Goal: Task Accomplishment & Management: Manage account settings

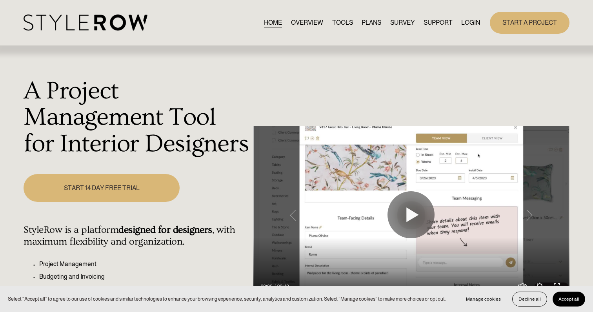
click at [474, 22] on link "LOGIN" at bounding box center [471, 22] width 19 height 11
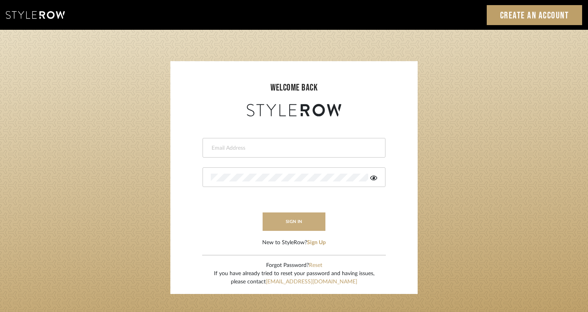
type input "rayeinteriordesign@gmail.com"
click at [314, 217] on button "sign in" at bounding box center [294, 222] width 63 height 18
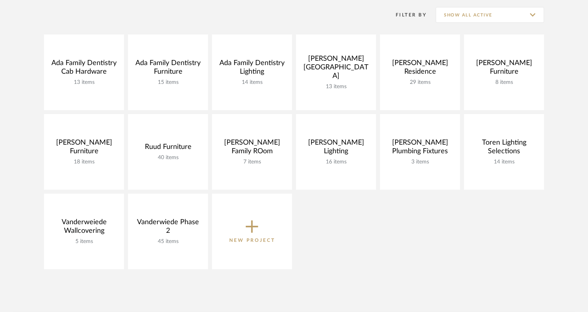
scroll to position [151, 0]
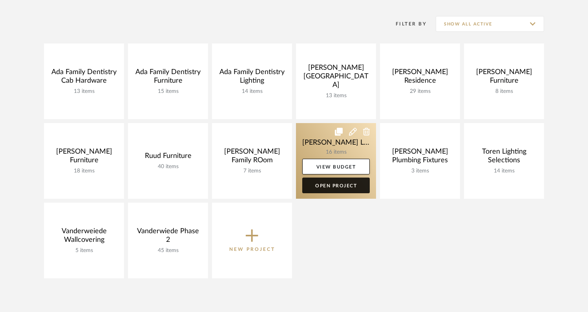
click at [341, 185] on link "Open Project" at bounding box center [336, 186] width 68 height 16
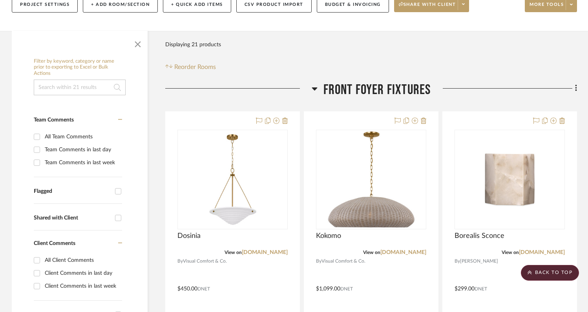
scroll to position [97, 0]
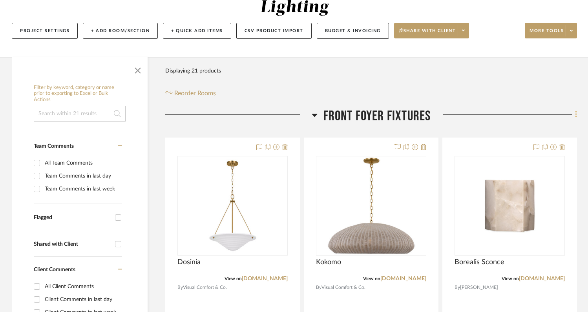
click at [576, 111] on icon at bounding box center [576, 114] width 2 height 7
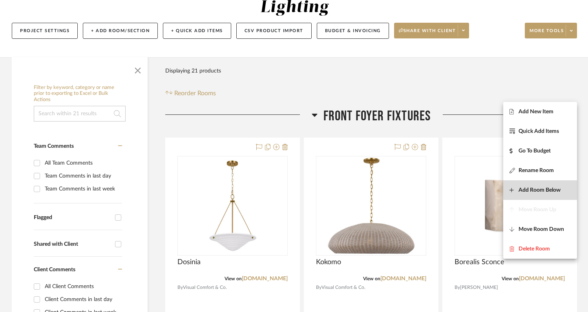
click at [530, 187] on span "Add Room Below" at bounding box center [539, 190] width 42 height 7
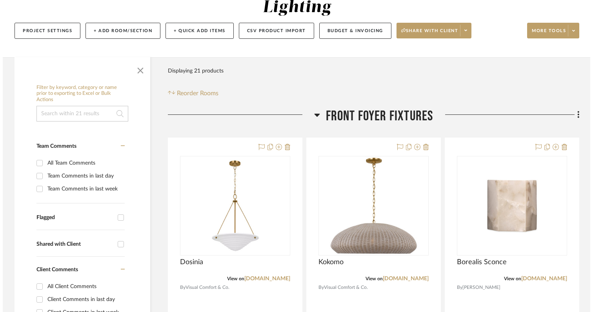
scroll to position [0, 0]
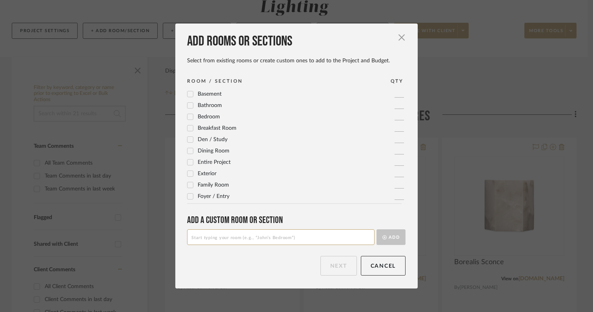
click at [305, 241] on input at bounding box center [281, 238] width 188 height 16
type input "Stairway Sconces"
click at [387, 237] on button "Add" at bounding box center [391, 238] width 29 height 16
click at [331, 269] on button "Next" at bounding box center [339, 266] width 36 height 20
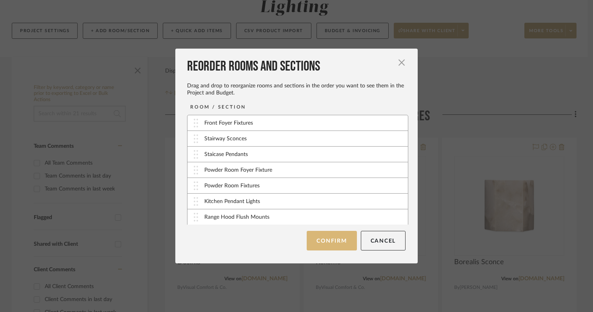
click at [321, 248] on button "Confirm" at bounding box center [332, 241] width 50 height 20
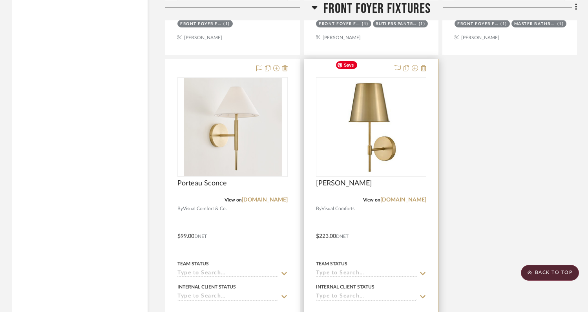
scroll to position [871, 0]
click at [414, 66] on icon at bounding box center [415, 69] width 6 height 6
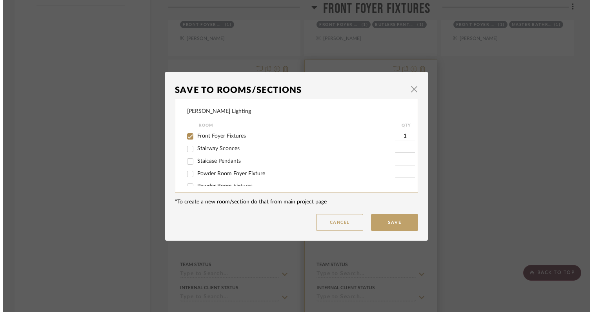
scroll to position [0, 0]
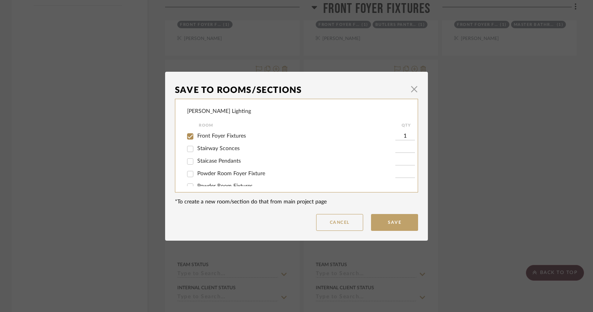
click at [188, 137] on input "Front Foyer Fixtures" at bounding box center [190, 136] width 13 height 13
checkbox input "false"
click at [187, 151] on input "Stairway Sconces" at bounding box center [190, 149] width 13 height 13
checkbox input "true"
type input "1"
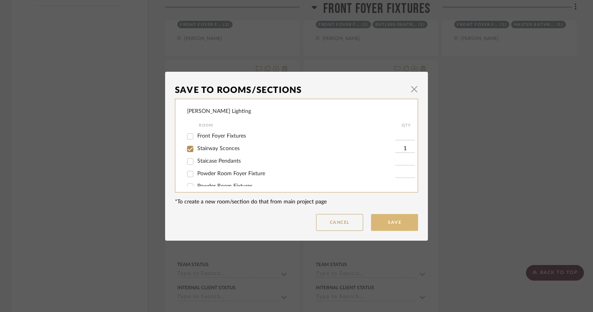
click at [383, 228] on button "Save" at bounding box center [394, 222] width 47 height 17
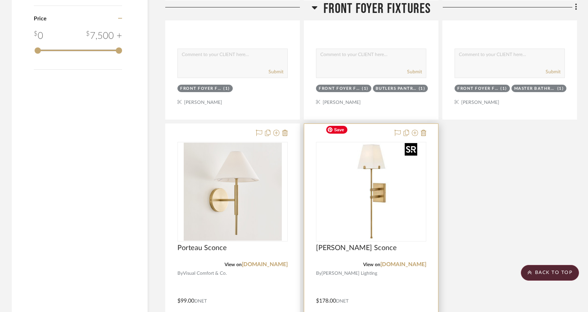
scroll to position [806, 0]
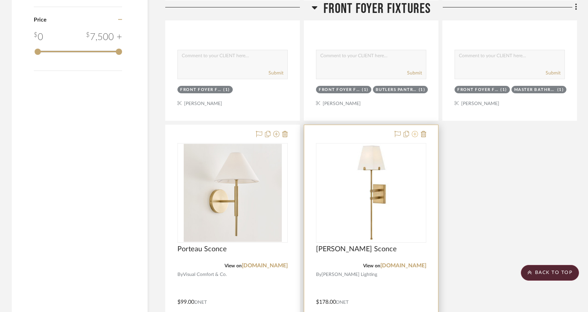
click at [414, 131] on icon at bounding box center [415, 134] width 6 height 6
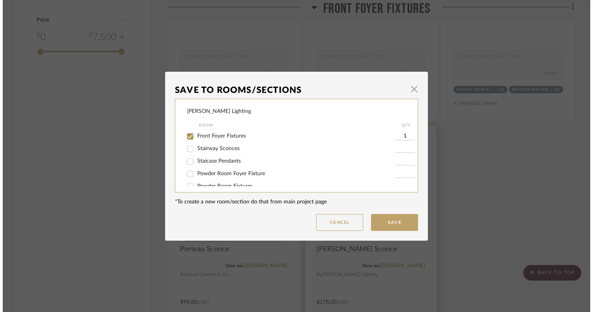
scroll to position [0, 0]
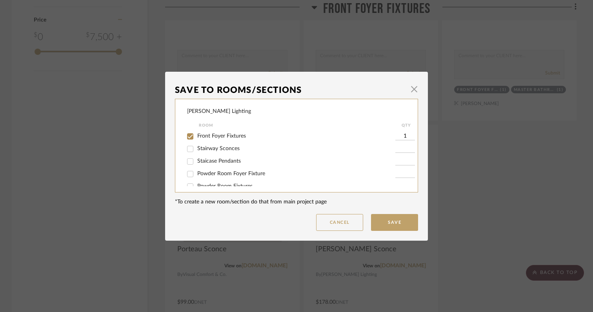
click at [188, 150] on input "Stairway Sconces" at bounding box center [190, 149] width 13 height 13
checkbox input "true"
type input "1"
click at [188, 141] on input "Front Foyer Fixtures" at bounding box center [190, 136] width 13 height 13
checkbox input "false"
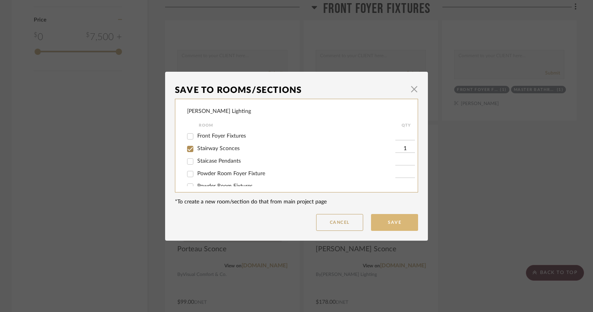
click at [381, 222] on button "Save" at bounding box center [394, 222] width 47 height 17
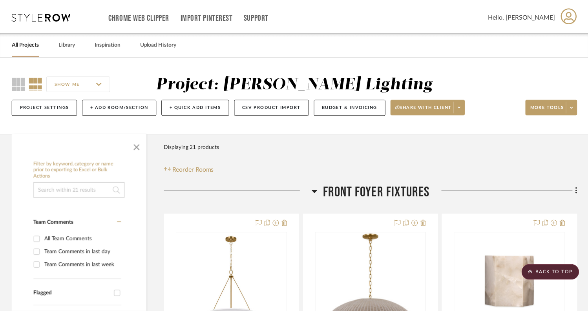
scroll to position [806, 0]
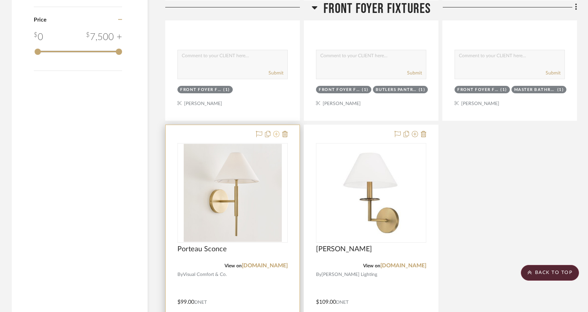
click at [277, 131] on icon at bounding box center [276, 134] width 6 height 6
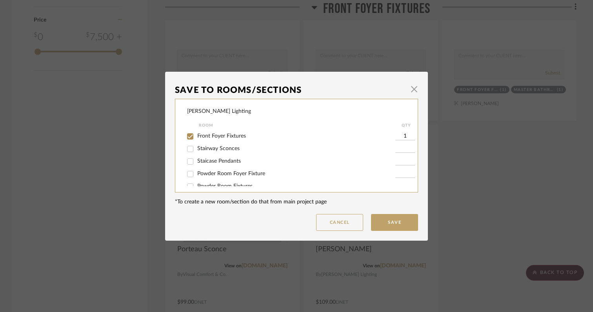
click at [186, 150] on input "Stairway Sconces" at bounding box center [190, 149] width 13 height 13
checkbox input "true"
type input "1"
click at [188, 135] on input "Front Foyer Fixtures" at bounding box center [190, 136] width 13 height 13
checkbox input "false"
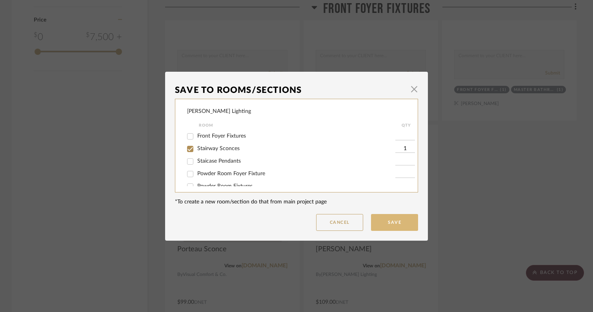
click at [403, 225] on button "Save" at bounding box center [394, 222] width 47 height 17
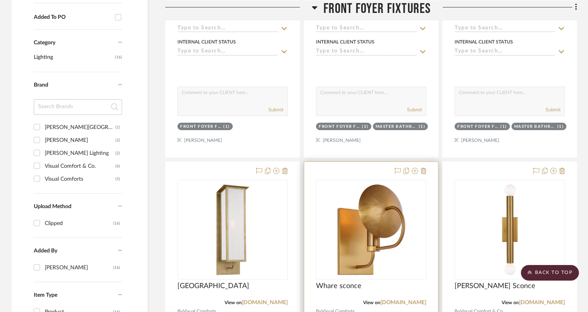
scroll to position [423, 0]
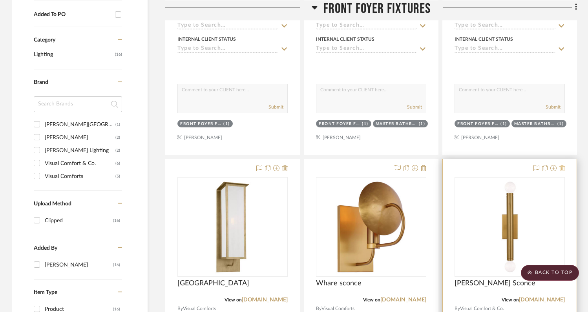
click at [563, 165] on icon at bounding box center [561, 168] width 5 height 6
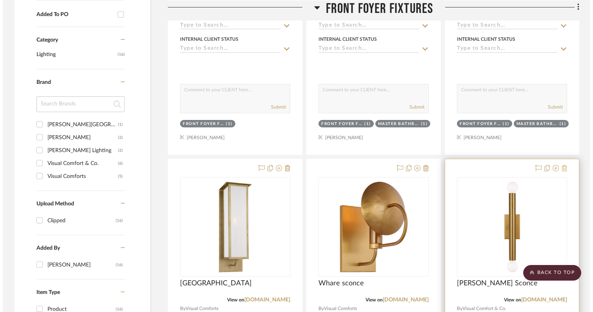
scroll to position [0, 0]
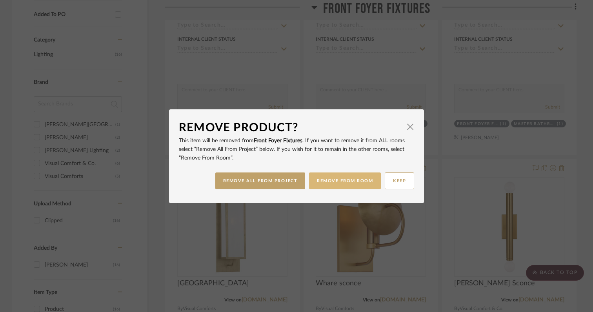
click at [357, 182] on button "REMOVE FROM ROOM" at bounding box center [345, 181] width 72 height 17
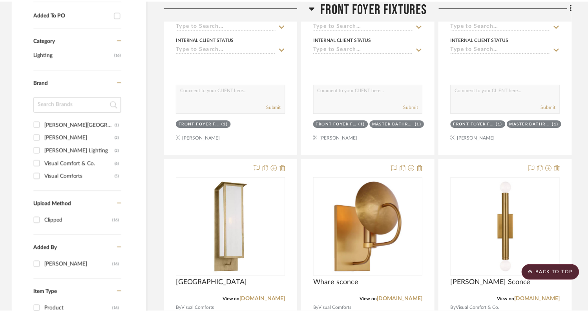
scroll to position [423, 0]
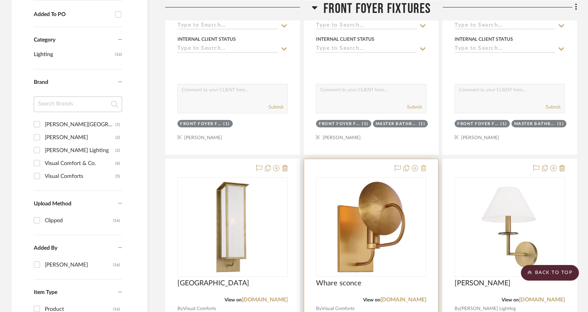
click at [423, 165] on icon at bounding box center [423, 168] width 5 height 6
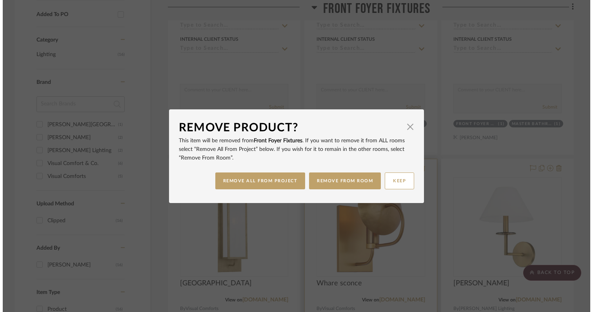
scroll to position [0, 0]
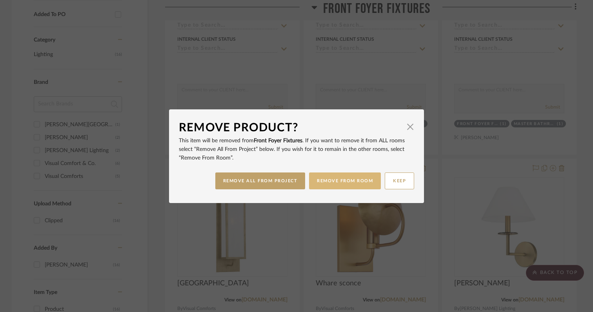
click at [350, 178] on button "REMOVE FROM ROOM" at bounding box center [345, 181] width 72 height 17
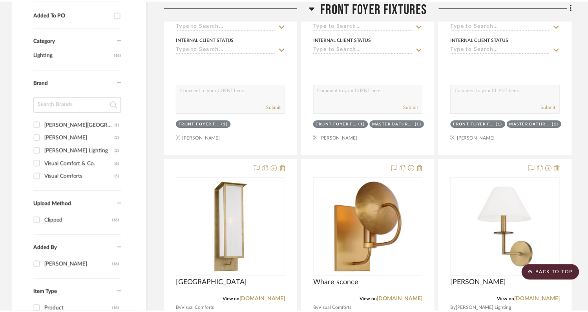
scroll to position [423, 0]
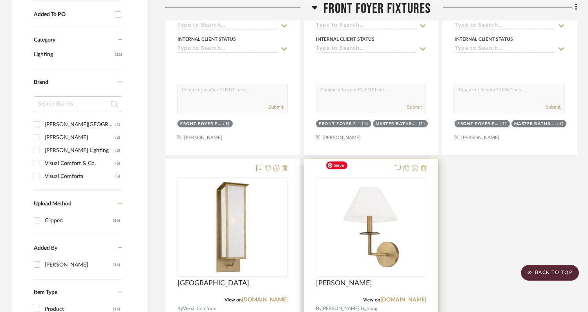
click at [425, 165] on icon at bounding box center [423, 168] width 5 height 6
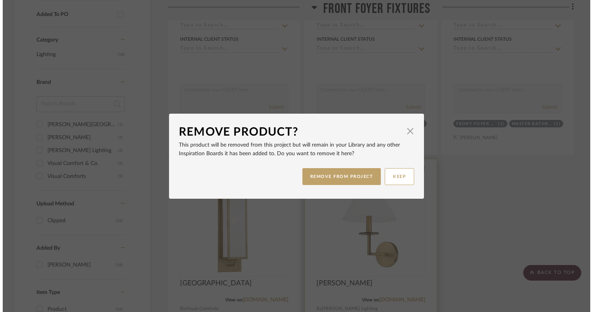
scroll to position [0, 0]
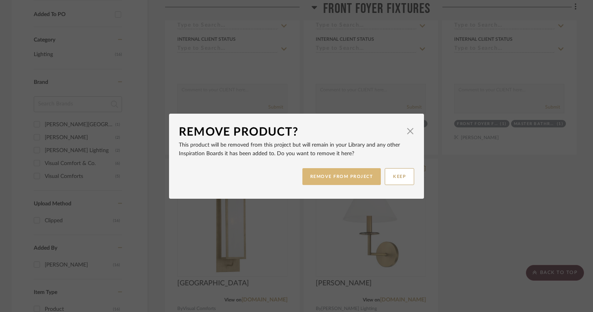
click at [355, 174] on button "REMOVE FROM PROJECT" at bounding box center [342, 176] width 79 height 17
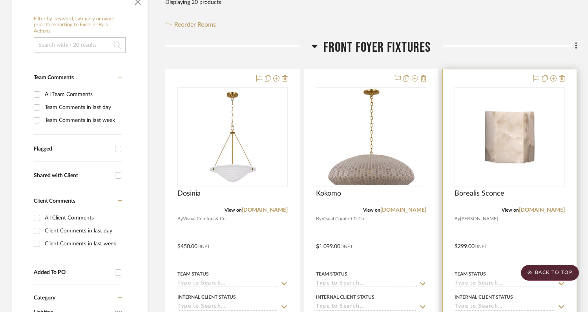
scroll to position [169, 0]
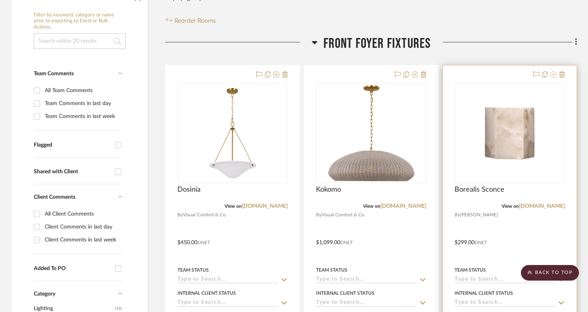
click at [553, 71] on icon at bounding box center [553, 74] width 6 height 6
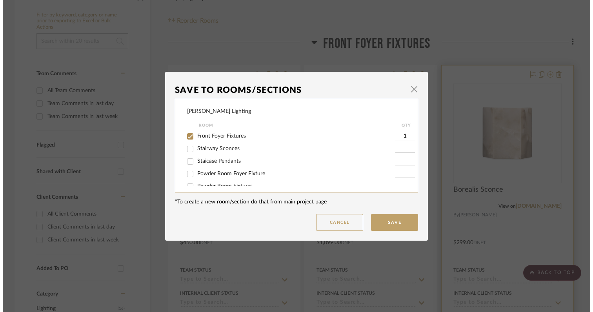
scroll to position [0, 0]
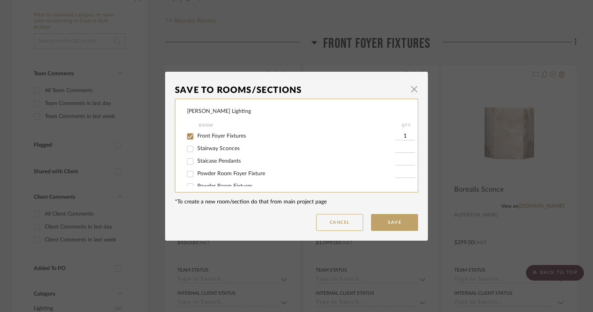
click at [189, 138] on input "Front Foyer Fixtures" at bounding box center [190, 136] width 13 height 13
checkbox input "false"
click at [187, 151] on input "Stairway Sconces" at bounding box center [190, 149] width 13 height 13
checkbox input "true"
type input "1"
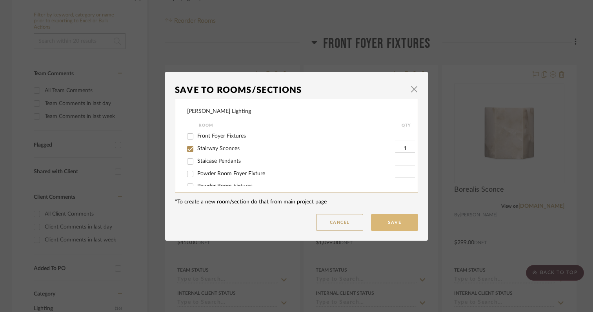
click at [382, 225] on button "Save" at bounding box center [394, 222] width 47 height 17
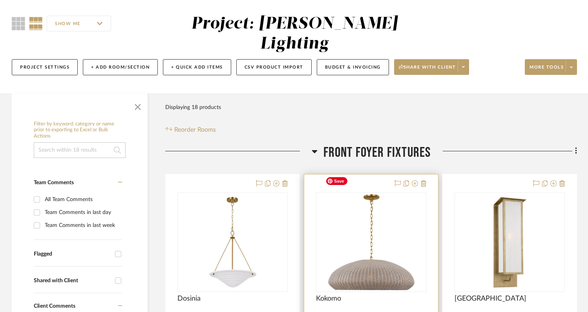
scroll to position [55, 0]
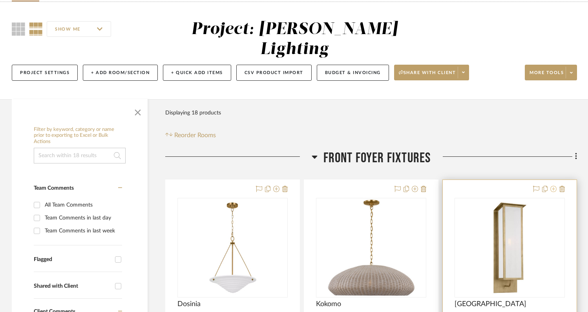
click at [552, 186] on icon at bounding box center [553, 189] width 6 height 6
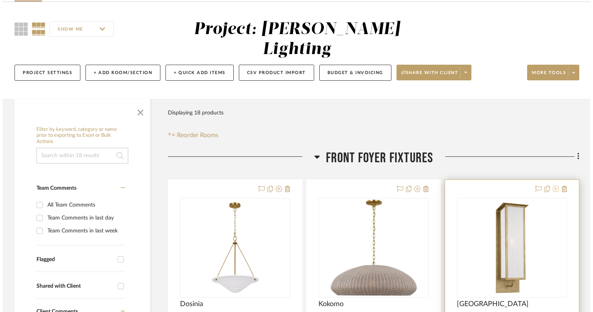
scroll to position [0, 0]
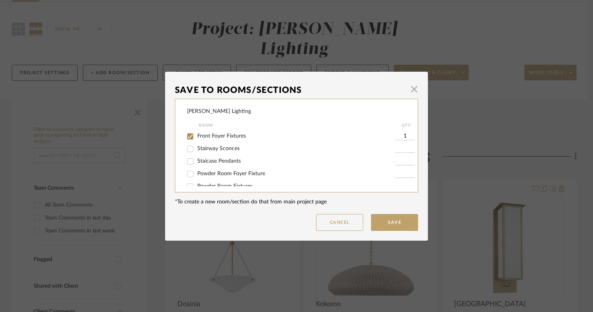
click at [184, 144] on input "Stairway Sconces" at bounding box center [190, 149] width 13 height 13
checkbox input "true"
type input "1"
click at [186, 137] on input "Front Foyer Fixtures" at bounding box center [190, 136] width 13 height 13
checkbox input "false"
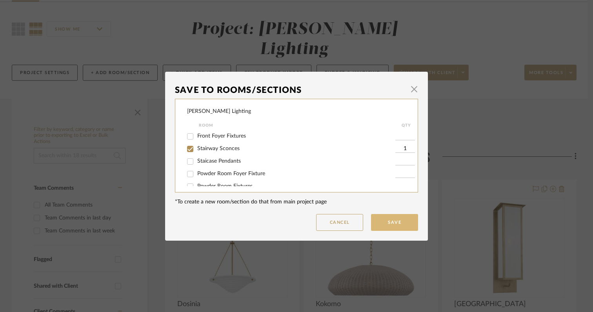
click at [378, 224] on button "Save" at bounding box center [394, 222] width 47 height 17
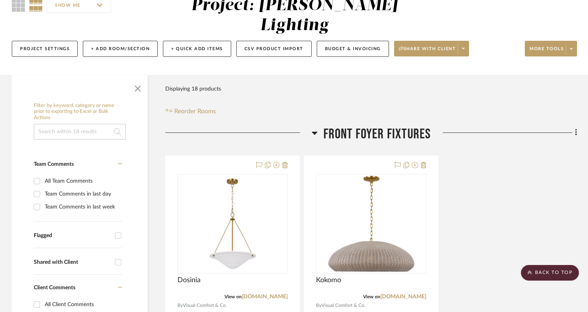
scroll to position [7, 0]
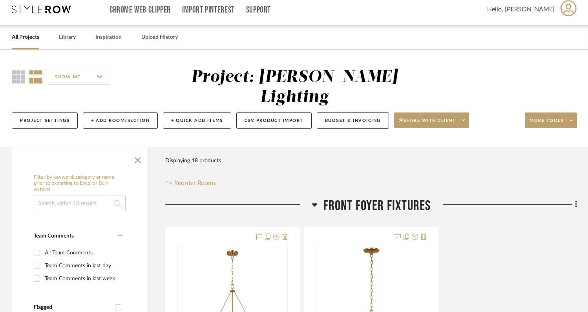
click at [63, 11] on icon at bounding box center [41, 9] width 59 height 8
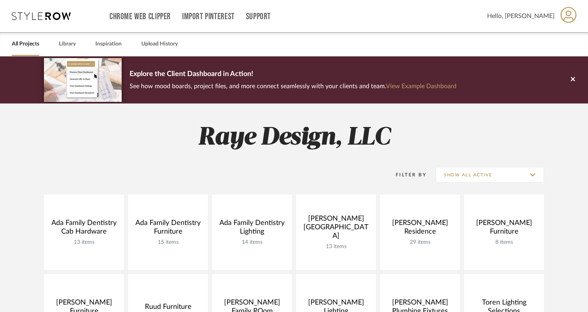
scroll to position [18, 0]
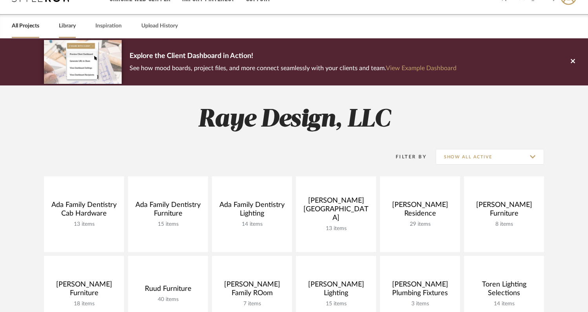
click at [69, 24] on link "Library" at bounding box center [67, 26] width 17 height 11
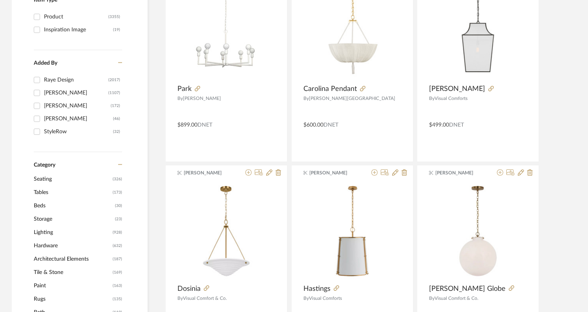
scroll to position [197, 0]
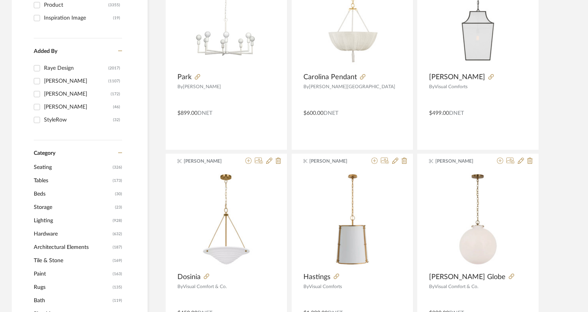
click at [52, 221] on span "Lighting" at bounding box center [72, 220] width 77 height 13
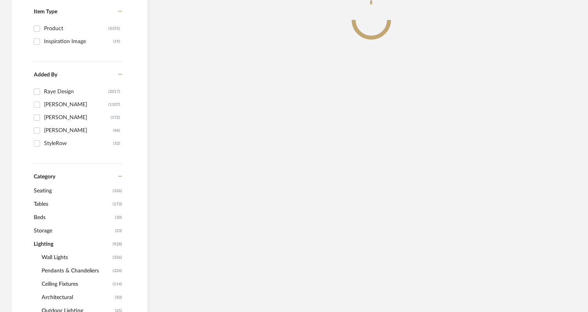
scroll to position [220, 0]
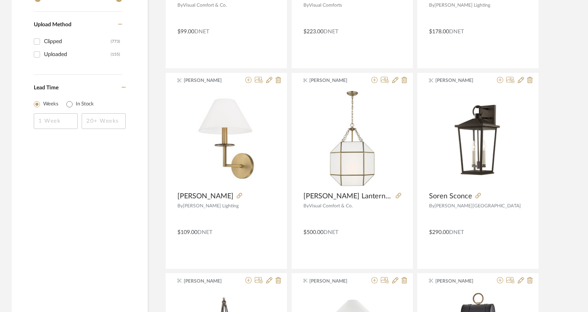
scroll to position [1130, 0]
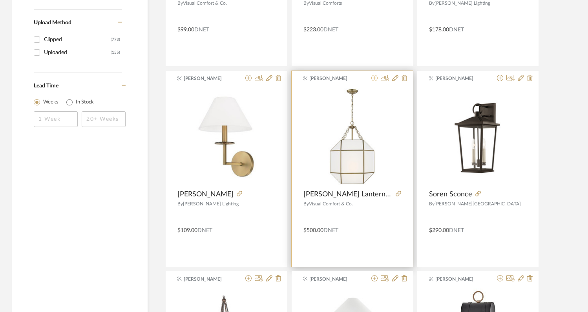
click at [375, 80] on icon at bounding box center [374, 78] width 6 height 6
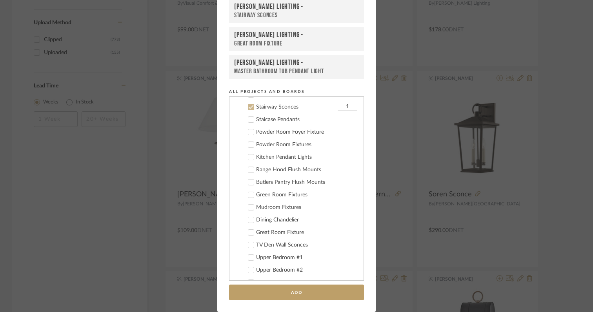
scroll to position [214, 0]
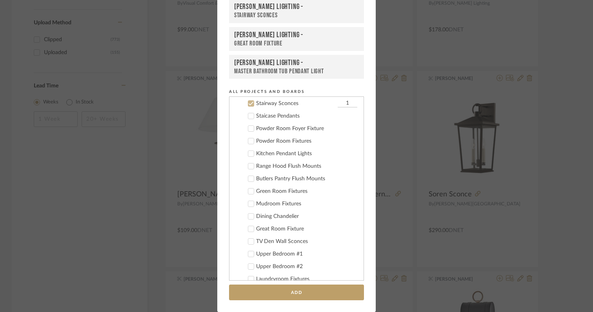
click at [249, 142] on icon at bounding box center [250, 141] width 5 height 5
click at [250, 102] on icon at bounding box center [251, 104] width 5 height 4
click at [307, 295] on button "Add" at bounding box center [296, 293] width 135 height 16
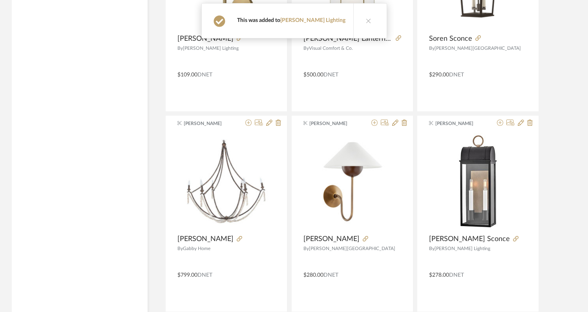
scroll to position [1291, 0]
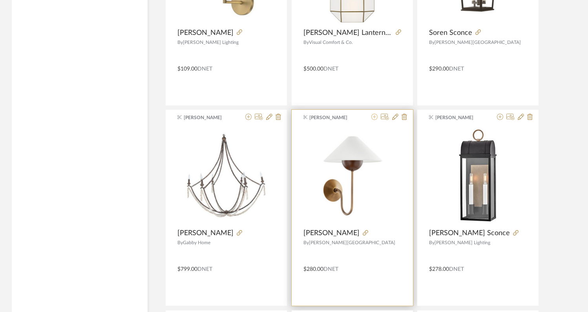
click at [375, 120] on icon at bounding box center [374, 117] width 6 height 6
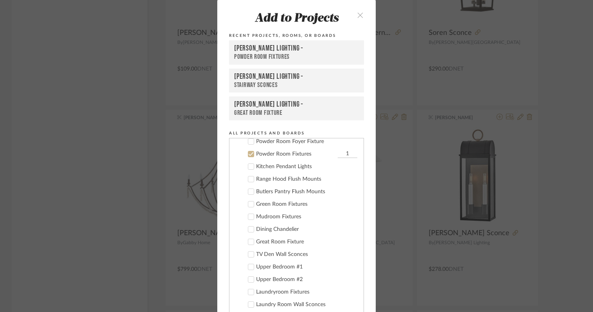
scroll to position [252, 0]
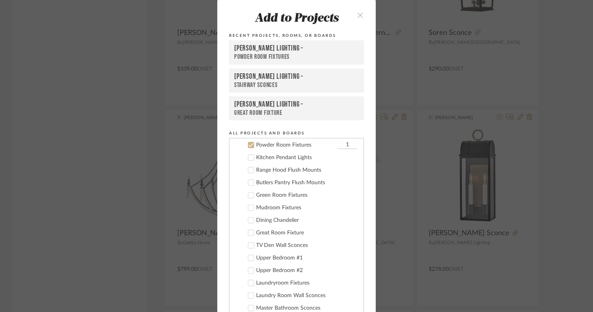
click at [249, 146] on icon at bounding box center [250, 144] width 5 height 5
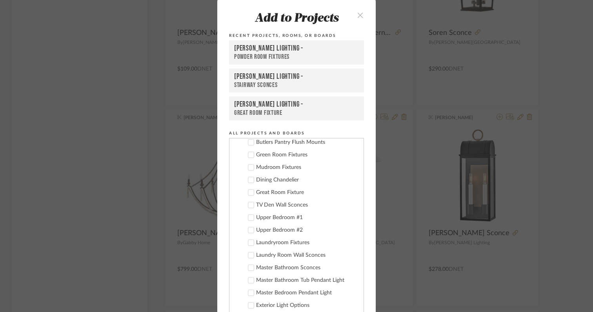
scroll to position [291, 0]
click at [358, 16] on icon "close" at bounding box center [360, 15] width 7 height 7
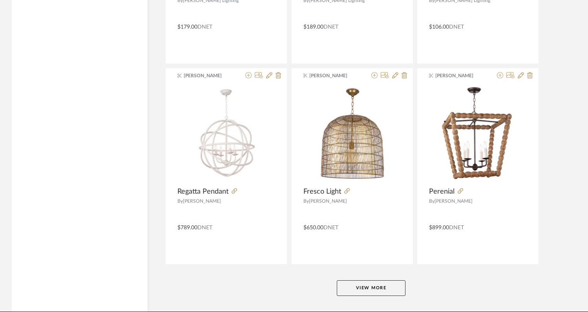
scroll to position [2340, 0]
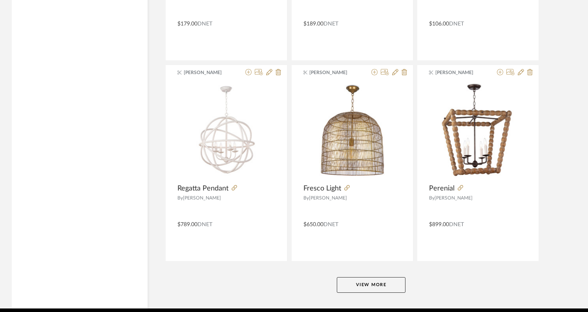
click at [361, 282] on button "View More" at bounding box center [371, 285] width 69 height 16
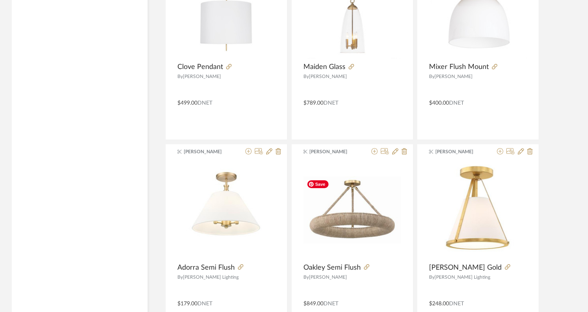
scroll to position [2668, 0]
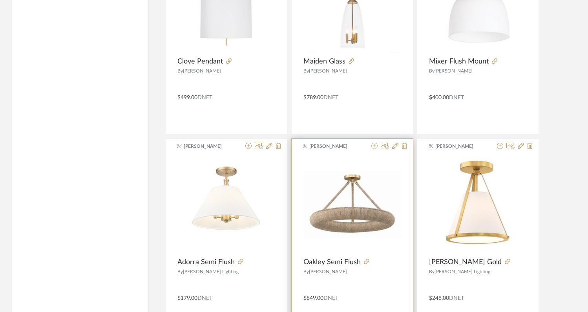
click at [376, 148] on icon at bounding box center [374, 146] width 6 height 6
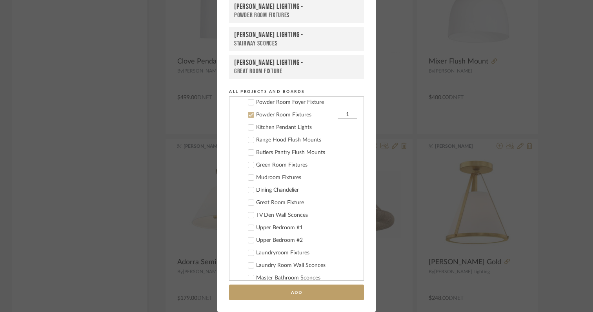
scroll to position [252, 0]
click at [250, 107] on label "Powder Room Fixtures 1" at bounding box center [299, 104] width 116 height 8
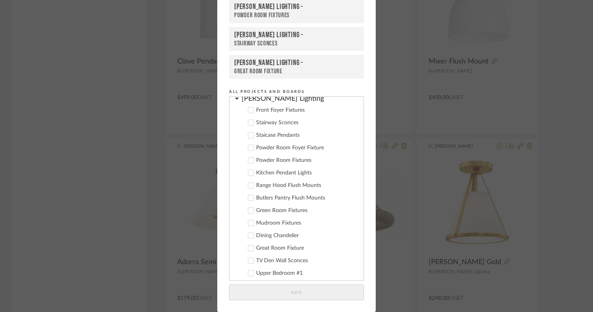
scroll to position [197, 0]
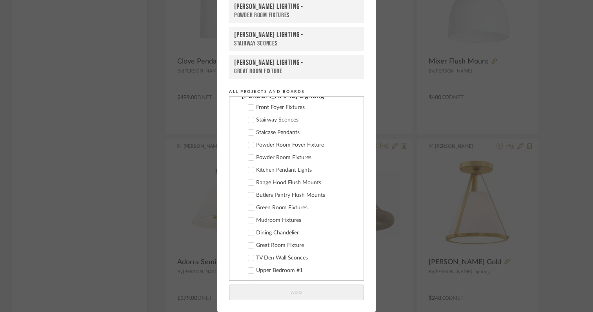
click at [250, 246] on icon at bounding box center [250, 245] width 5 height 5
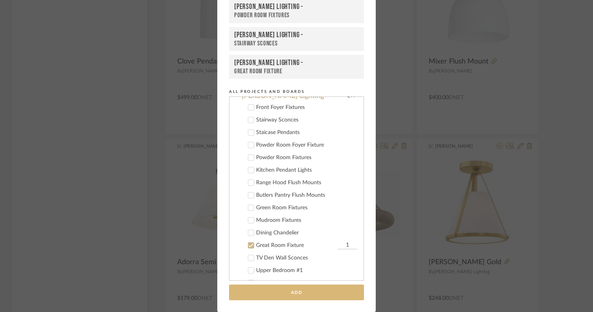
click at [263, 296] on button "Add" at bounding box center [296, 293] width 135 height 16
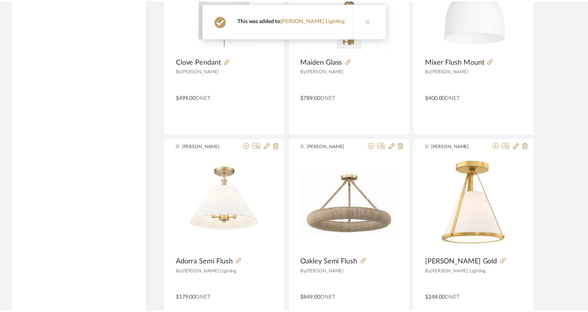
scroll to position [2668, 0]
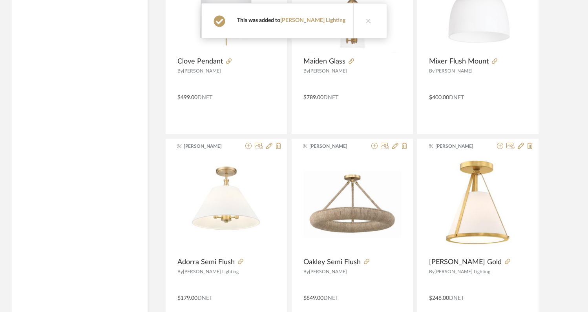
click at [366, 22] on icon at bounding box center [368, 20] width 5 height 5
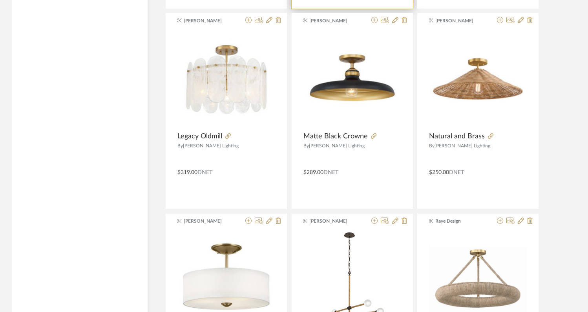
scroll to position [2993, 0]
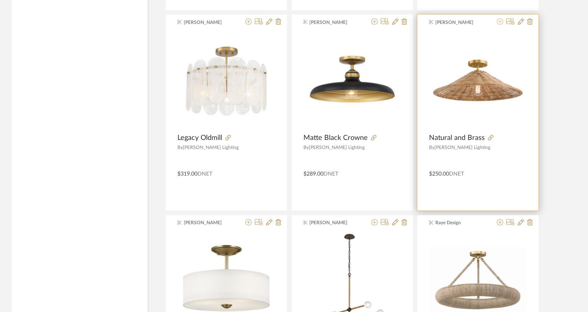
click at [500, 23] on icon at bounding box center [500, 21] width 6 height 6
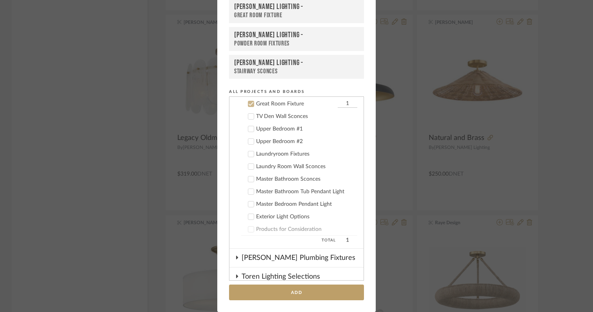
scroll to position [0, 0]
click at [248, 102] on icon at bounding box center [250, 103] width 5 height 5
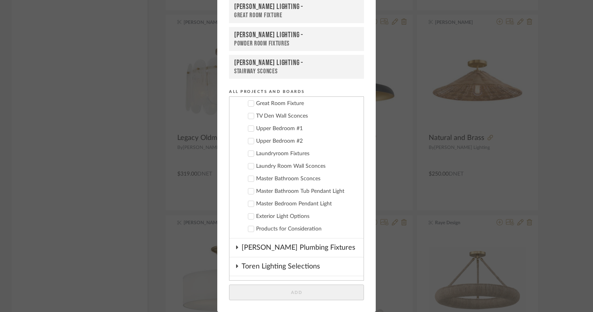
click at [249, 131] on icon at bounding box center [250, 128] width 5 height 5
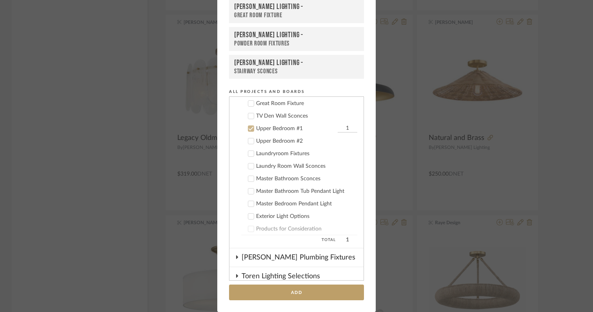
click at [249, 139] on icon at bounding box center [250, 141] width 5 height 5
click at [273, 290] on button "Add" at bounding box center [296, 293] width 135 height 16
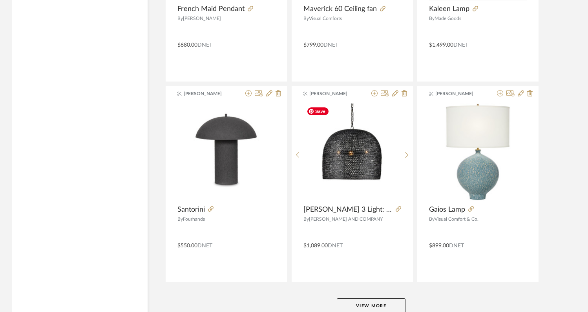
scroll to position [4781, 0]
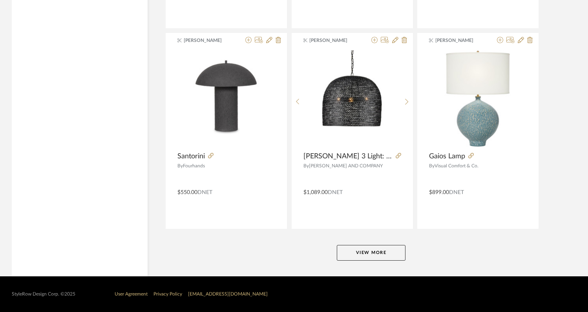
click at [376, 253] on button "View More" at bounding box center [371, 253] width 69 height 16
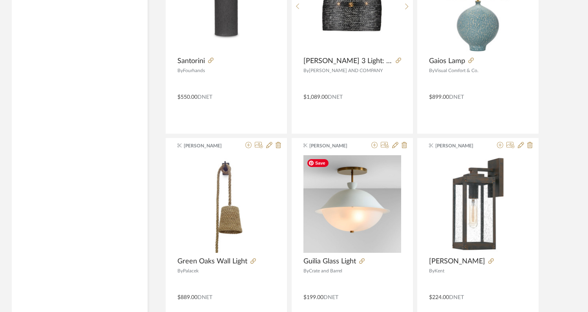
scroll to position [4884, 0]
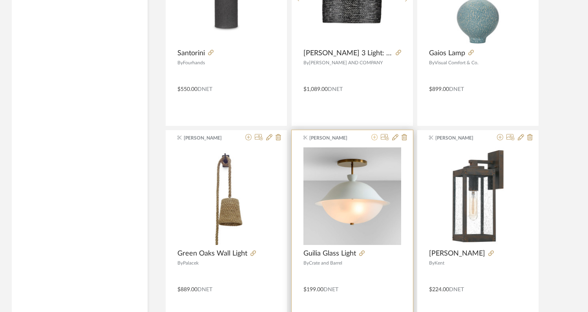
click at [372, 139] on icon at bounding box center [374, 137] width 6 height 6
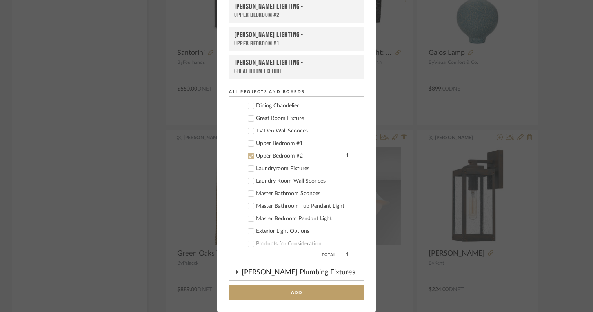
scroll to position [321, 0]
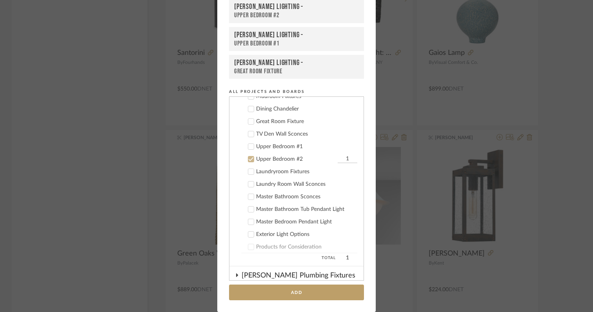
click at [248, 145] on icon at bounding box center [250, 146] width 5 height 5
click at [271, 294] on button "Add" at bounding box center [296, 293] width 135 height 16
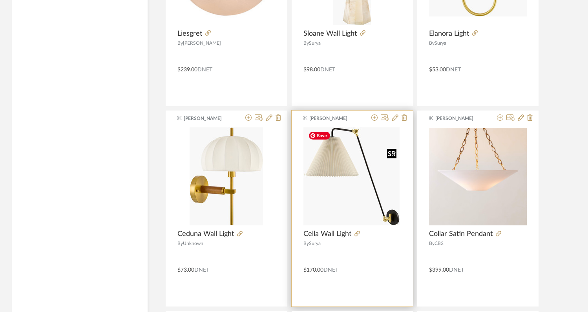
scroll to position [5337, 0]
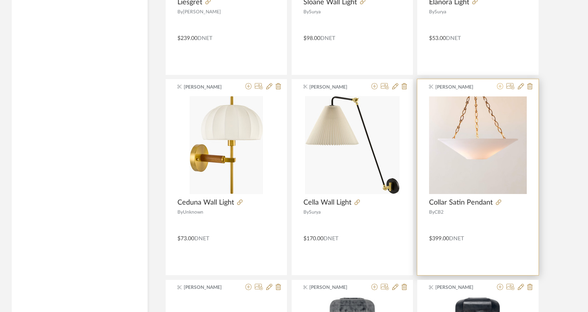
click at [499, 89] on icon at bounding box center [500, 86] width 6 height 6
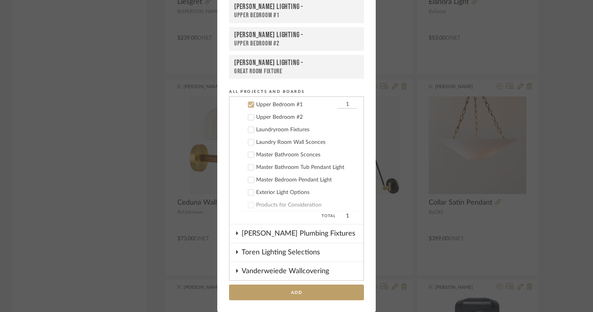
scroll to position [365, 0]
click at [250, 104] on icon at bounding box center [250, 103] width 5 height 5
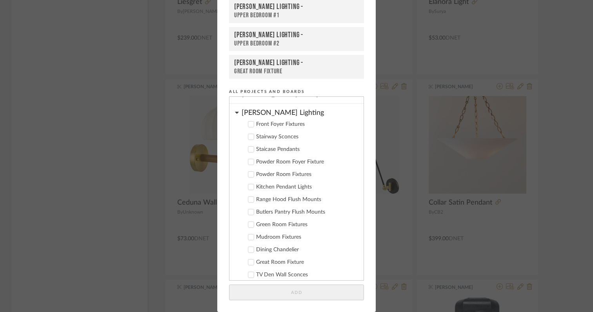
scroll to position [182, 0]
click at [248, 162] on icon at bounding box center [250, 160] width 5 height 5
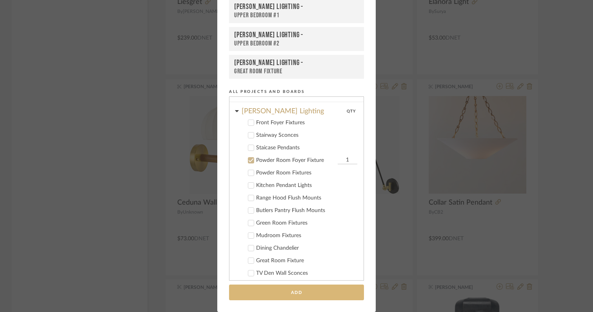
click at [270, 296] on button "Add" at bounding box center [296, 293] width 135 height 16
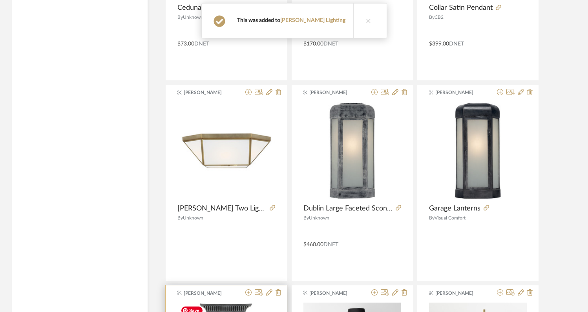
scroll to position [5528, 0]
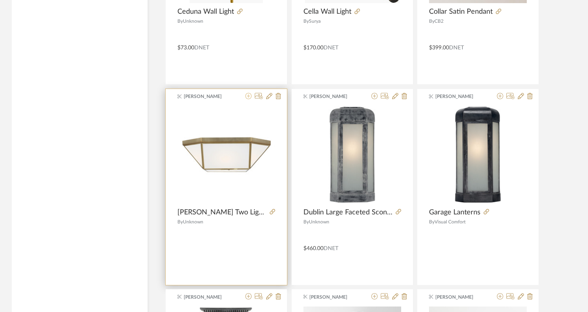
click at [250, 98] on icon at bounding box center [248, 96] width 6 height 6
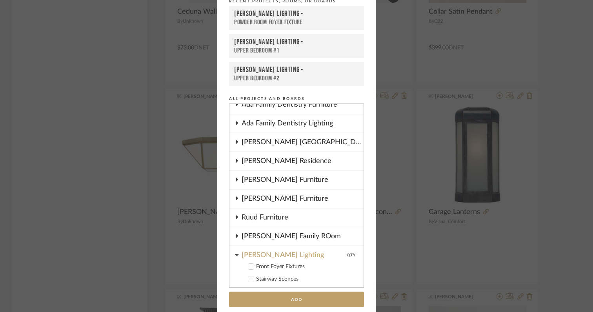
scroll to position [42, 0]
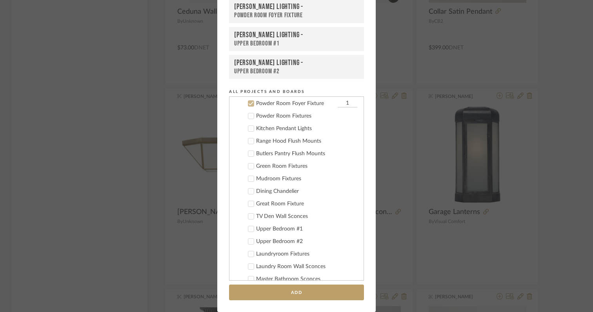
click at [249, 102] on icon at bounding box center [250, 103] width 5 height 5
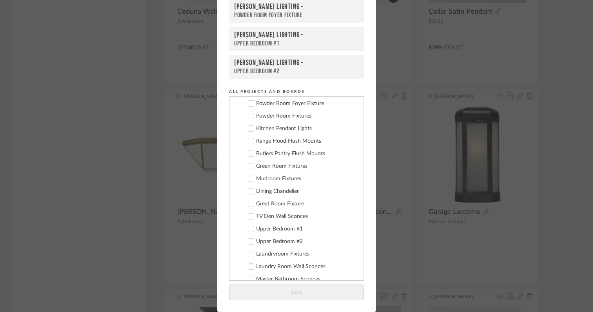
click at [248, 231] on icon at bounding box center [250, 228] width 5 height 5
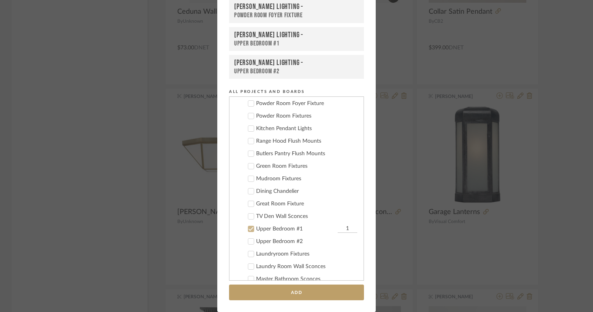
click at [249, 242] on icon at bounding box center [250, 241] width 5 height 5
click at [250, 241] on icon at bounding box center [251, 242] width 5 height 4
click at [250, 226] on icon at bounding box center [250, 228] width 5 height 5
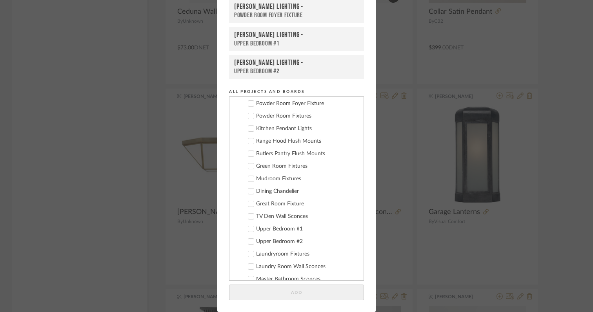
click at [248, 231] on icon at bounding box center [250, 228] width 5 height 5
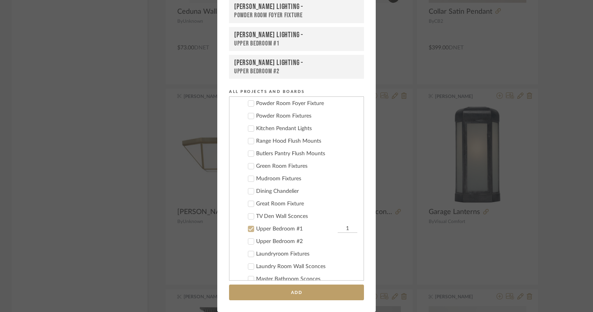
click at [248, 239] on icon at bounding box center [250, 241] width 5 height 5
click at [250, 241] on icon at bounding box center [251, 242] width 5 height 4
click at [250, 226] on icon at bounding box center [250, 228] width 5 height 5
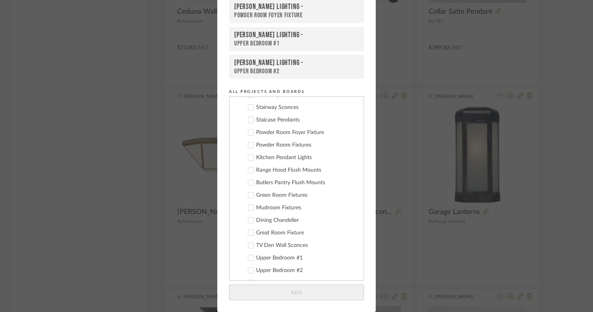
click at [249, 133] on icon at bounding box center [251, 133] width 5 height 4
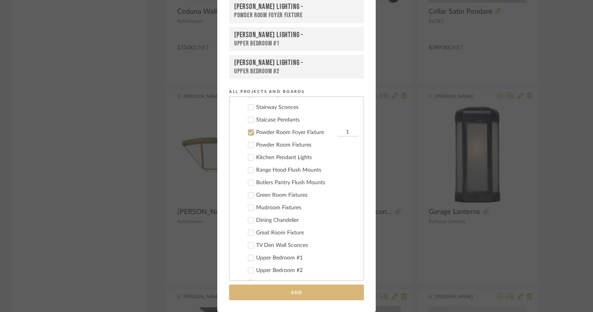
click at [274, 294] on button "Add" at bounding box center [296, 293] width 135 height 16
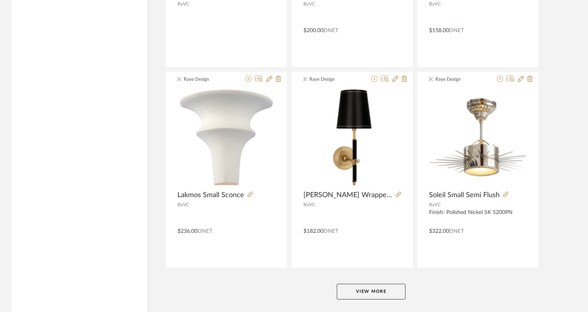
scroll to position [7176, 0]
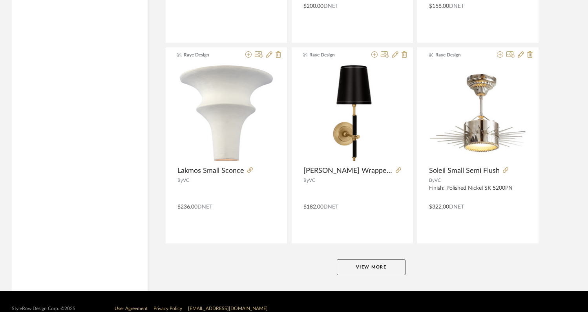
click at [386, 267] on button "View More" at bounding box center [371, 268] width 69 height 16
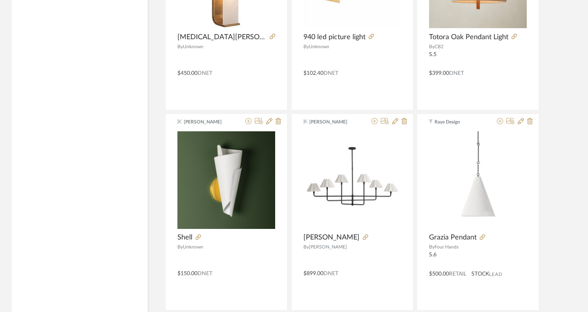
scroll to position [8095, 0]
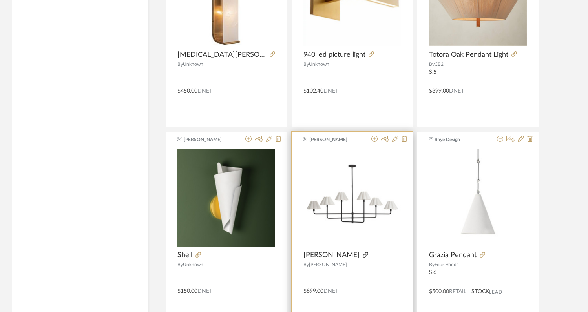
click at [363, 254] on icon at bounding box center [365, 254] width 5 height 5
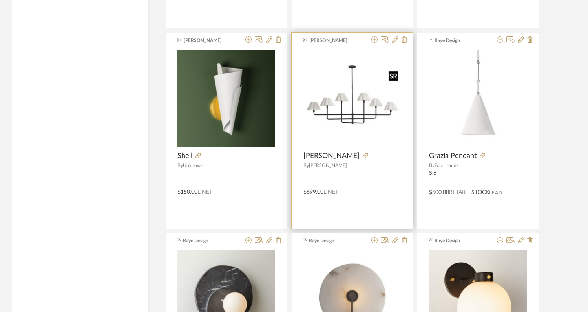
scroll to position [8187, 0]
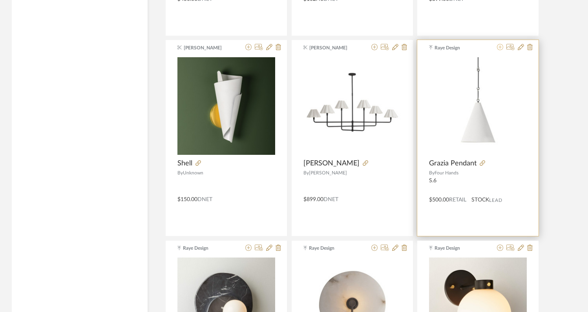
click at [500, 49] on icon at bounding box center [500, 47] width 6 height 6
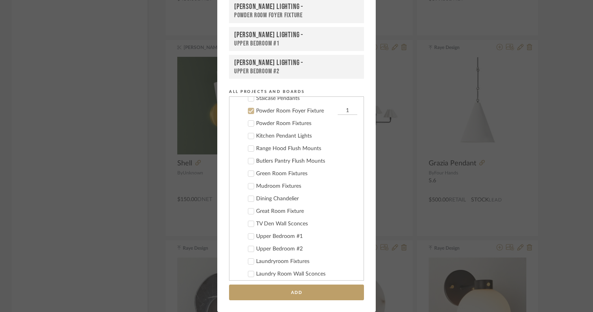
scroll to position [239, 0]
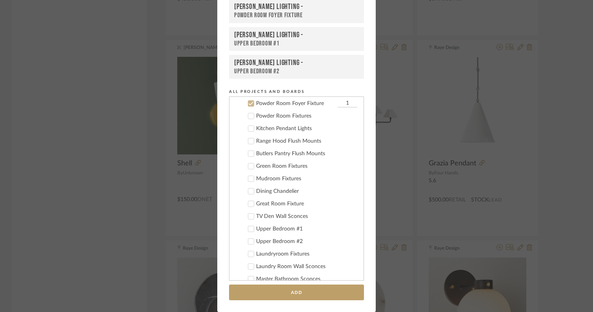
click at [248, 104] on icon at bounding box center [250, 103] width 5 height 5
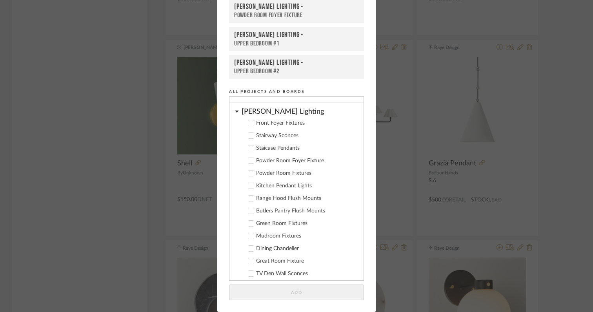
scroll to position [177, 0]
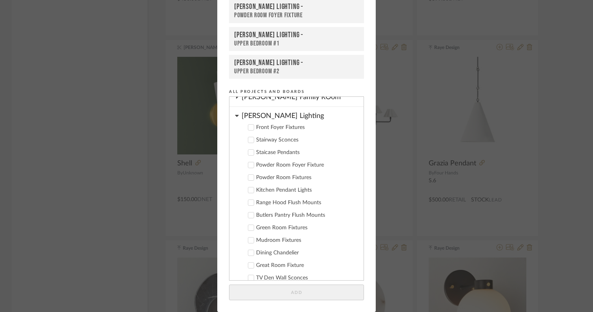
click at [249, 154] on icon at bounding box center [251, 153] width 5 height 4
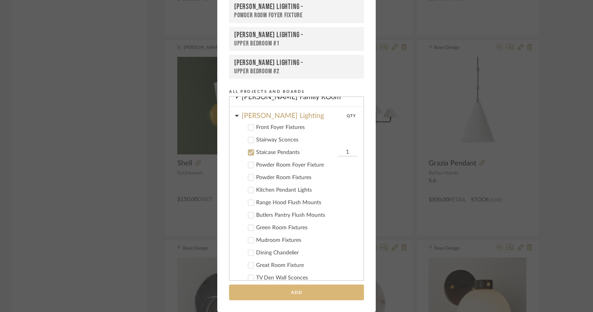
click at [308, 292] on button "Add" at bounding box center [296, 293] width 135 height 16
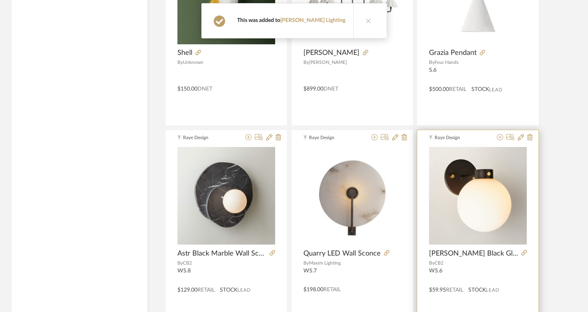
scroll to position [8299, 0]
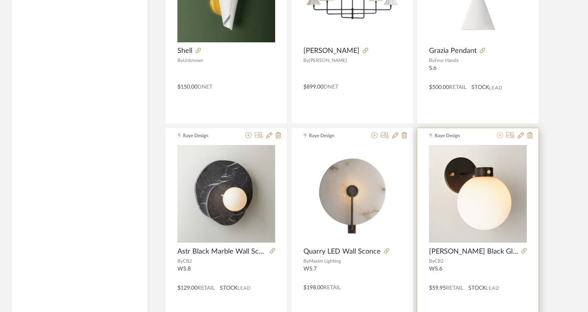
click at [499, 137] on icon at bounding box center [500, 135] width 6 height 6
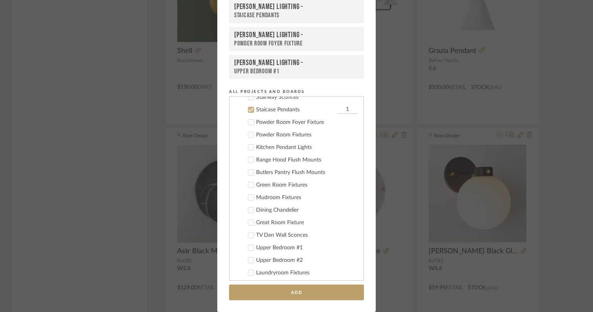
scroll to position [226, 0]
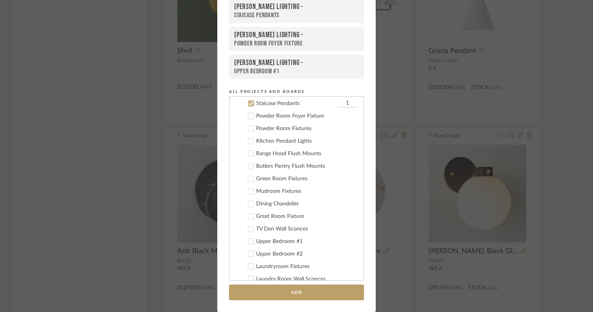
click at [249, 106] on icon at bounding box center [250, 103] width 5 height 5
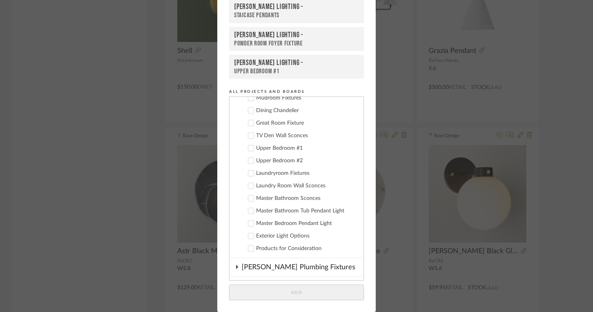
scroll to position [321, 0]
click at [249, 159] on icon at bounding box center [251, 160] width 5 height 4
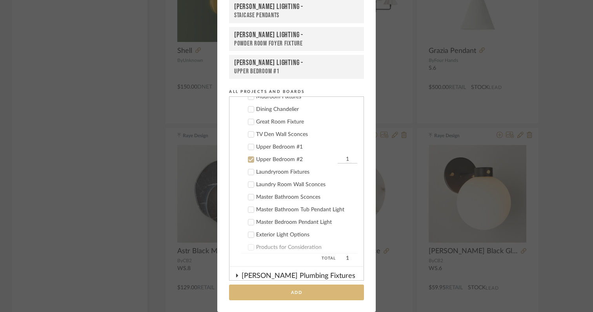
click at [279, 294] on button "Add" at bounding box center [296, 293] width 135 height 16
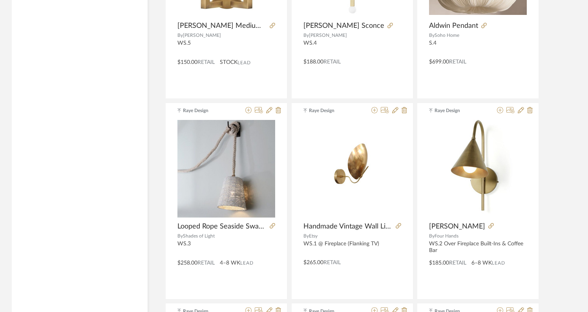
scroll to position [8742, 0]
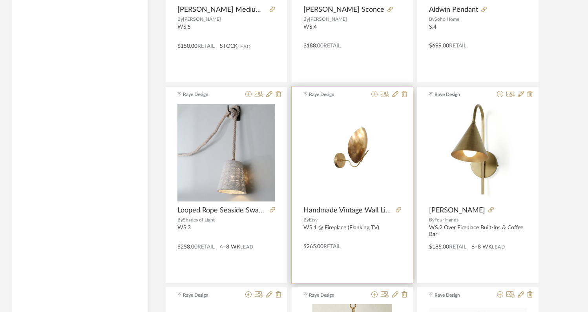
click at [374, 96] on icon at bounding box center [374, 94] width 6 height 6
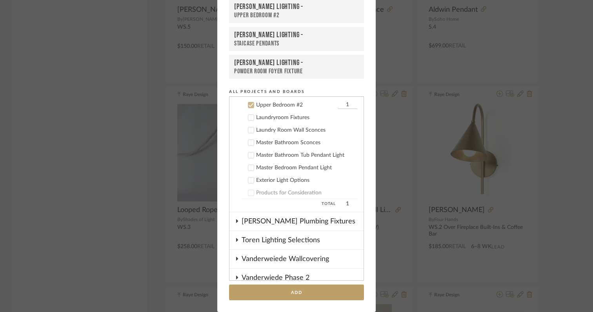
scroll to position [377, 0]
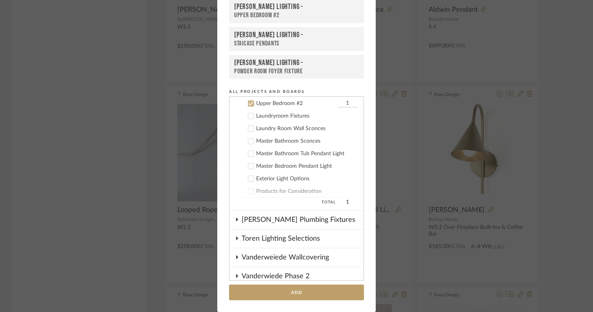
click at [250, 104] on icon at bounding box center [250, 103] width 5 height 5
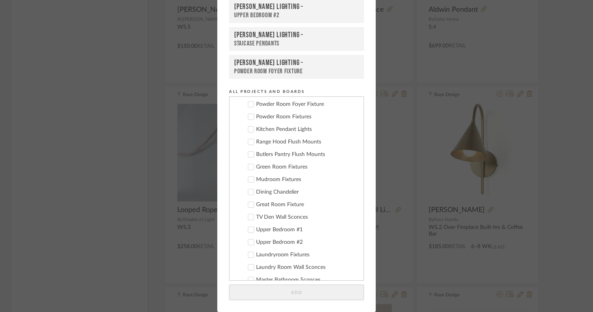
scroll to position [227, 0]
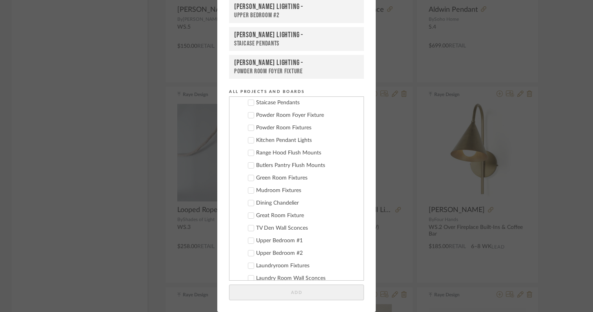
click at [249, 215] on icon at bounding box center [251, 216] width 5 height 4
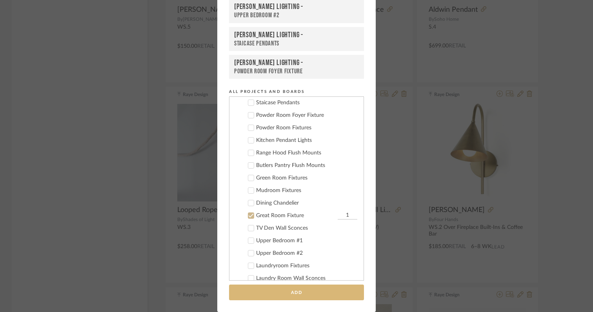
click at [271, 294] on button "Add" at bounding box center [296, 293] width 135 height 16
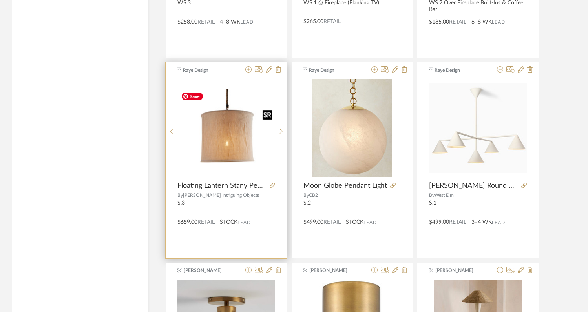
scroll to position [8948, 0]
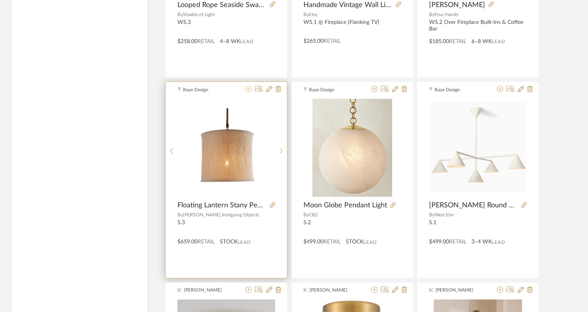
click at [249, 92] on icon at bounding box center [248, 89] width 6 height 6
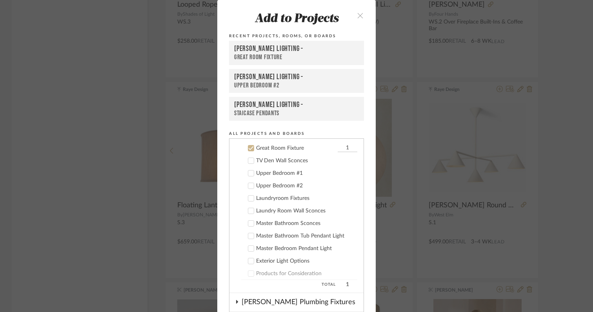
scroll to position [339, 0]
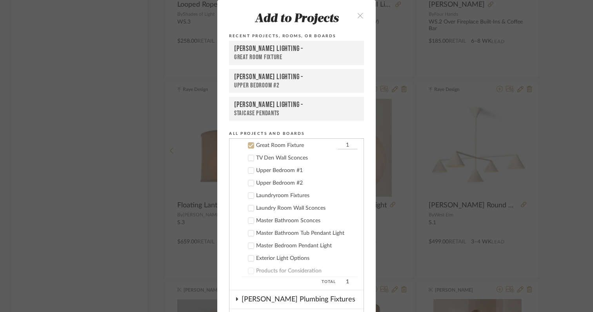
click at [249, 145] on icon at bounding box center [251, 146] width 5 height 4
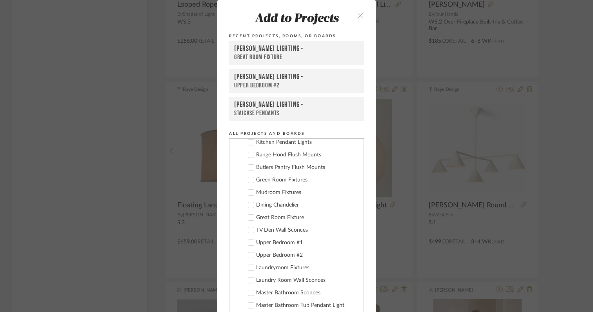
click at [248, 207] on icon at bounding box center [250, 205] width 5 height 5
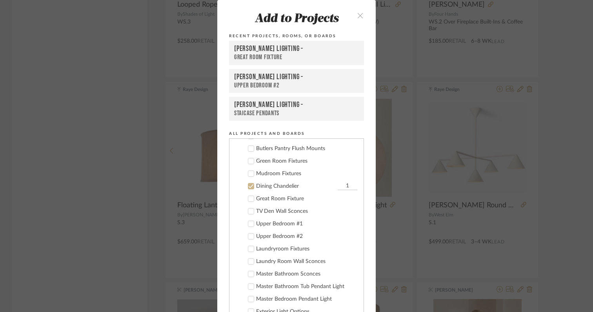
scroll to position [285, 0]
click at [249, 187] on icon at bounding box center [251, 188] width 5 height 4
click at [358, 14] on icon "close" at bounding box center [360, 15] width 7 height 7
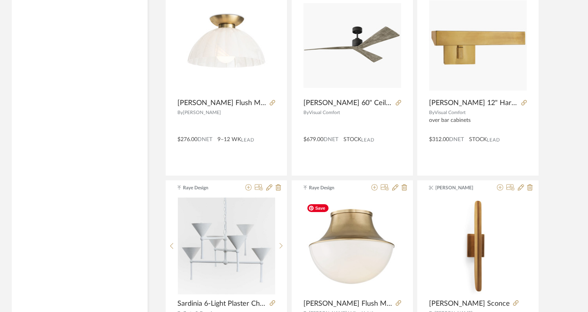
scroll to position [9325, 0]
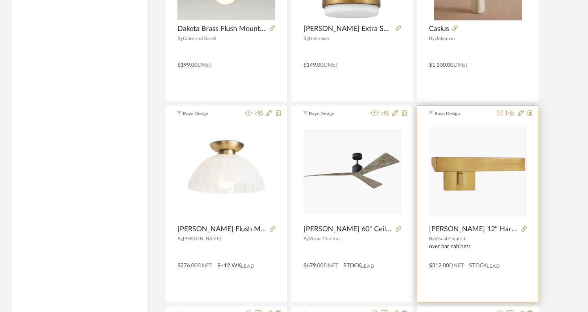
click at [499, 113] on icon at bounding box center [500, 113] width 6 height 6
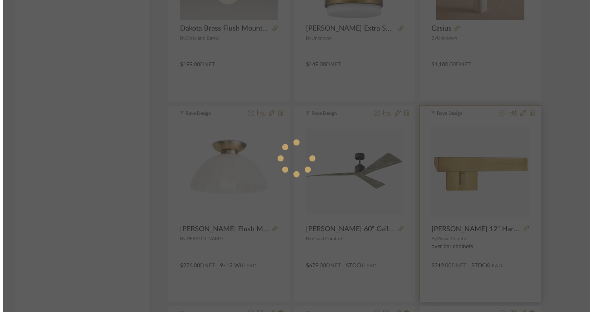
scroll to position [0, 0]
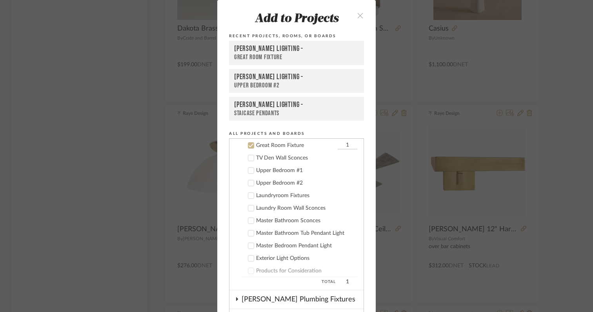
click at [249, 147] on icon at bounding box center [250, 145] width 5 height 5
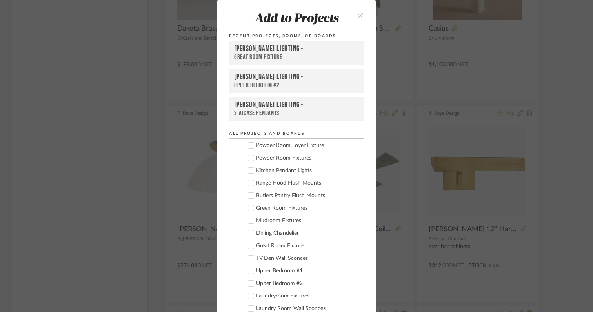
scroll to position [238, 0]
click at [250, 199] on icon at bounding box center [250, 196] width 5 height 5
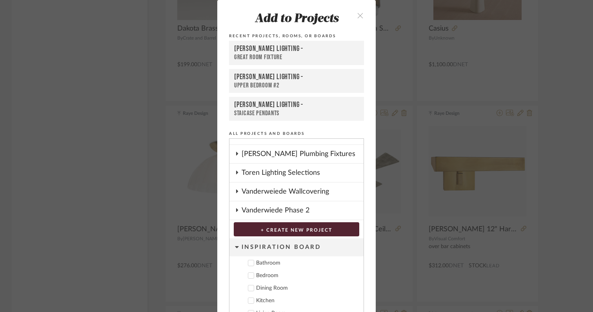
scroll to position [42, 0]
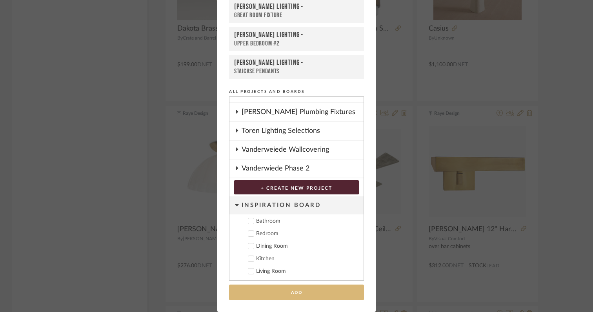
click at [291, 292] on button "Add" at bounding box center [296, 293] width 135 height 16
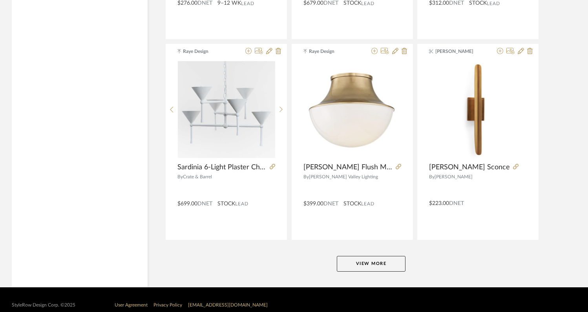
scroll to position [9588, 0]
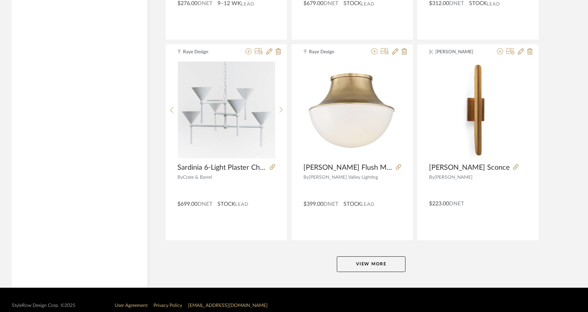
click at [349, 259] on button "View More" at bounding box center [371, 265] width 69 height 16
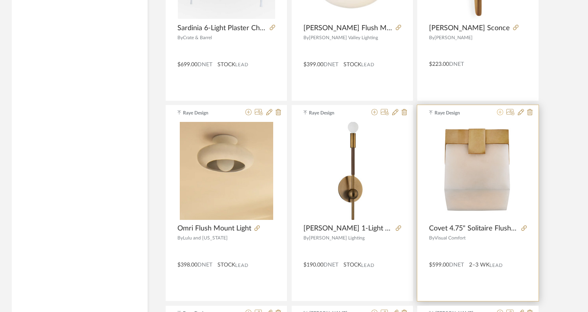
scroll to position [9709, 0]
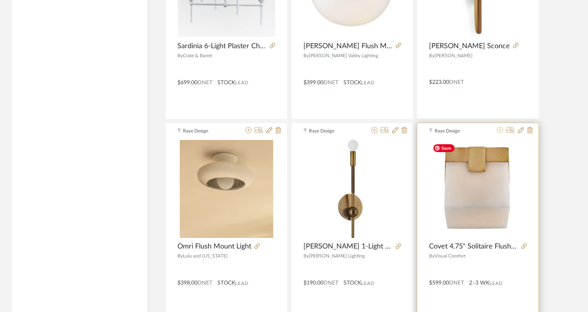
click at [502, 130] on icon at bounding box center [500, 130] width 6 height 6
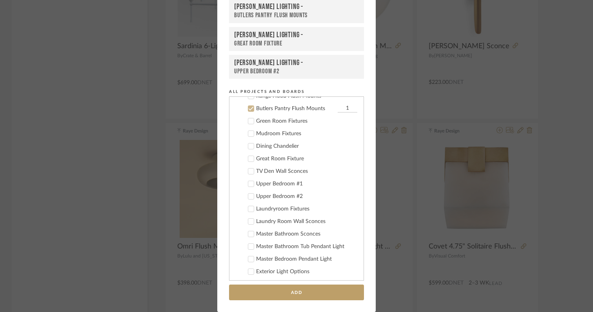
scroll to position [289, 0]
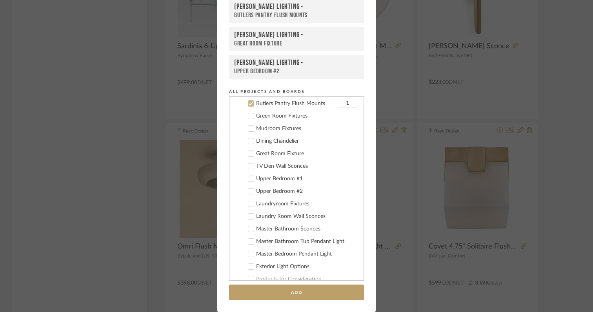
click at [250, 104] on icon at bounding box center [250, 103] width 5 height 5
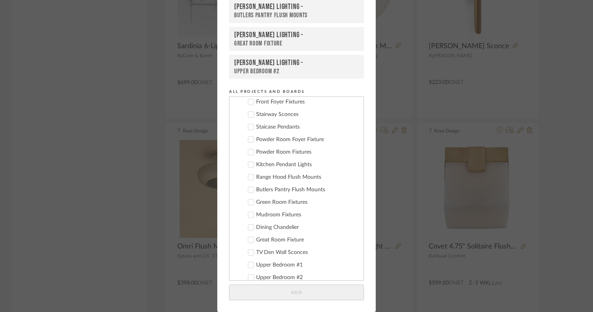
scroll to position [199, 0]
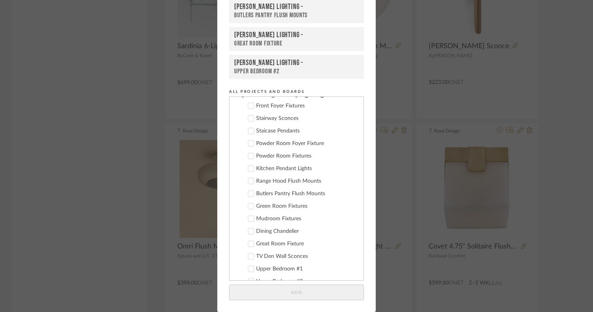
click at [249, 182] on icon at bounding box center [251, 182] width 5 height 4
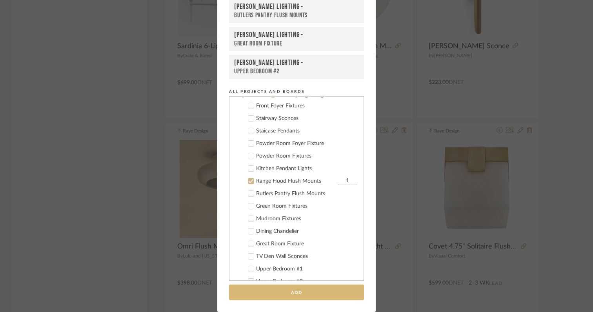
click at [266, 298] on button "Add" at bounding box center [296, 293] width 135 height 16
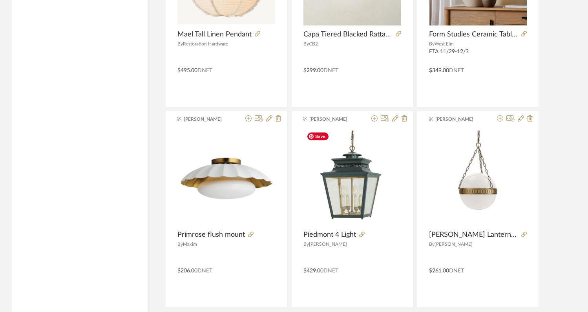
scroll to position [10952, 0]
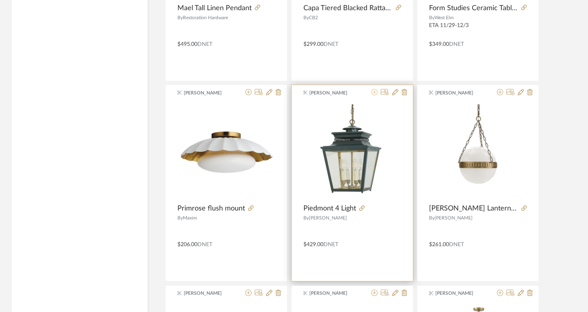
click at [374, 93] on icon at bounding box center [374, 92] width 6 height 6
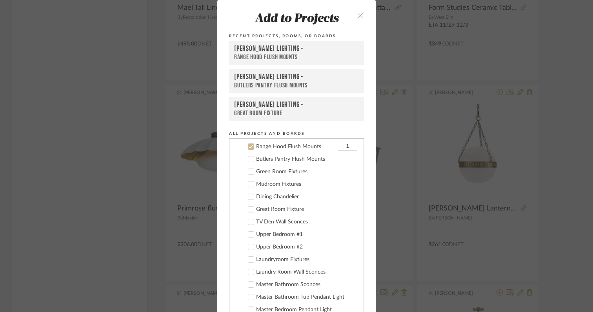
scroll to position [277, 0]
click at [251, 147] on div at bounding box center [251, 145] width 6 height 6
click at [248, 159] on icon at bounding box center [250, 157] width 5 height 5
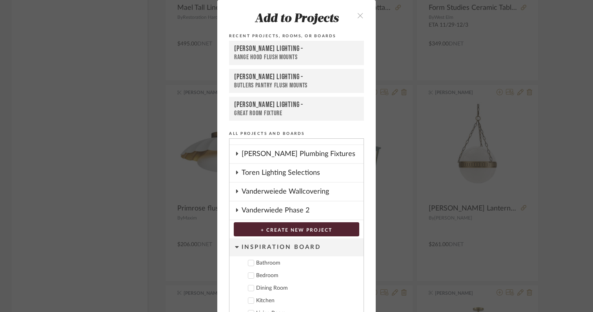
scroll to position [42, 0]
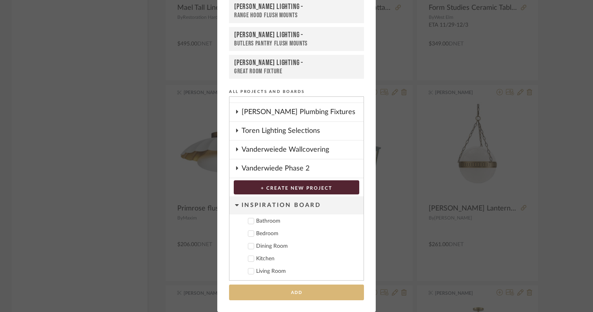
click at [280, 296] on button "Add" at bounding box center [296, 293] width 135 height 16
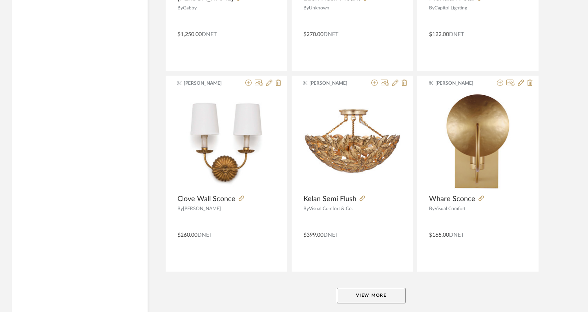
scroll to position [12008, 0]
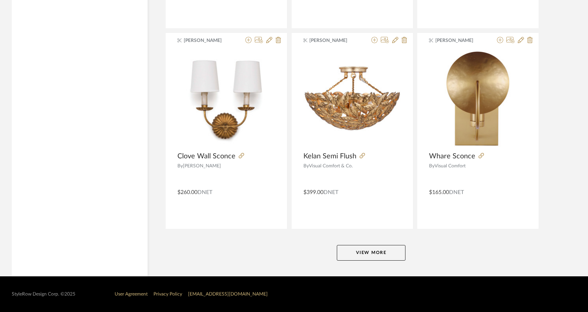
click at [399, 254] on button "View More" at bounding box center [371, 253] width 69 height 16
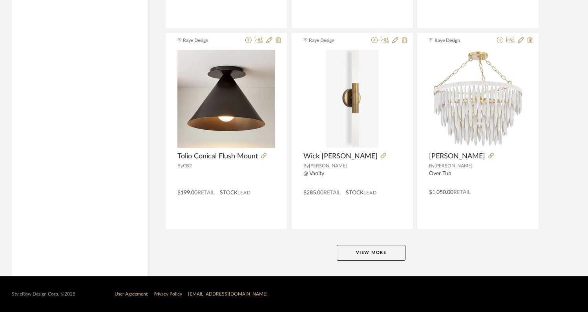
scroll to position [14414, 0]
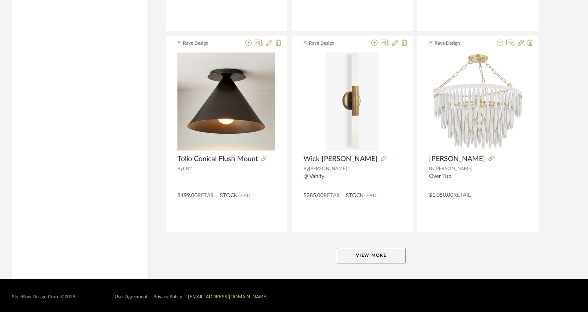
click at [375, 255] on button "View More" at bounding box center [371, 256] width 69 height 16
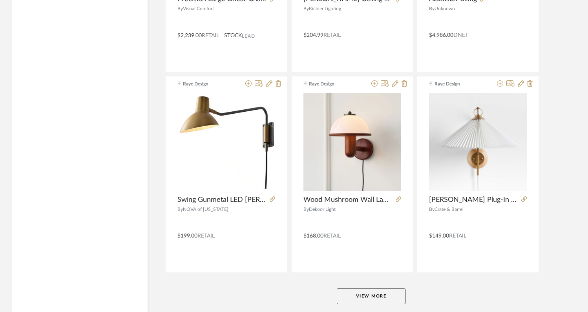
scroll to position [16826, 0]
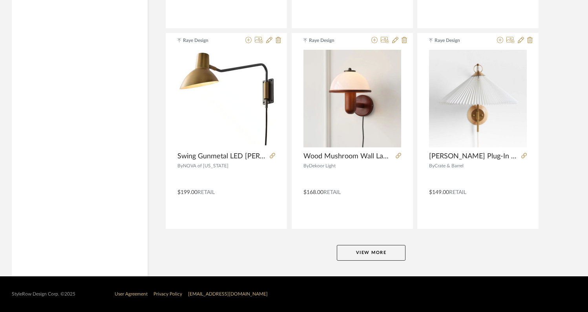
click at [372, 256] on button "View More" at bounding box center [371, 253] width 69 height 16
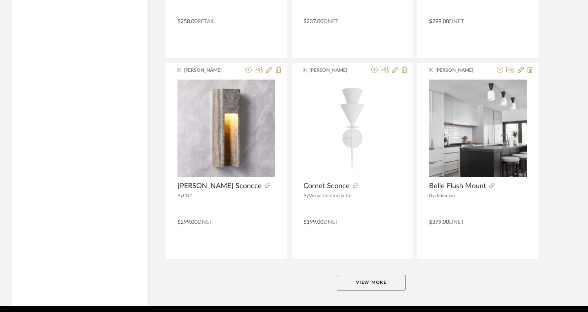
scroll to position [19235, 0]
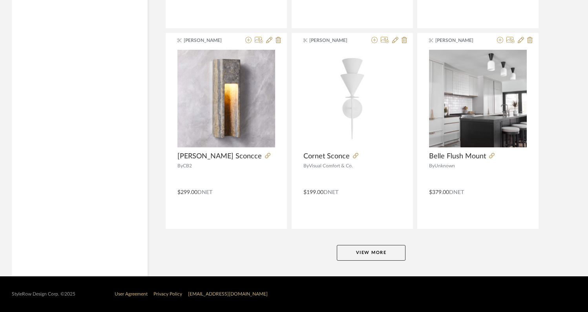
click at [360, 251] on button "View More" at bounding box center [371, 253] width 69 height 16
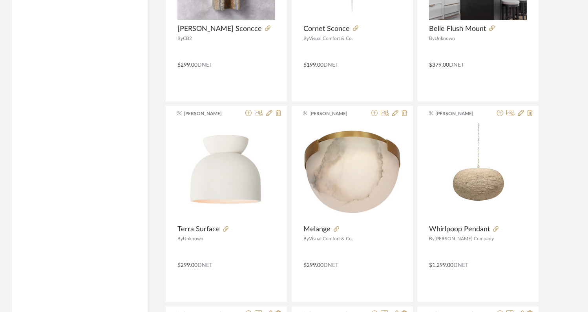
scroll to position [19335, 0]
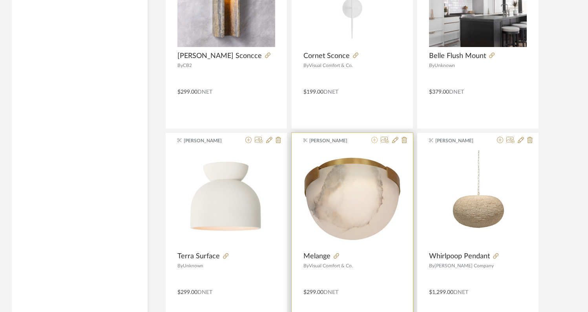
click at [375, 141] on icon at bounding box center [374, 140] width 6 height 6
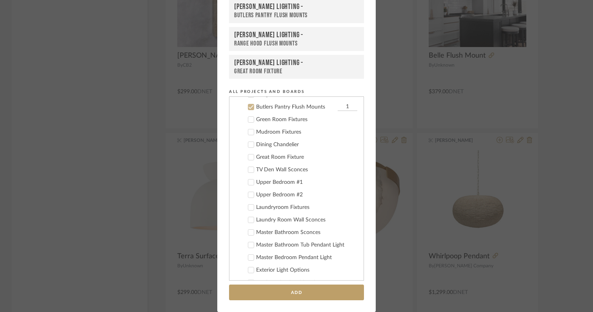
scroll to position [289, 0]
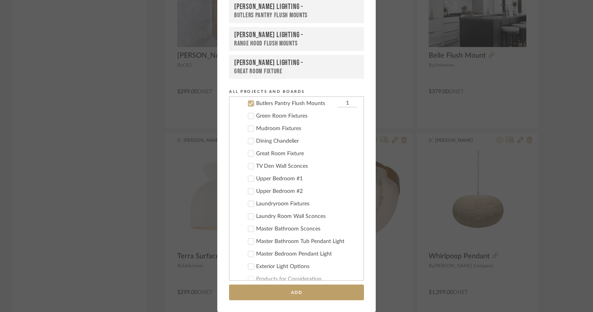
click at [249, 104] on icon at bounding box center [250, 103] width 5 height 5
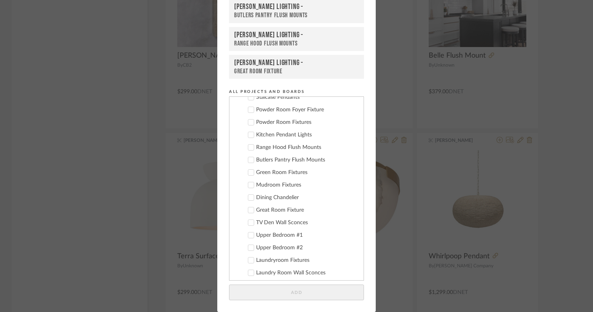
scroll to position [232, 0]
click at [250, 149] on icon at bounding box center [250, 148] width 5 height 5
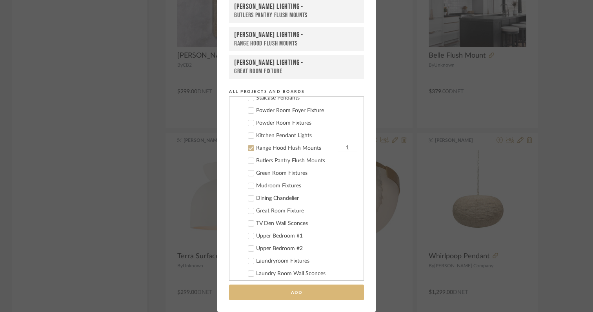
click at [301, 286] on button "Add" at bounding box center [296, 293] width 135 height 16
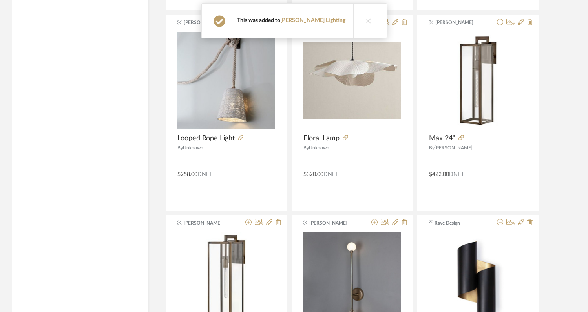
scroll to position [19657, 0]
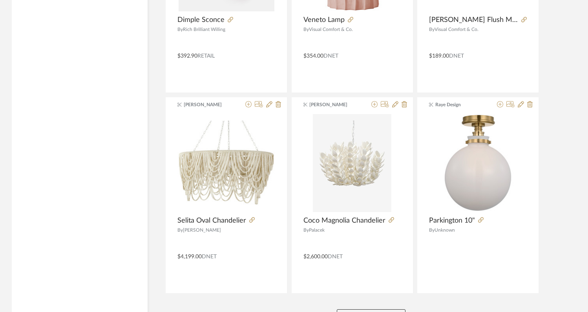
scroll to position [21644, 0]
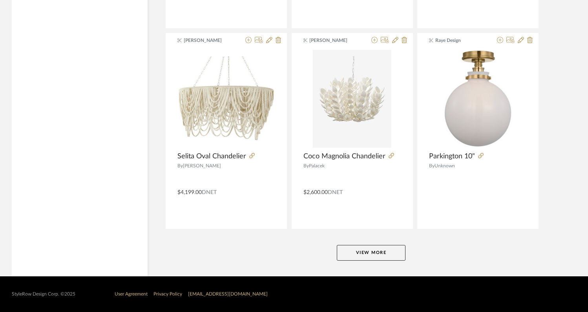
click at [351, 255] on button "View More" at bounding box center [371, 253] width 69 height 16
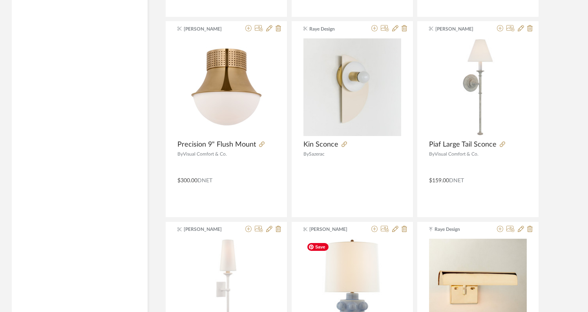
scroll to position [22253, 0]
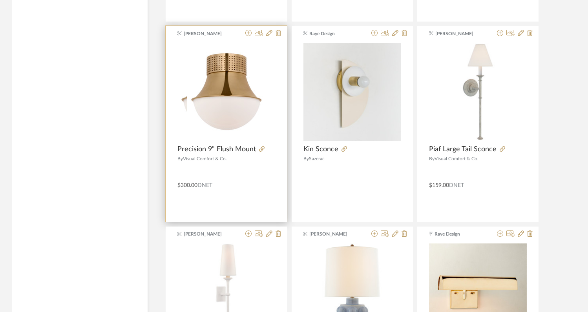
click at [239, 151] on span "Precision 9" Flush Mount" at bounding box center [216, 149] width 78 height 9
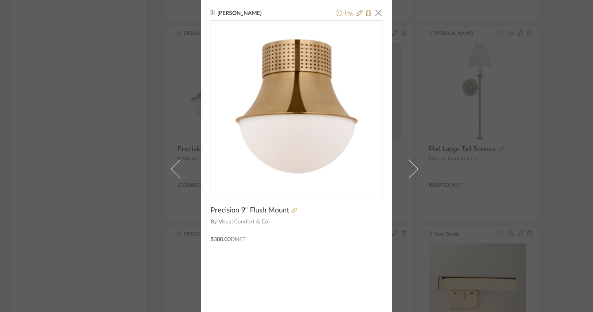
click at [292, 211] on icon at bounding box center [294, 210] width 5 height 5
click at [376, 14] on span "button" at bounding box center [379, 13] width 16 height 16
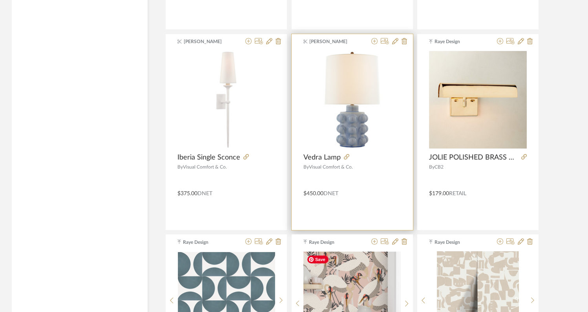
scroll to position [22401, 0]
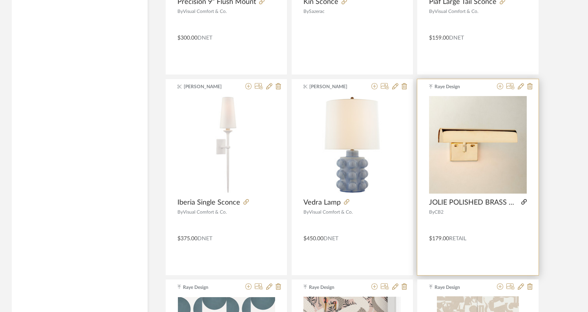
click at [524, 202] on icon at bounding box center [523, 201] width 5 height 5
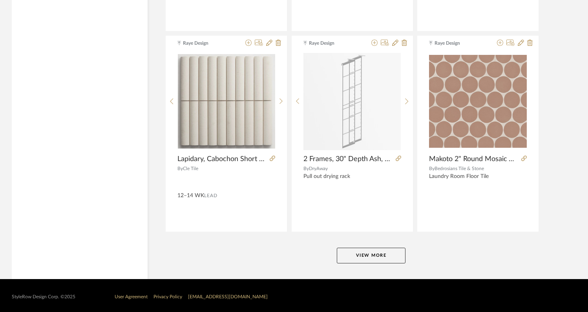
scroll to position [24053, 0]
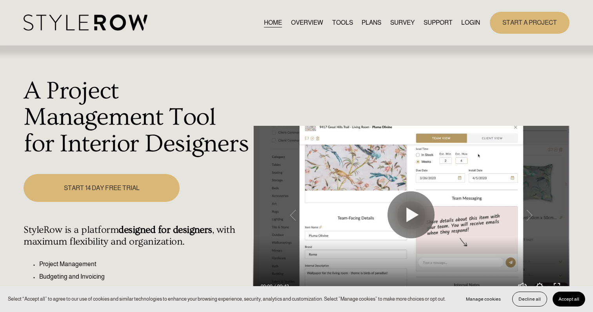
click at [444, 24] on link "LOGIN" at bounding box center [471, 22] width 19 height 11
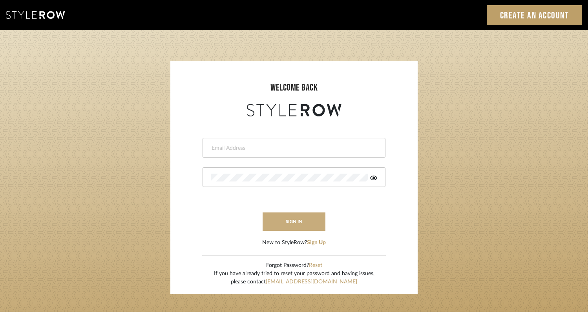
type input "[EMAIL_ADDRESS][DOMAIN_NAME]"
click at [323, 216] on button "sign in" at bounding box center [294, 222] width 63 height 18
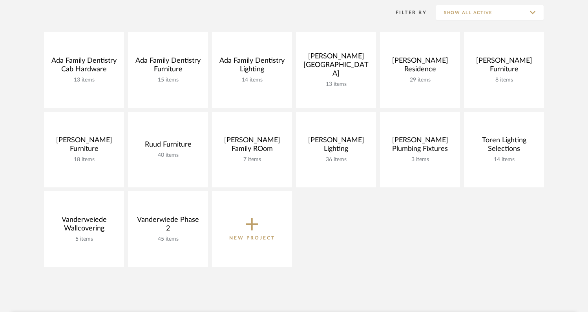
scroll to position [164, 0]
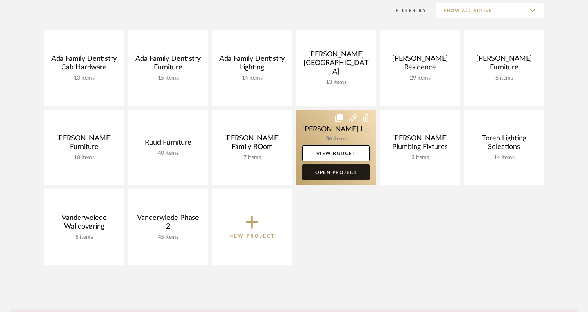
click at [332, 170] on link "Open Project" at bounding box center [336, 172] width 68 height 16
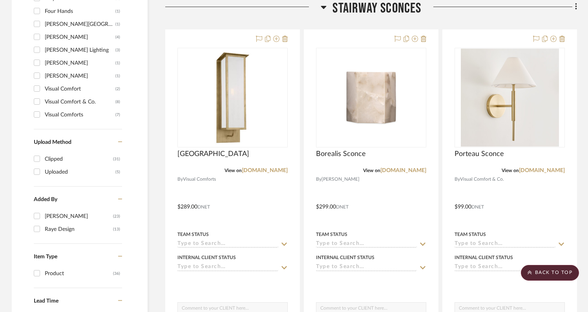
scroll to position [569, 0]
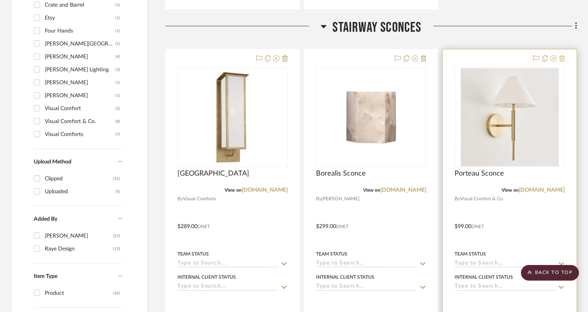
click at [562, 55] on icon at bounding box center [561, 58] width 5 height 6
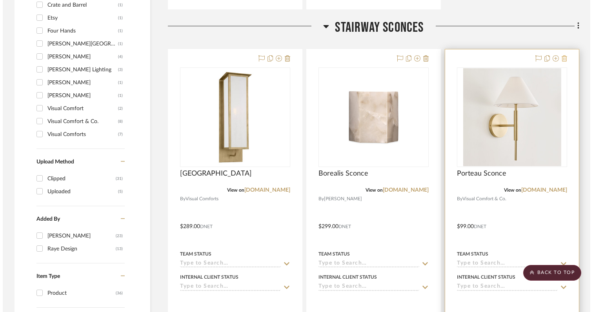
scroll to position [0, 0]
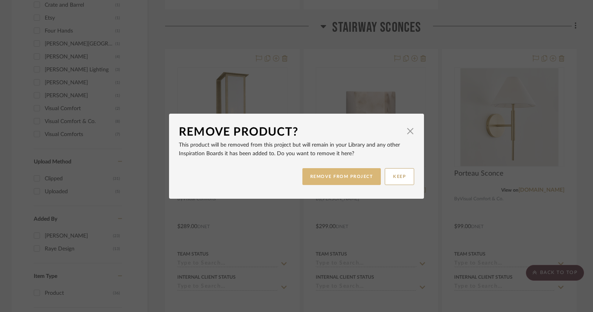
click at [356, 176] on button "REMOVE FROM PROJECT" at bounding box center [342, 176] width 79 height 17
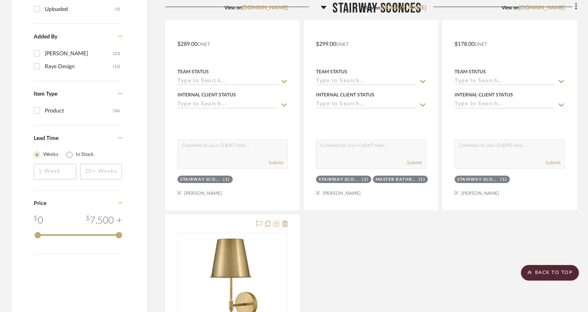
scroll to position [761, 0]
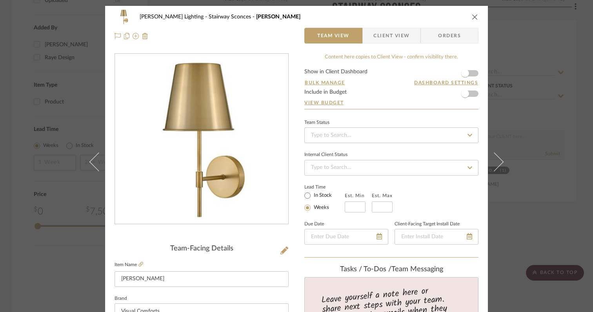
click at [475, 15] on icon "close" at bounding box center [475, 17] width 6 height 6
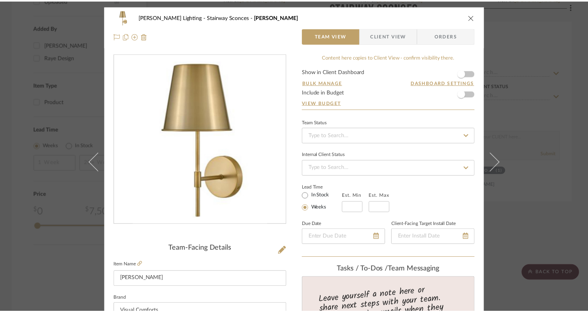
scroll to position [761, 0]
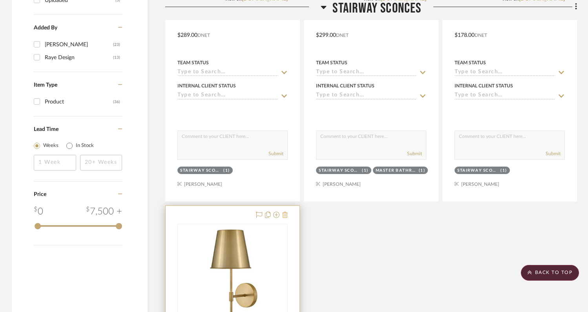
click at [285, 212] on icon at bounding box center [284, 215] width 5 height 6
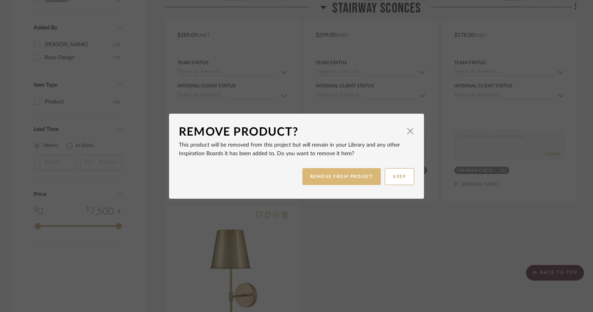
click at [338, 173] on button "REMOVE FROM PROJECT" at bounding box center [342, 176] width 79 height 17
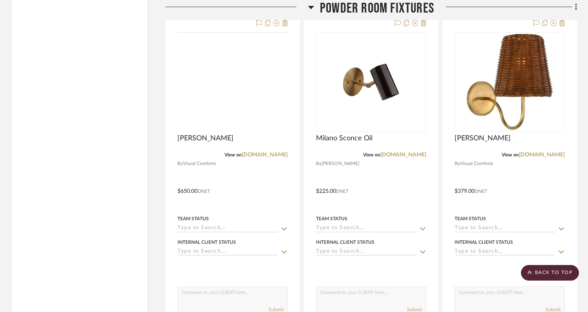
scroll to position [1695, 0]
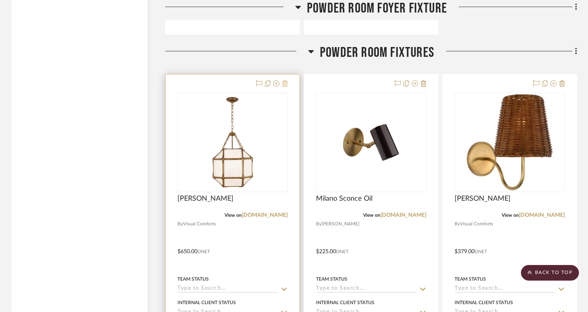
click at [284, 80] on icon at bounding box center [284, 83] width 5 height 6
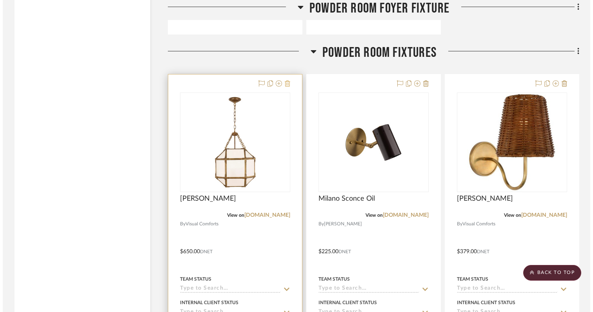
scroll to position [0, 0]
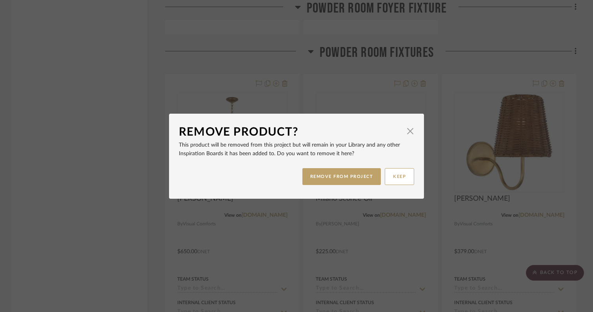
click at [317, 185] on div "REMOVE FROM PROJECT KEEP" at bounding box center [296, 176] width 235 height 25
click at [315, 176] on button "REMOVE FROM PROJECT" at bounding box center [342, 176] width 79 height 17
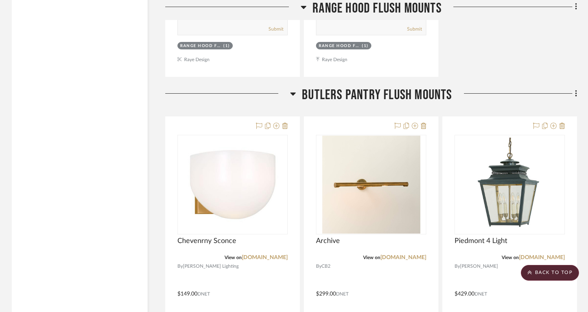
scroll to position [3153, 0]
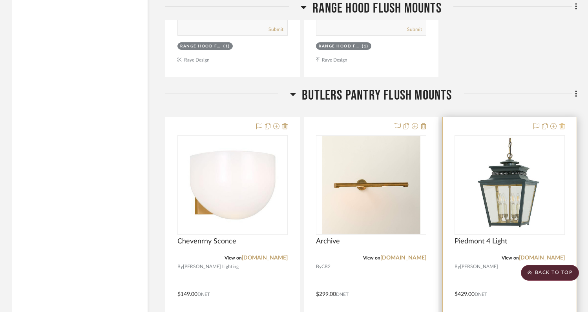
click at [563, 123] on icon at bounding box center [561, 126] width 5 height 6
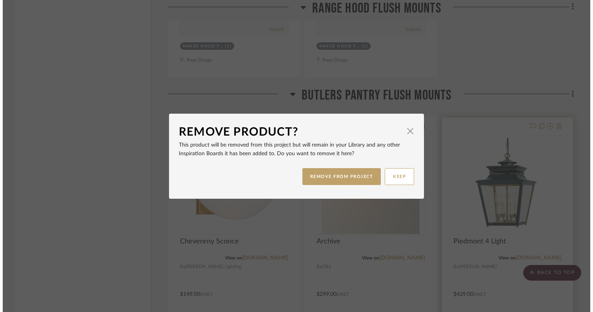
scroll to position [0, 0]
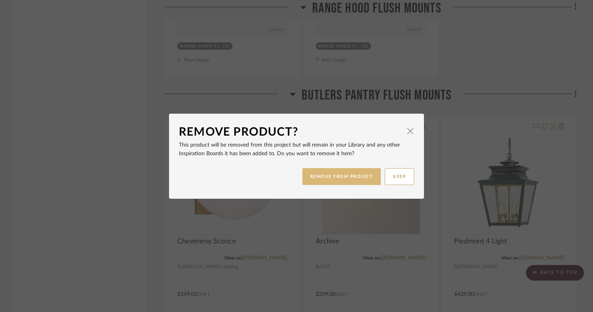
click at [364, 171] on button "REMOVE FROM PROJECT" at bounding box center [342, 176] width 79 height 17
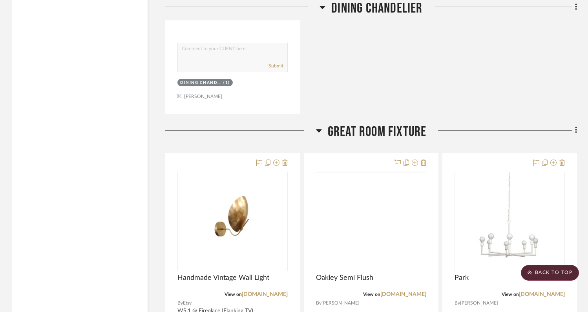
scroll to position [4410, 0]
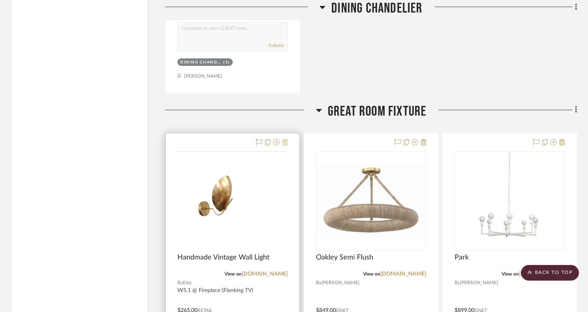
click at [286, 139] on icon at bounding box center [284, 142] width 5 height 6
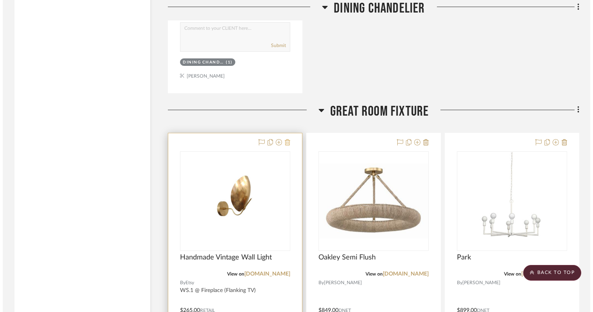
scroll to position [0, 0]
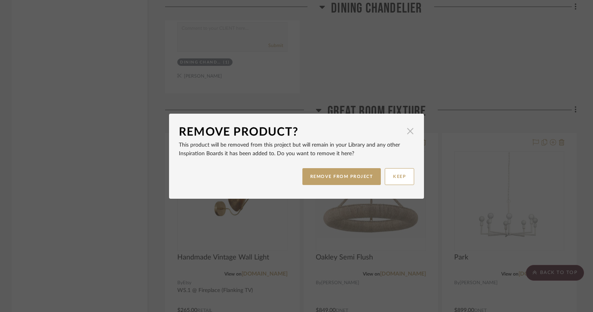
click at [407, 131] on span "button" at bounding box center [411, 132] width 16 height 16
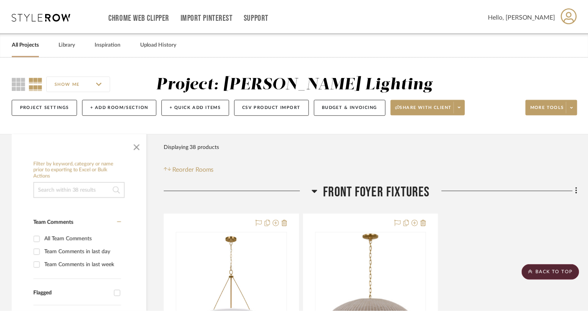
scroll to position [4410, 0]
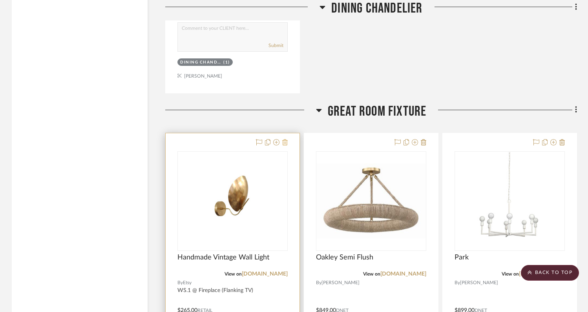
click at [285, 139] on icon at bounding box center [284, 142] width 5 height 6
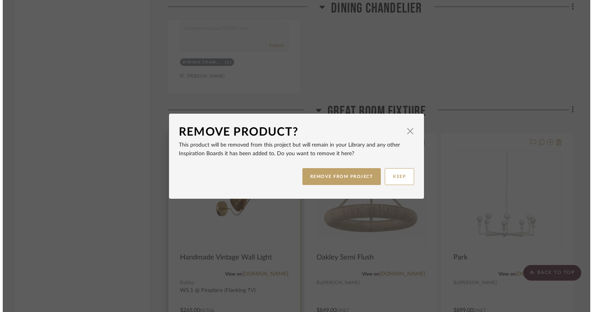
scroll to position [0, 0]
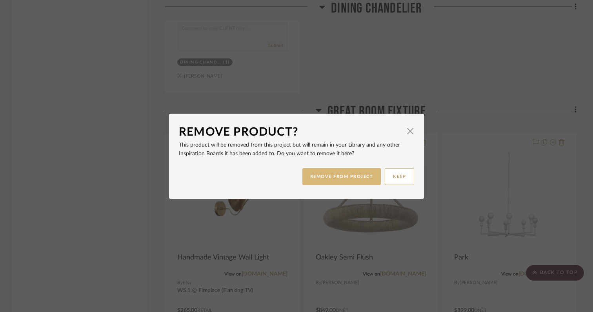
click at [308, 174] on button "REMOVE FROM PROJECT" at bounding box center [342, 176] width 79 height 17
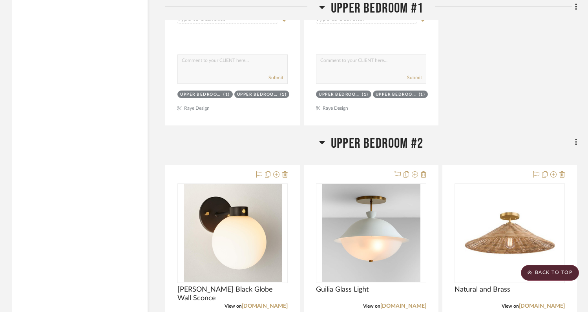
scroll to position [5243, 0]
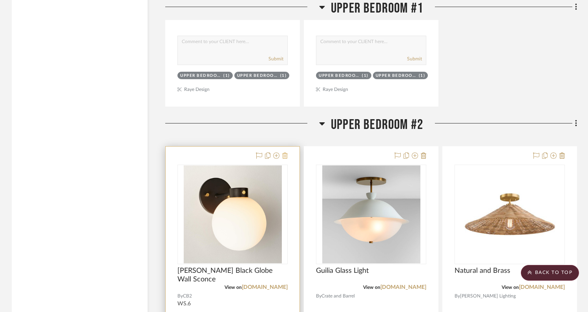
click at [285, 153] on icon at bounding box center [284, 156] width 5 height 6
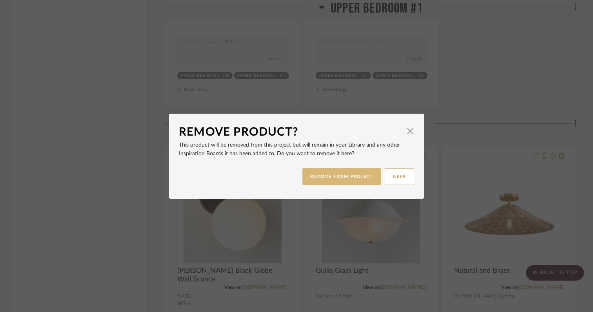
click at [321, 176] on button "REMOVE FROM PROJECT" at bounding box center [342, 176] width 79 height 17
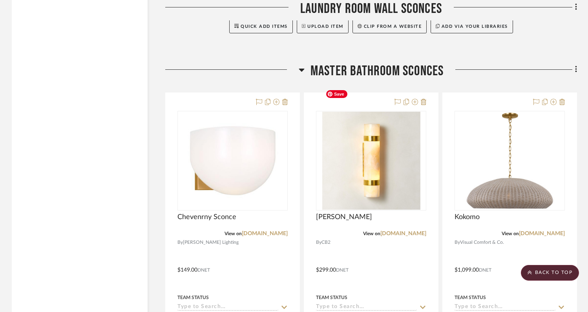
scroll to position [5837, 0]
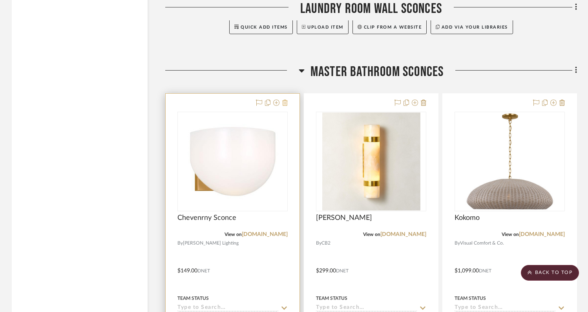
click at [285, 100] on icon at bounding box center [284, 103] width 5 height 6
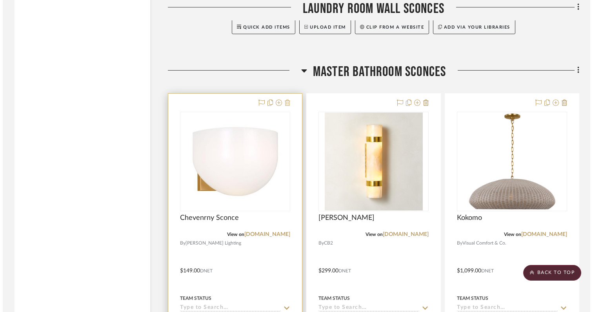
scroll to position [0, 0]
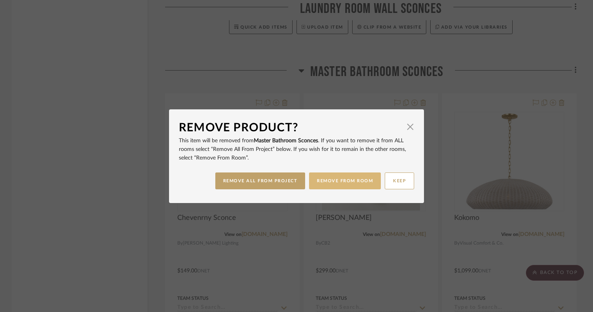
click at [321, 185] on button "REMOVE FROM ROOM" at bounding box center [345, 181] width 72 height 17
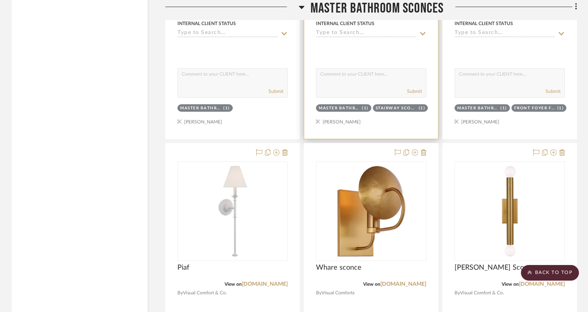
scroll to position [6141, 0]
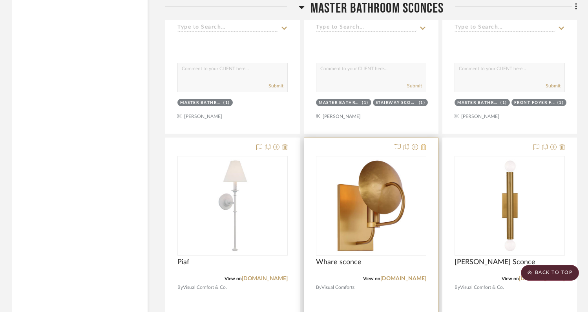
click at [423, 144] on icon at bounding box center [423, 147] width 5 height 6
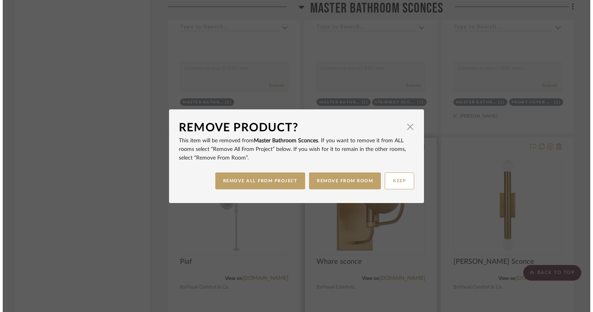
scroll to position [0, 0]
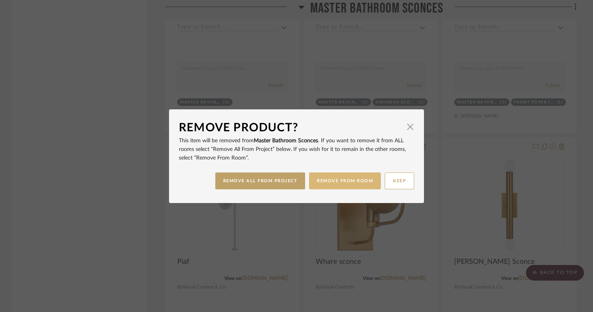
click at [323, 182] on button "REMOVE FROM ROOM" at bounding box center [345, 181] width 72 height 17
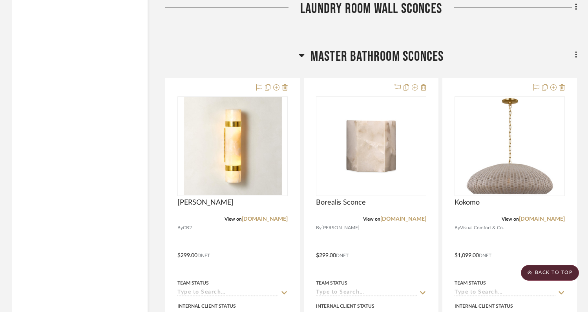
scroll to position [5853, 0]
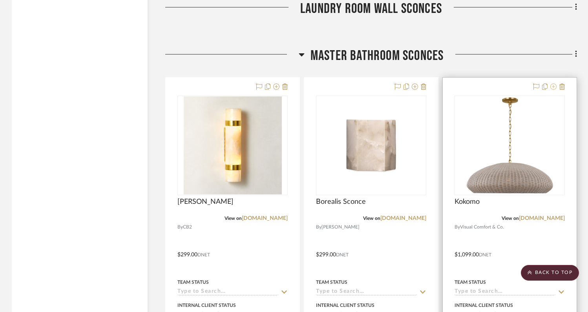
click at [553, 84] on icon at bounding box center [553, 87] width 6 height 6
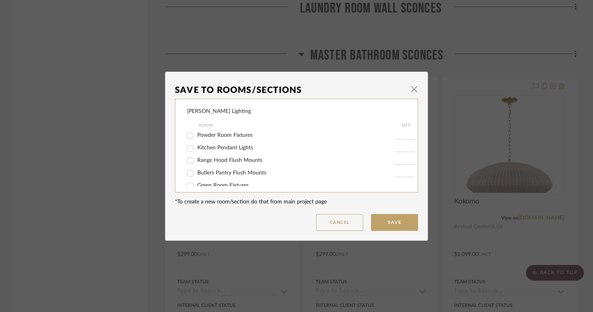
scroll to position [0, 0]
click at [187, 136] on input "Front Foyer Fixtures" at bounding box center [190, 136] width 13 height 13
checkbox input "false"
click at [188, 153] on input "Master Bathroom Tub Pendant Light" at bounding box center [190, 153] width 13 height 13
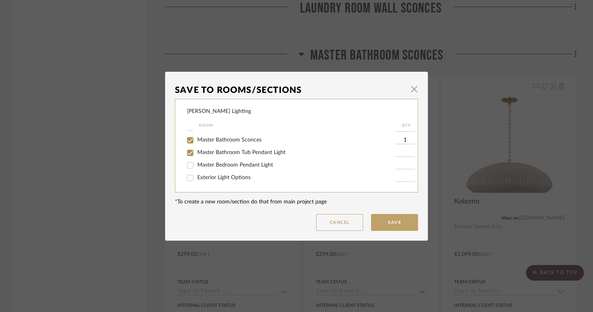
checkbox input "true"
type input "1"
click at [187, 137] on input "Master Bathroom Sconces" at bounding box center [190, 140] width 13 height 13
checkbox input "false"
click at [387, 226] on button "Save" at bounding box center [394, 222] width 47 height 17
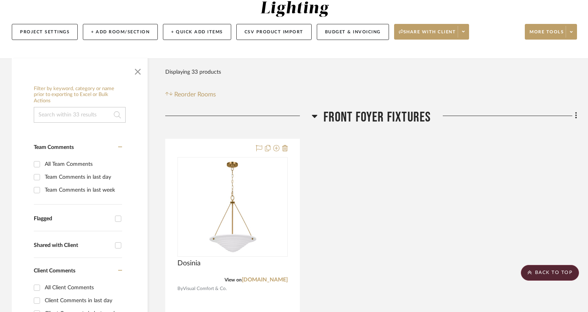
scroll to position [0, 0]
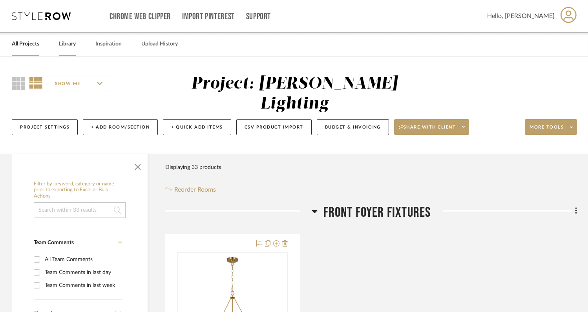
click at [71, 43] on link "Library" at bounding box center [67, 44] width 17 height 11
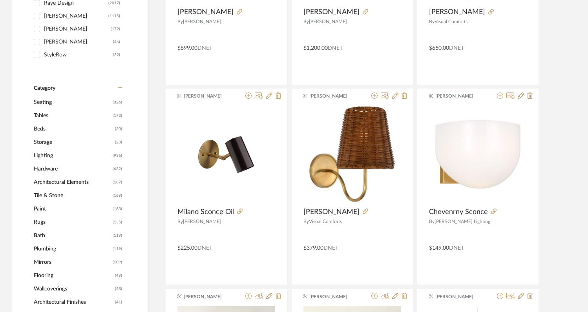
scroll to position [264, 0]
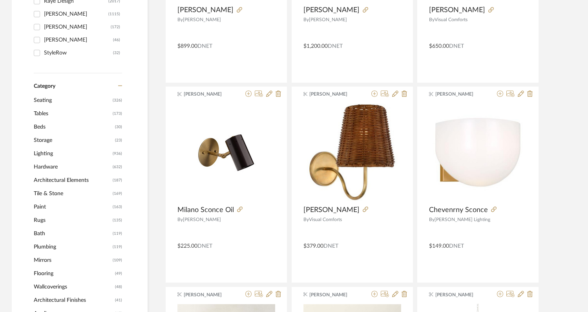
click at [50, 155] on span "Lighting" at bounding box center [72, 153] width 77 height 13
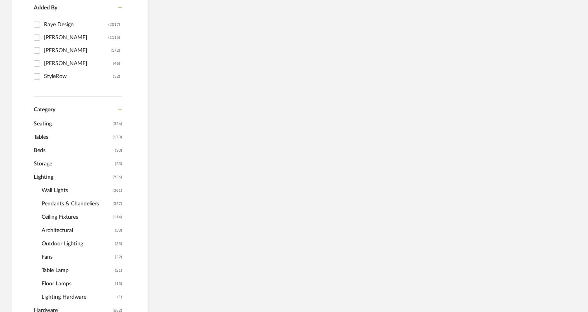
scroll to position [287, 0]
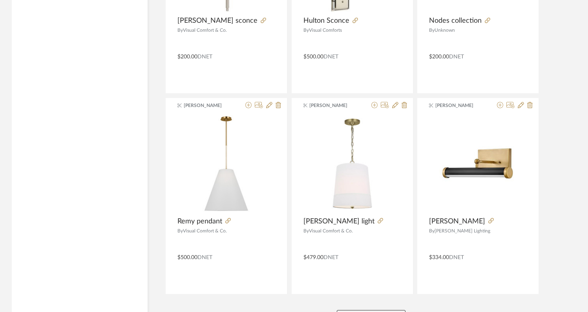
scroll to position [2372, 0]
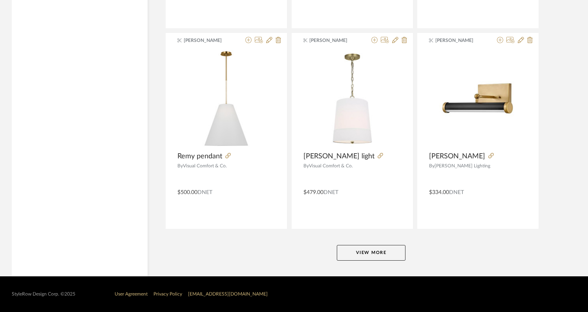
click at [367, 254] on button "View More" at bounding box center [371, 253] width 69 height 16
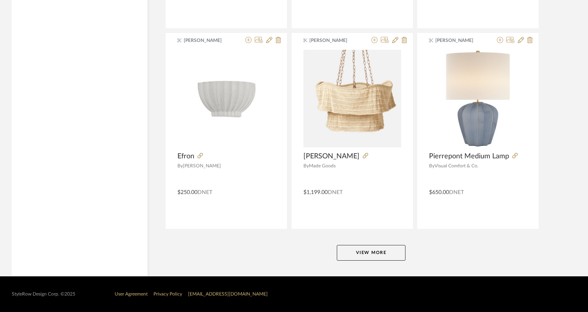
click at [367, 255] on button "View More" at bounding box center [371, 253] width 69 height 16
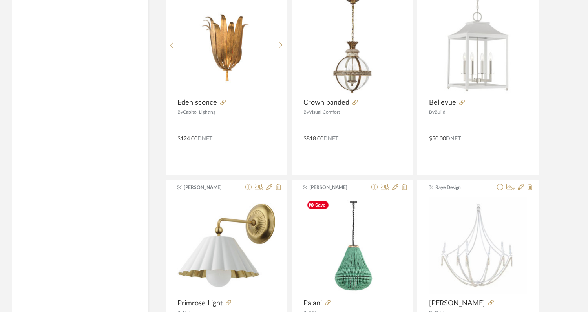
scroll to position [7190, 0]
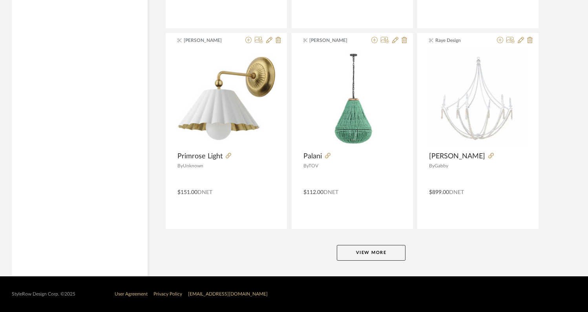
click at [369, 253] on button "View More" at bounding box center [371, 253] width 69 height 16
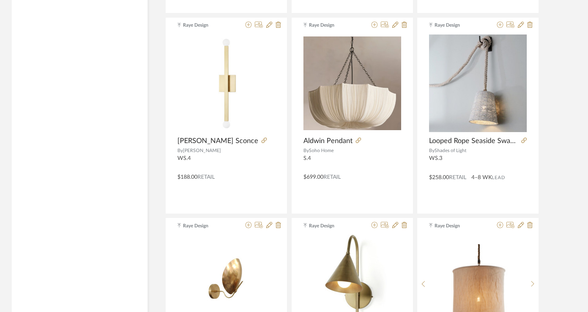
scroll to position [9211, 0]
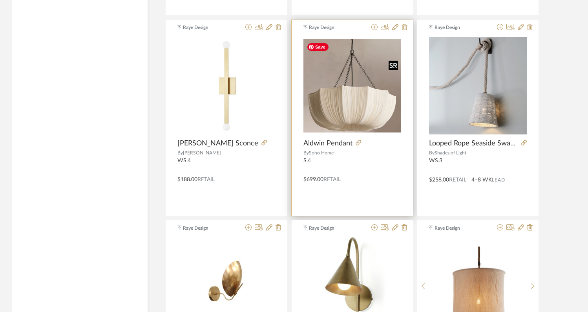
click at [346, 109] on div at bounding box center [352, 86] width 98 height 98
click at [335, 141] on span "Aldwin Pendant" at bounding box center [327, 143] width 49 height 9
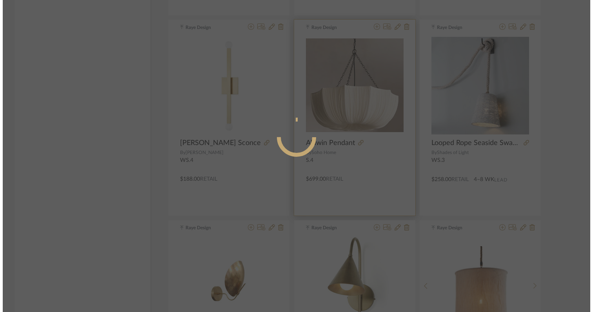
scroll to position [0, 0]
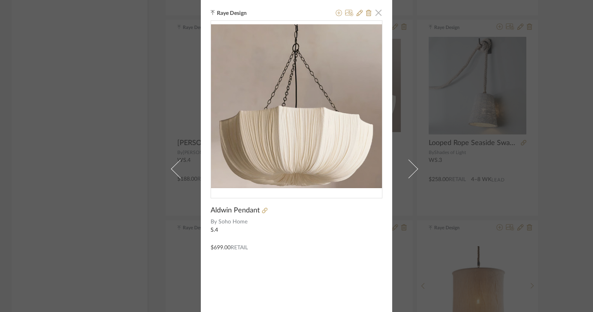
click at [377, 11] on span "button" at bounding box center [379, 13] width 16 height 16
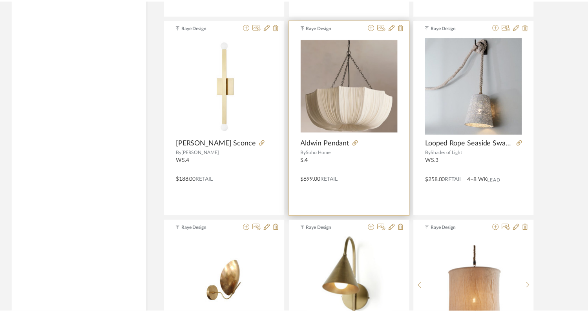
scroll to position [9211, 0]
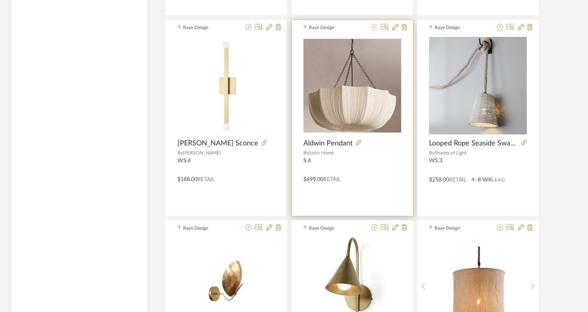
click at [374, 28] on icon at bounding box center [374, 27] width 6 height 6
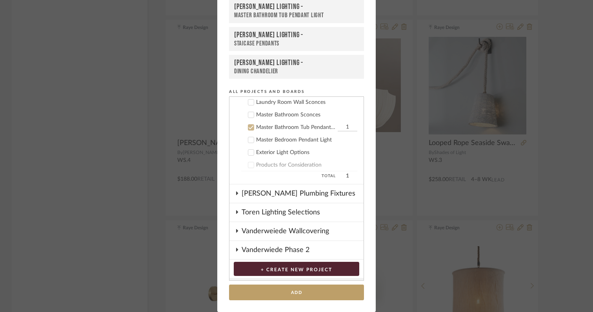
scroll to position [427, 0]
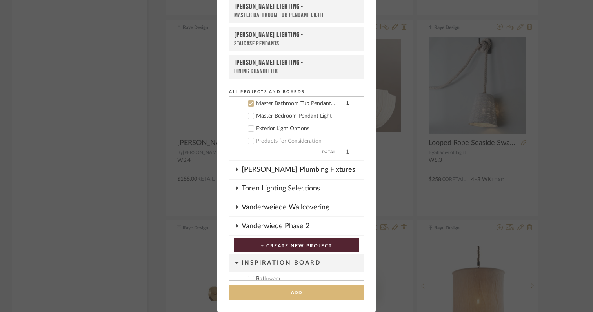
click at [304, 294] on button "Add" at bounding box center [296, 293] width 135 height 16
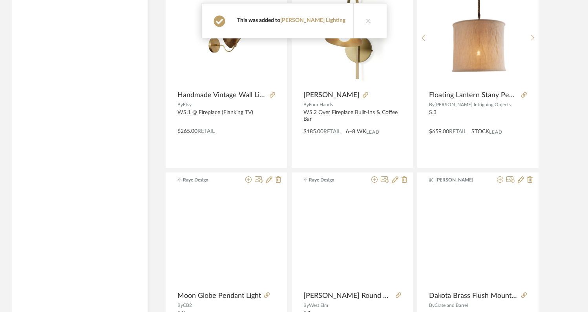
scroll to position [9498, 0]
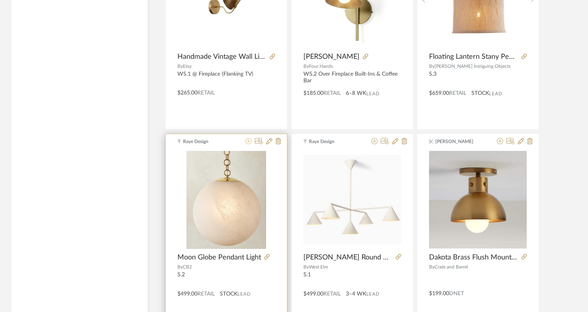
click at [250, 143] on icon at bounding box center [248, 141] width 6 height 6
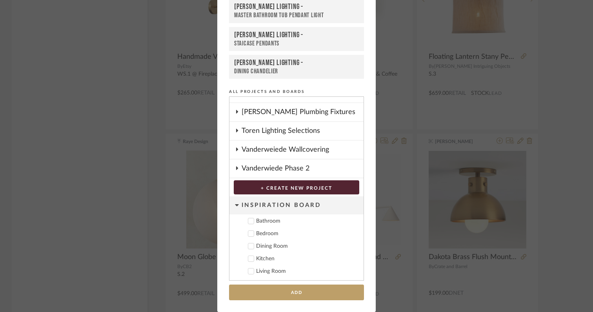
scroll to position [40, 0]
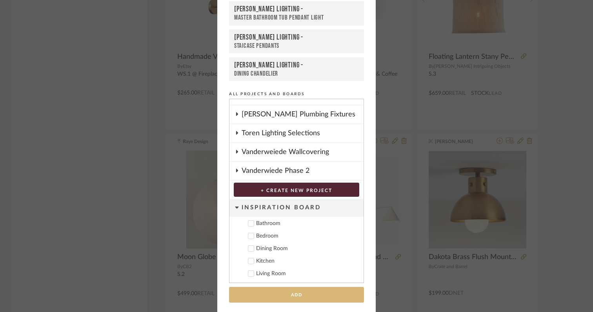
click at [286, 297] on button "Add" at bounding box center [296, 295] width 135 height 16
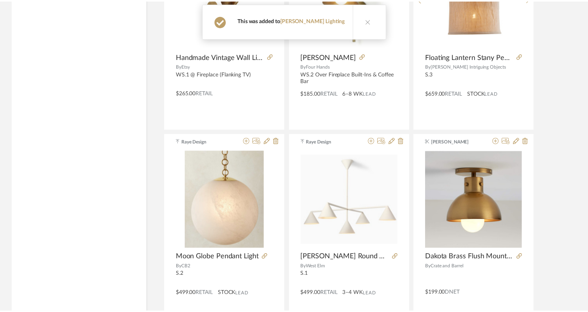
scroll to position [9498, 0]
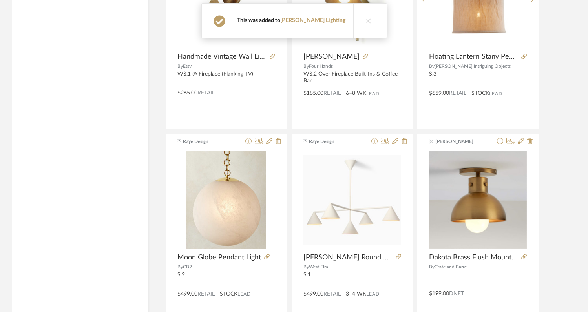
click at [366, 21] on icon at bounding box center [368, 20] width 5 height 5
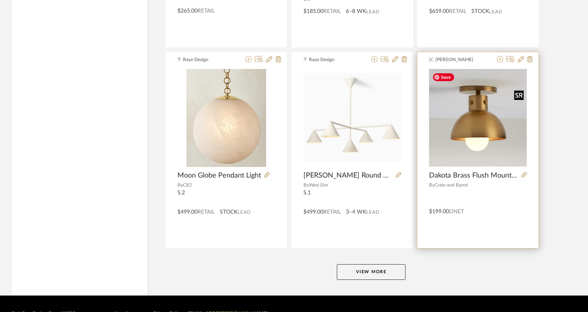
scroll to position [9594, 0]
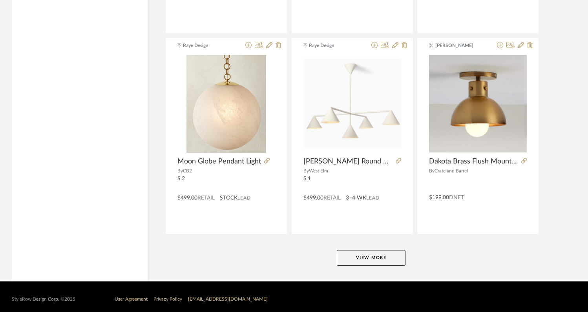
click at [394, 261] on button "View More" at bounding box center [371, 258] width 69 height 16
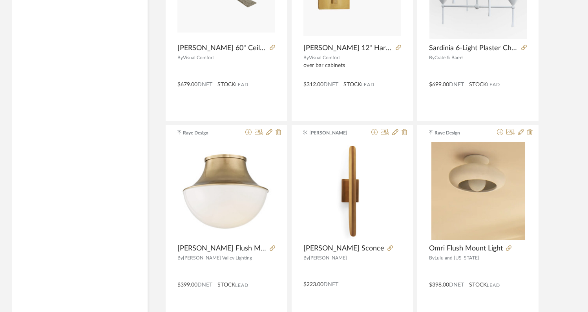
scroll to position [10116, 0]
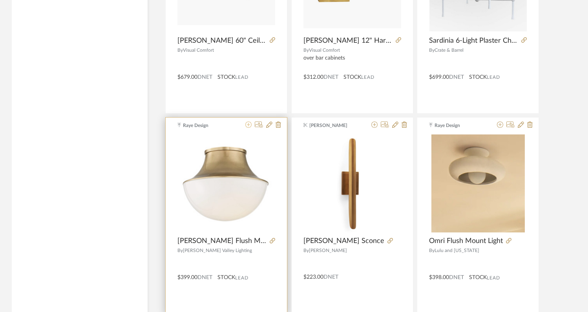
click at [249, 125] on icon at bounding box center [248, 125] width 6 height 6
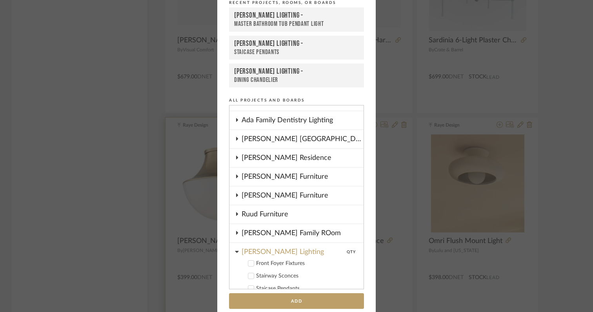
scroll to position [42, 0]
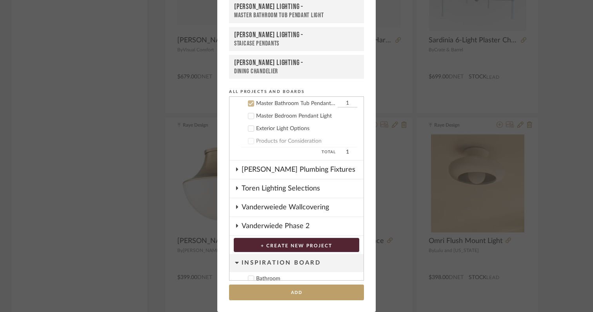
click at [248, 106] on icon at bounding box center [250, 103] width 5 height 5
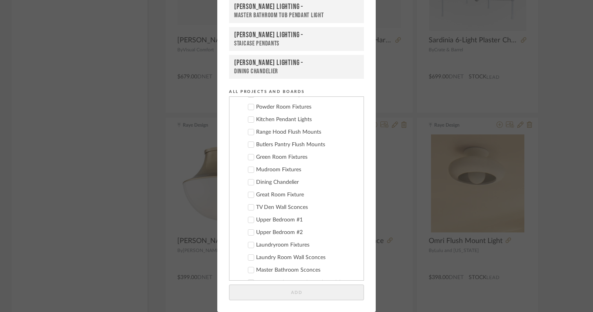
scroll to position [247, 0]
click at [248, 147] on icon at bounding box center [250, 145] width 5 height 5
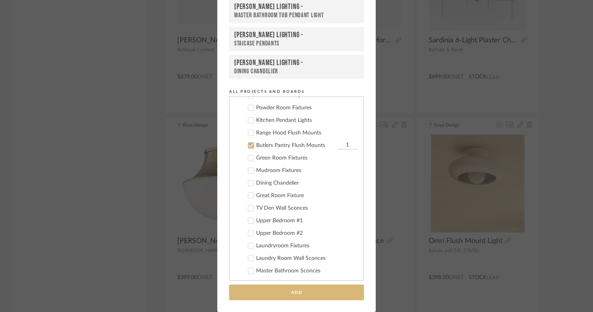
click at [285, 287] on button "Add" at bounding box center [296, 293] width 135 height 16
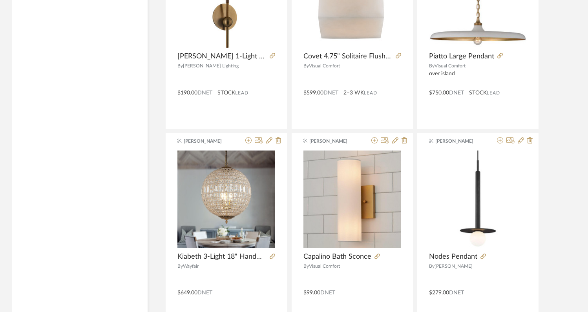
scroll to position [10503, 0]
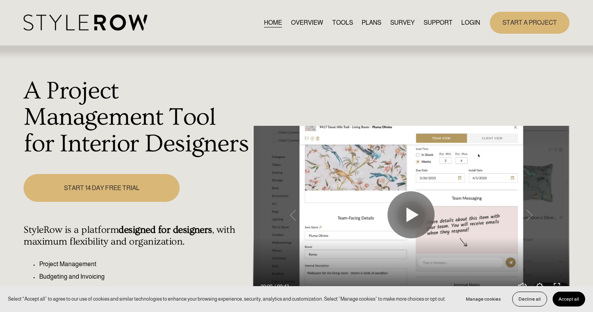
click at [471, 21] on link "LOGIN" at bounding box center [471, 22] width 19 height 11
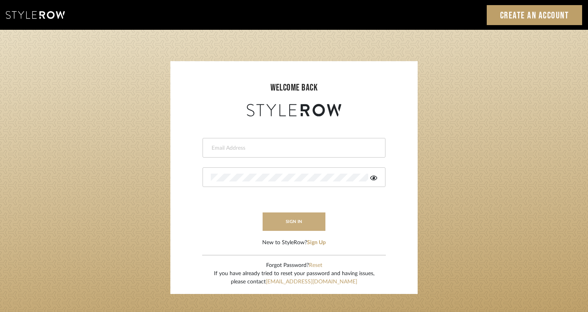
type input "[EMAIL_ADDRESS][DOMAIN_NAME]"
click at [309, 221] on button "sign in" at bounding box center [294, 222] width 63 height 18
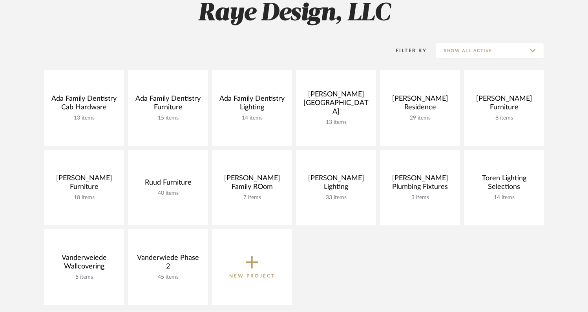
scroll to position [120, 0]
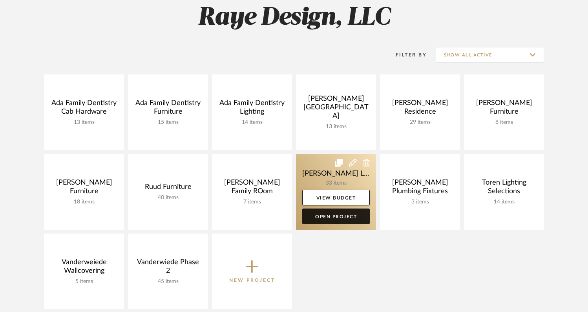
click at [340, 215] on link "Open Project" at bounding box center [336, 217] width 68 height 16
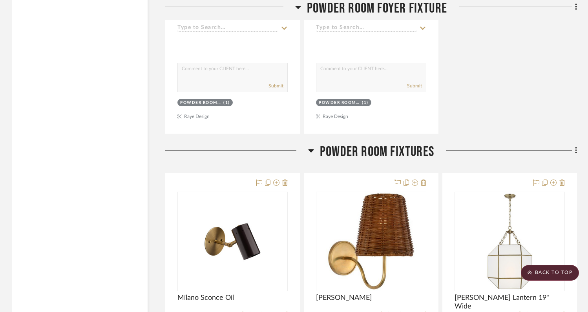
scroll to position [1603, 0]
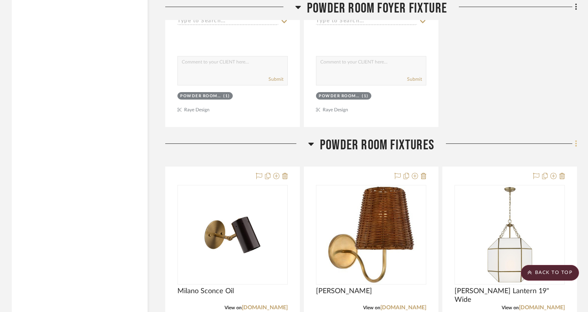
click at [575, 140] on icon at bounding box center [576, 144] width 2 height 9
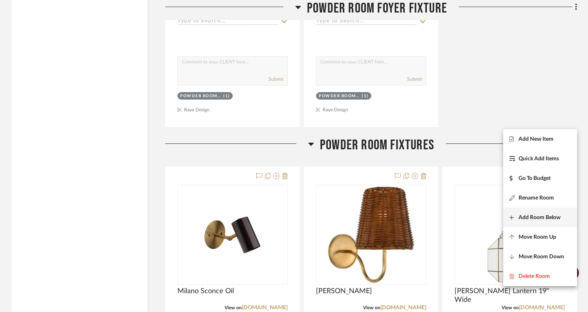
click at [537, 219] on span "Add Room Below" at bounding box center [539, 218] width 42 height 7
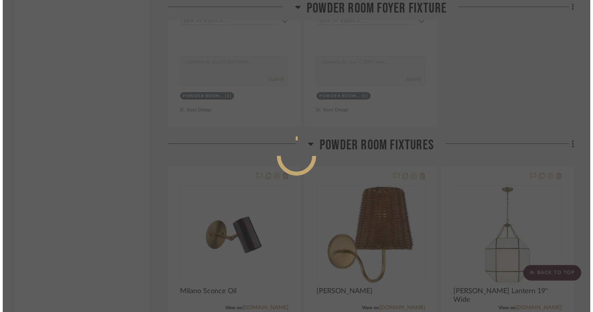
scroll to position [0, 0]
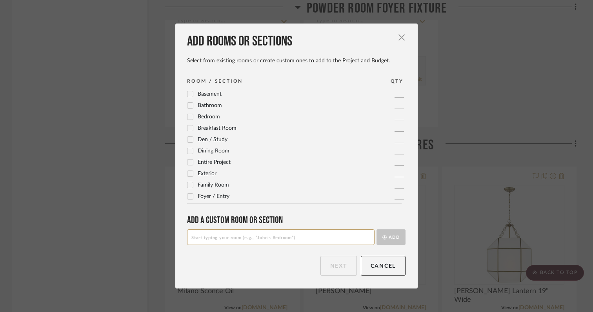
click at [331, 238] on input at bounding box center [281, 238] width 188 height 16
type input "Office"
click at [392, 239] on button "Add" at bounding box center [391, 238] width 29 height 16
click at [348, 265] on button "Next" at bounding box center [339, 266] width 36 height 20
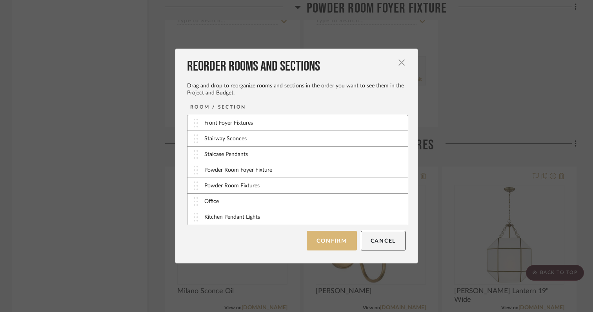
click at [337, 248] on button "Confirm" at bounding box center [332, 241] width 50 height 20
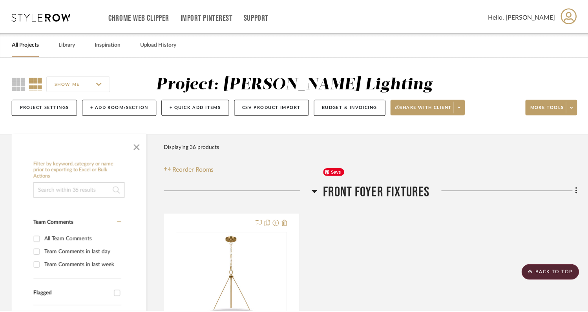
scroll to position [1603, 0]
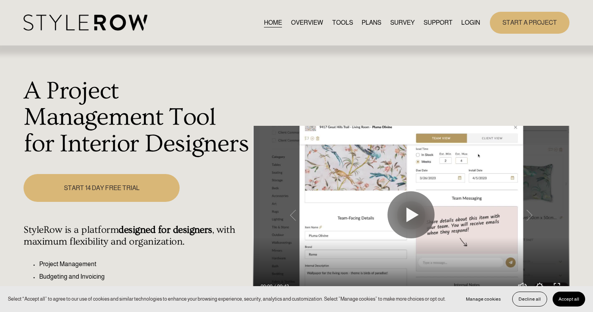
click at [471, 22] on link "LOGIN" at bounding box center [471, 22] width 19 height 11
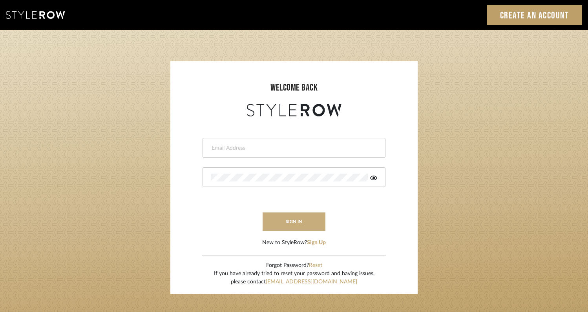
type input "[EMAIL_ADDRESS][DOMAIN_NAME]"
click at [315, 223] on button "sign in" at bounding box center [294, 222] width 63 height 18
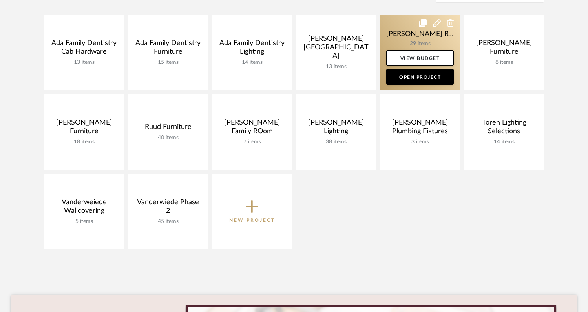
scroll to position [189, 0]
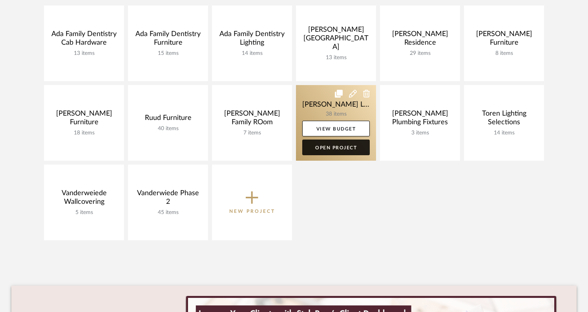
click at [339, 146] on link "Open Project" at bounding box center [336, 148] width 68 height 16
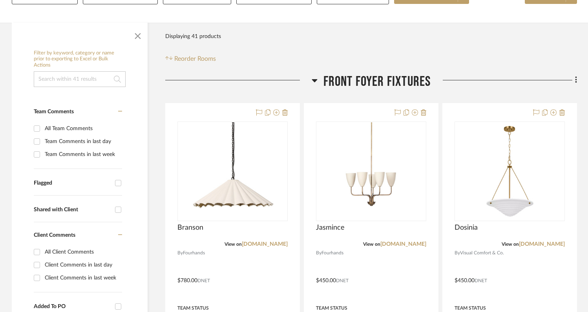
scroll to position [133, 0]
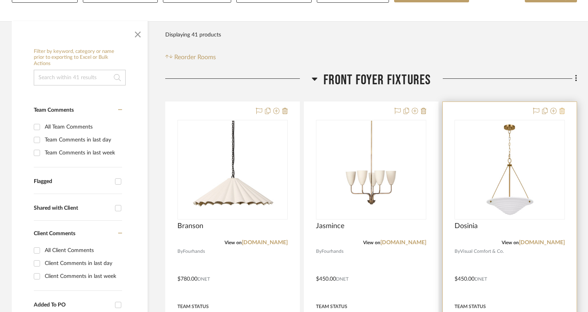
click at [563, 108] on icon at bounding box center [561, 111] width 5 height 6
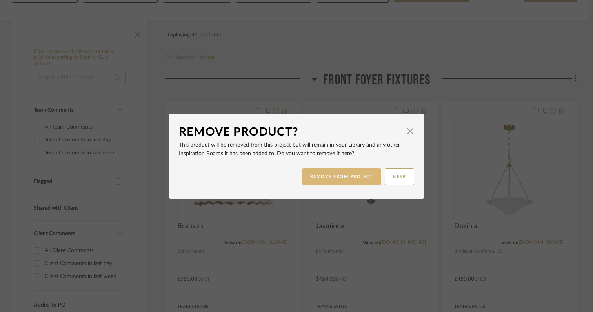
click at [349, 180] on button "REMOVE FROM PROJECT" at bounding box center [342, 176] width 79 height 17
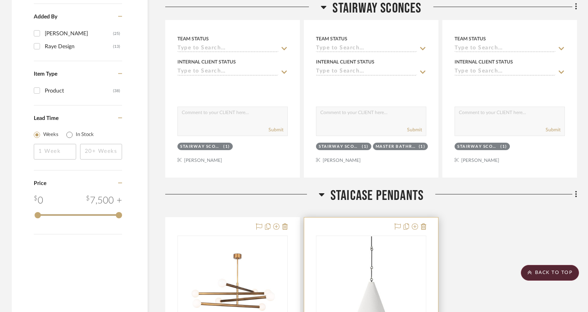
scroll to position [786, 0]
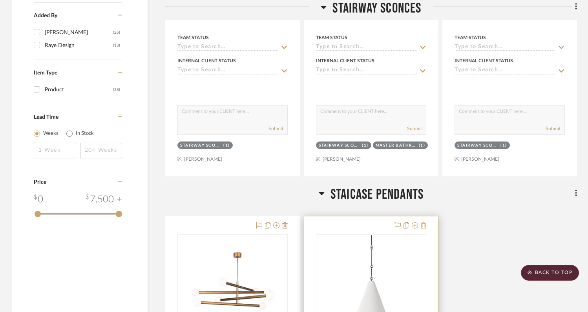
click at [424, 223] on icon at bounding box center [423, 226] width 5 height 6
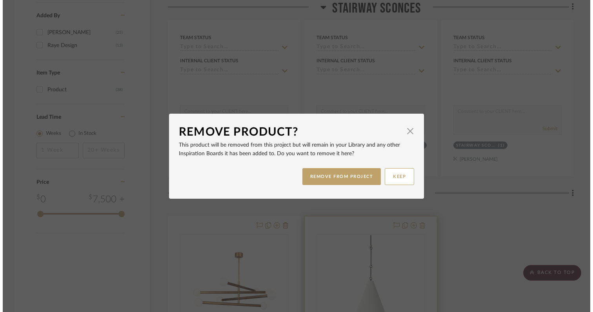
scroll to position [0, 0]
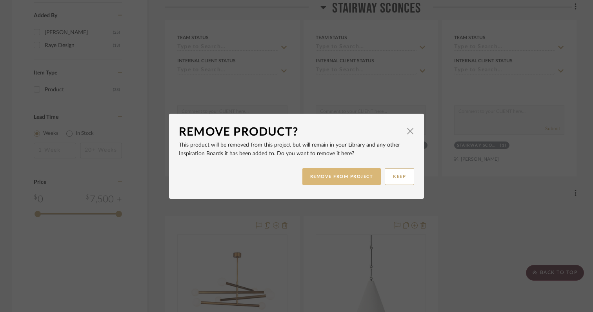
click at [344, 173] on button "REMOVE FROM PROJECT" at bounding box center [342, 176] width 79 height 17
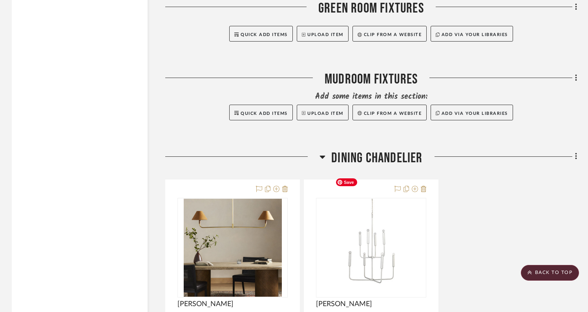
scroll to position [4365, 0]
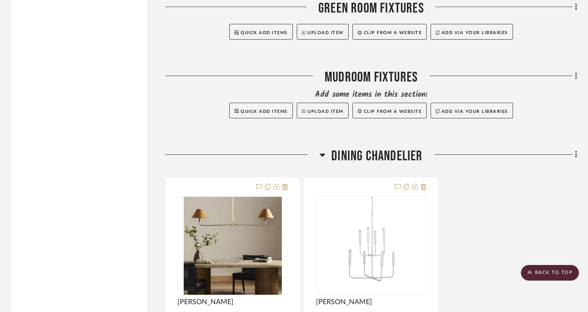
drag, startPoint x: 370, startPoint y: 197, endPoint x: 523, endPoint y: 0, distance: 249.2
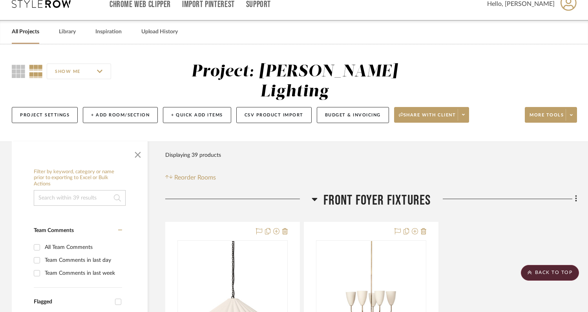
scroll to position [0, 0]
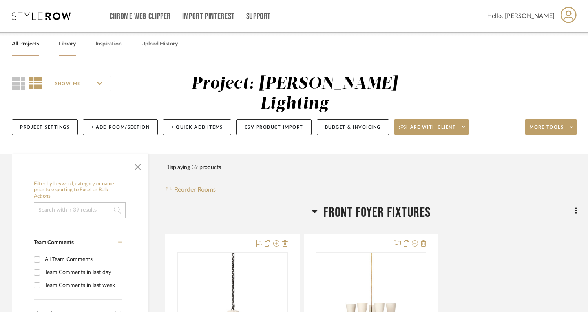
click at [70, 47] on link "Library" at bounding box center [67, 44] width 17 height 11
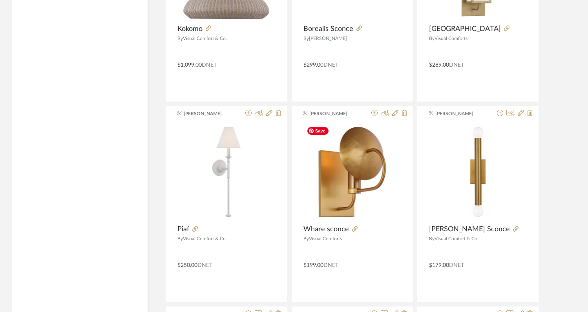
scroll to position [1649, 0]
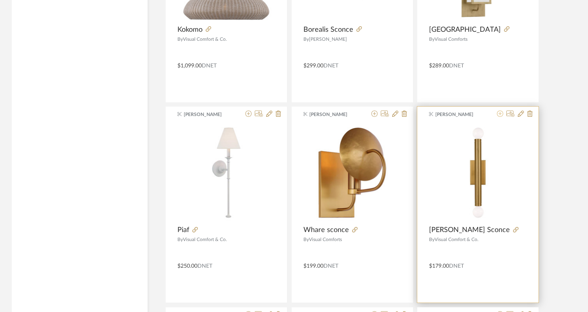
click at [502, 115] on icon at bounding box center [500, 114] width 6 height 6
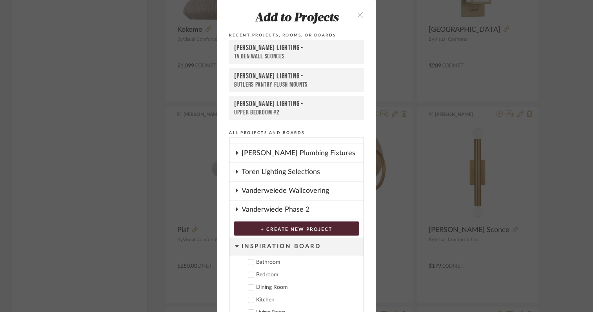
scroll to position [42, 0]
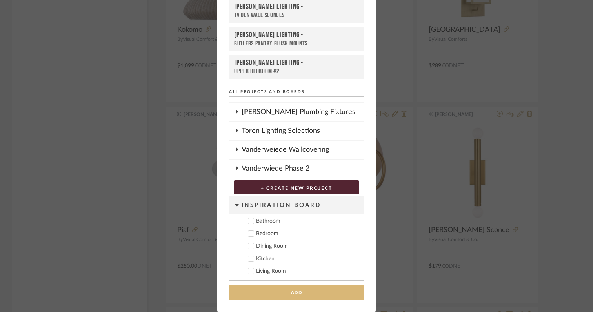
click at [303, 289] on button "Add" at bounding box center [296, 293] width 135 height 16
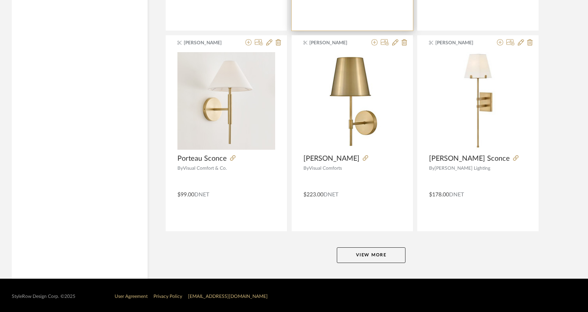
scroll to position [1885, 0]
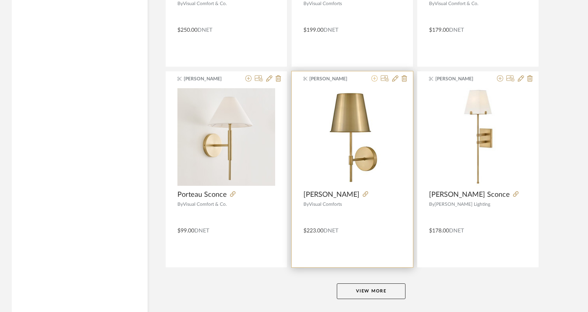
click at [374, 80] on icon at bounding box center [374, 78] width 6 height 6
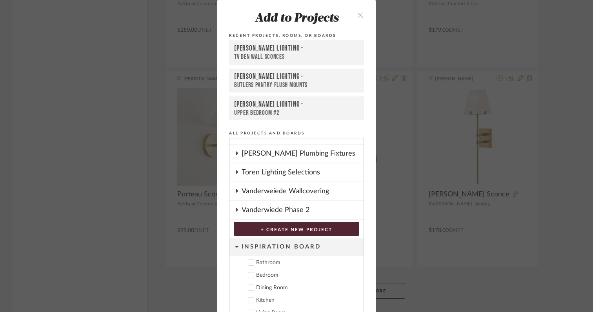
scroll to position [42, 0]
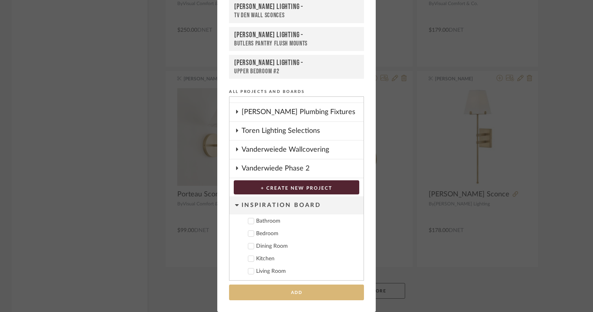
click at [296, 293] on button "Add" at bounding box center [296, 293] width 135 height 16
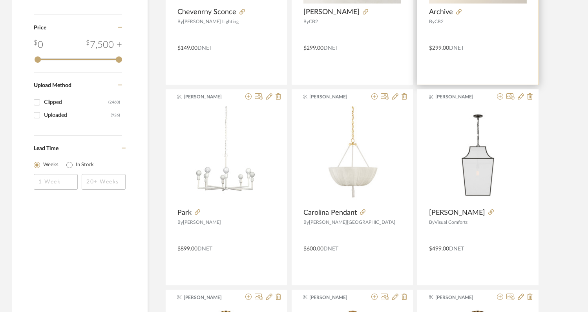
scroll to position [1031, 0]
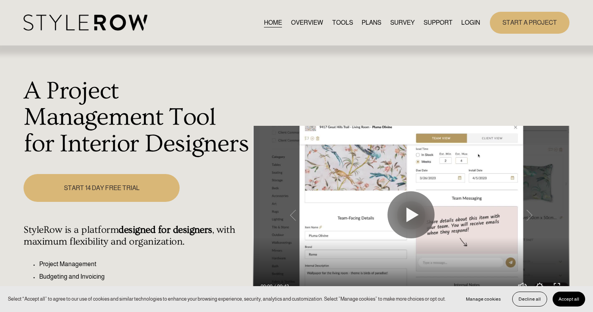
click at [444, 21] on link "LOGIN" at bounding box center [471, 22] width 19 height 11
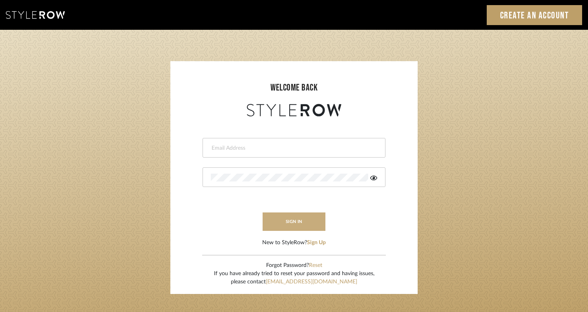
type input "[EMAIL_ADDRESS][DOMAIN_NAME]"
click at [309, 226] on button "sign in" at bounding box center [294, 222] width 63 height 18
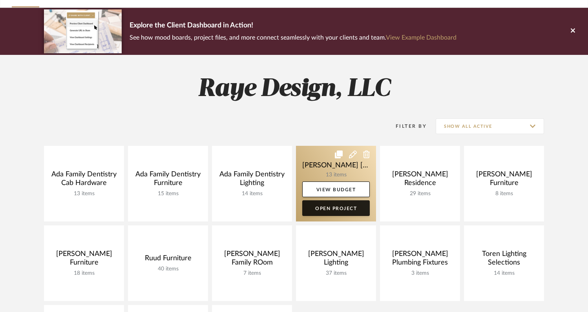
scroll to position [160, 0]
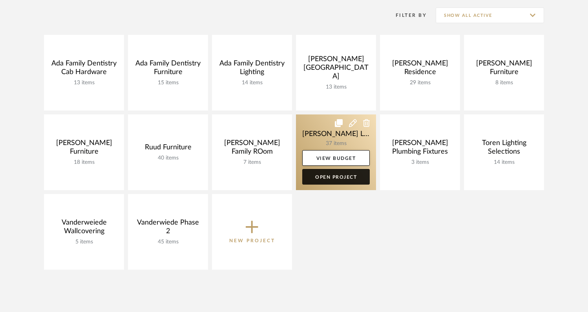
click at [339, 181] on link "Open Project" at bounding box center [336, 177] width 68 height 16
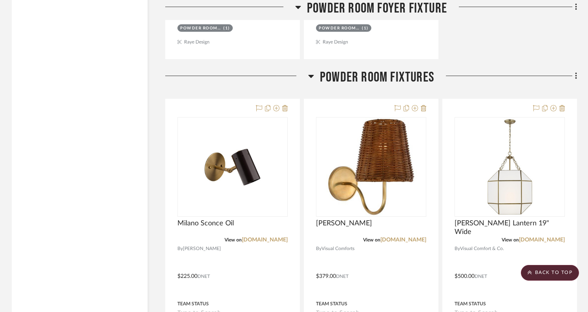
scroll to position [1639, 0]
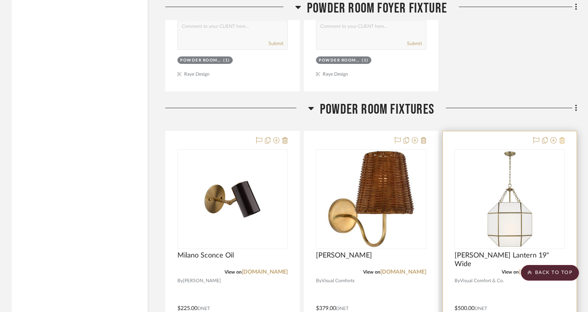
click at [563, 137] on icon at bounding box center [561, 140] width 5 height 6
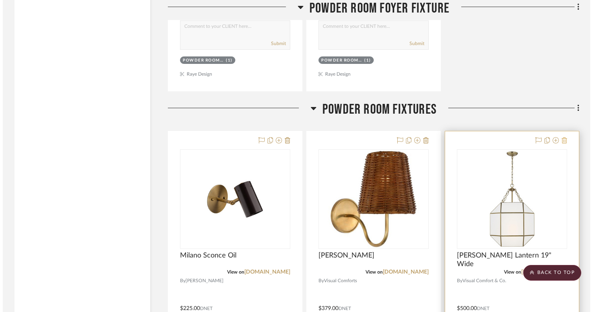
scroll to position [0, 0]
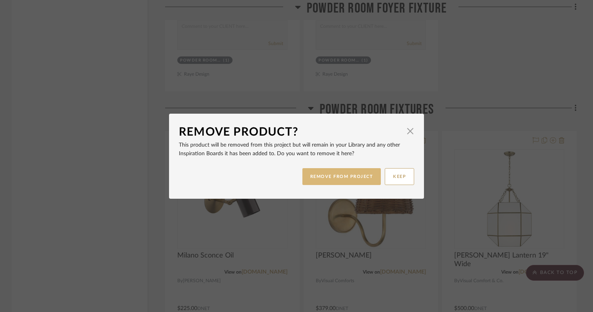
click at [368, 176] on button "REMOVE FROM PROJECT" at bounding box center [342, 176] width 79 height 17
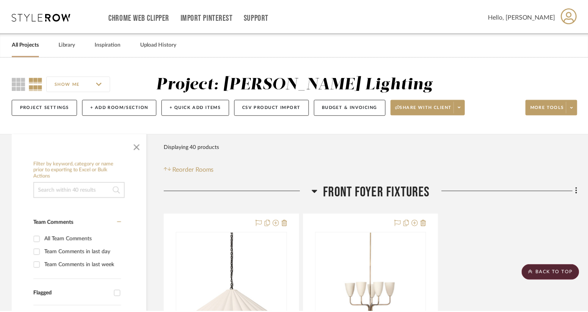
scroll to position [1639, 0]
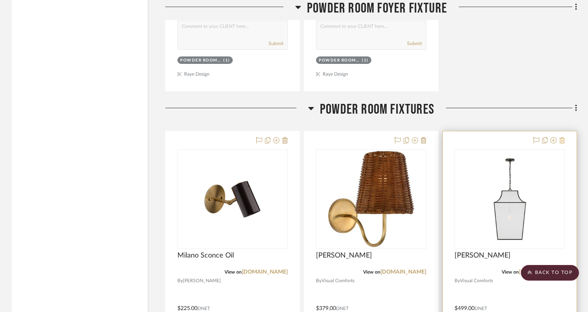
click at [564, 137] on icon at bounding box center [561, 140] width 5 height 6
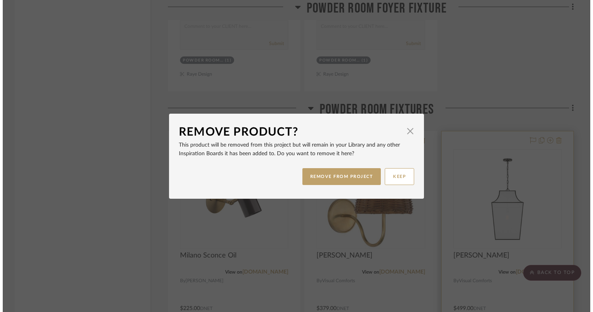
scroll to position [0, 0]
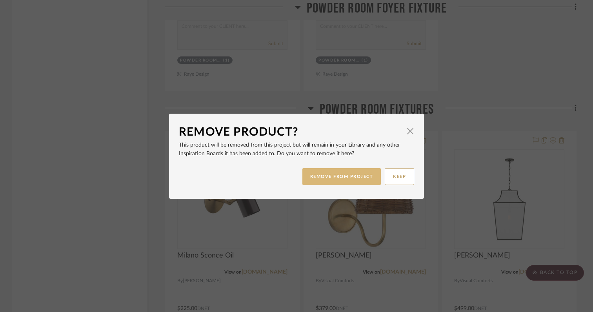
click at [338, 175] on button "REMOVE FROM PROJECT" at bounding box center [342, 176] width 79 height 17
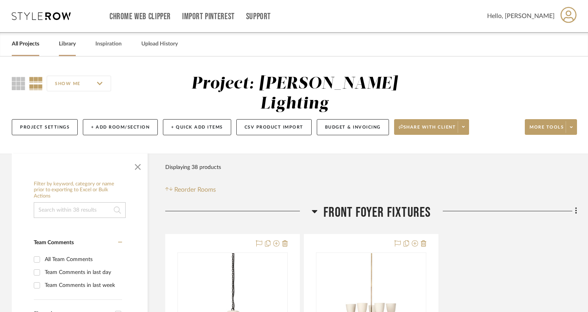
click at [75, 45] on link "Library" at bounding box center [67, 44] width 17 height 11
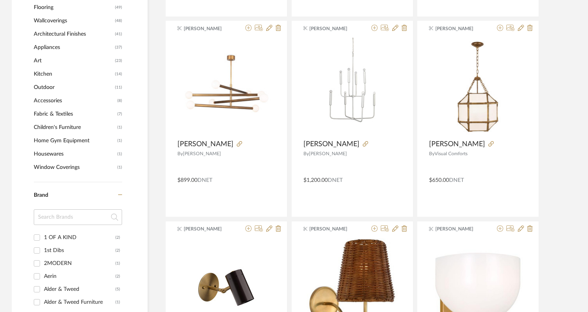
scroll to position [532, 0]
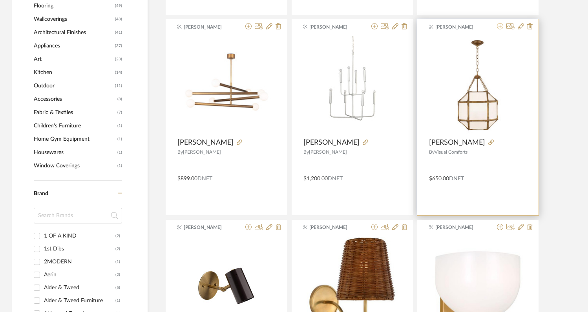
click at [501, 27] on icon at bounding box center [500, 26] width 6 height 6
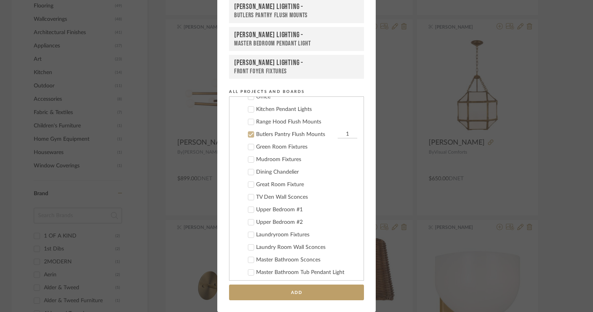
scroll to position [302, 0]
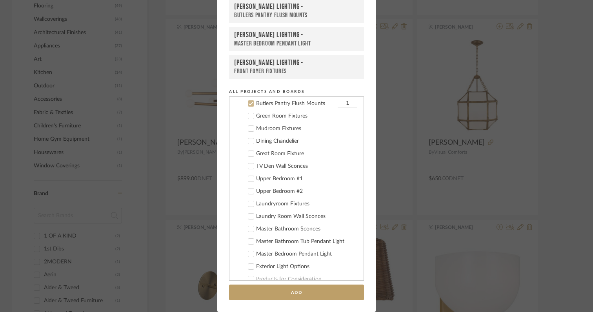
click at [249, 104] on icon at bounding box center [251, 104] width 5 height 4
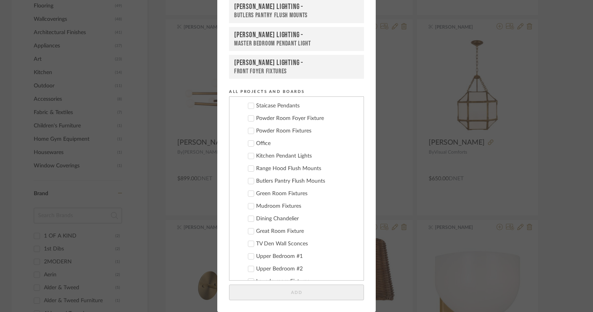
scroll to position [220, 0]
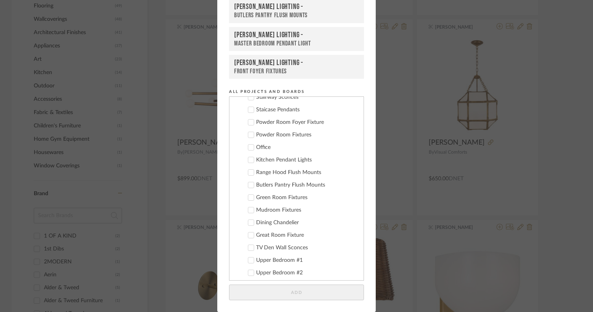
click at [249, 134] on icon at bounding box center [251, 135] width 5 height 4
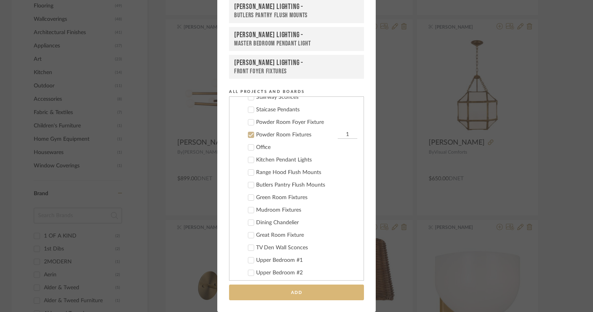
click at [340, 297] on button "Add" at bounding box center [296, 293] width 135 height 16
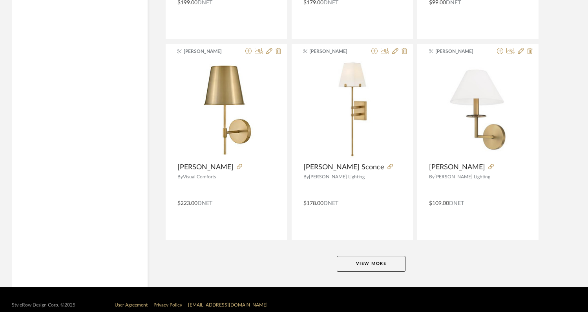
scroll to position [1924, 0]
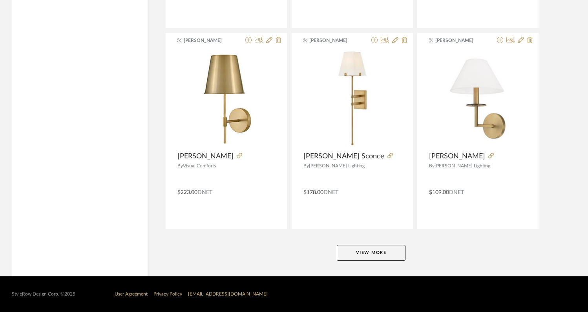
click at [365, 249] on button "View More" at bounding box center [371, 253] width 69 height 16
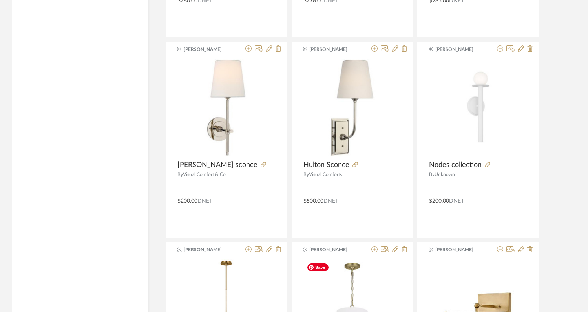
scroll to position [2483, 0]
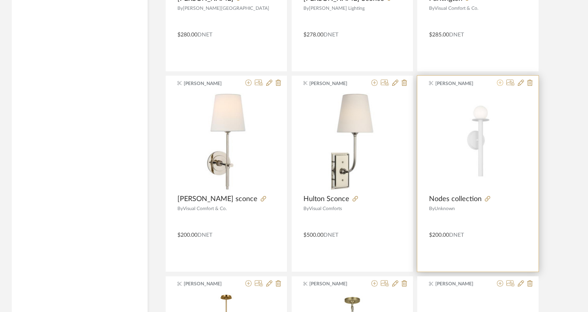
click at [499, 84] on icon at bounding box center [500, 83] width 6 height 6
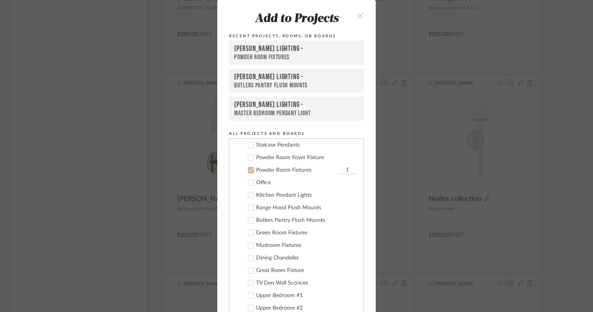
scroll to position [252, 0]
click at [249, 150] on label "Powder Room Fixtures 1" at bounding box center [299, 146] width 116 height 8
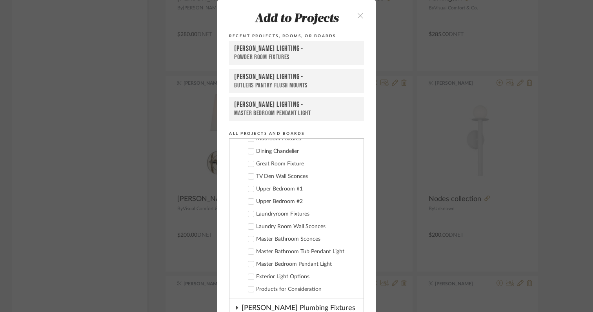
scroll to position [352, 0]
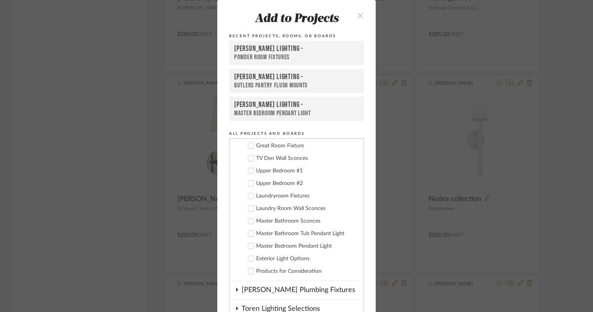
click at [249, 183] on icon at bounding box center [251, 184] width 5 height 4
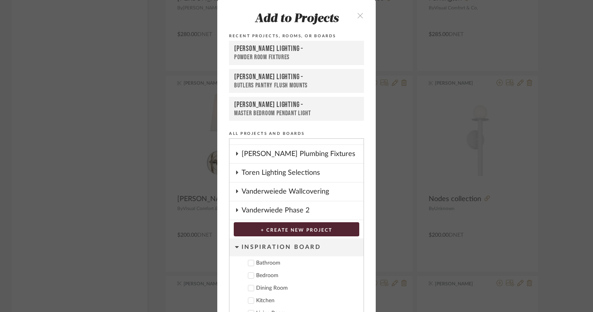
scroll to position [42, 0]
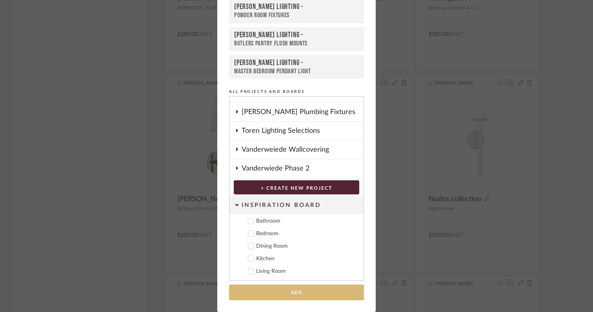
click at [311, 292] on button "Add" at bounding box center [296, 293] width 135 height 16
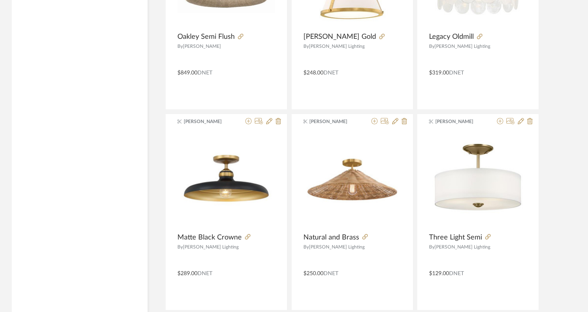
scroll to position [3931, 0]
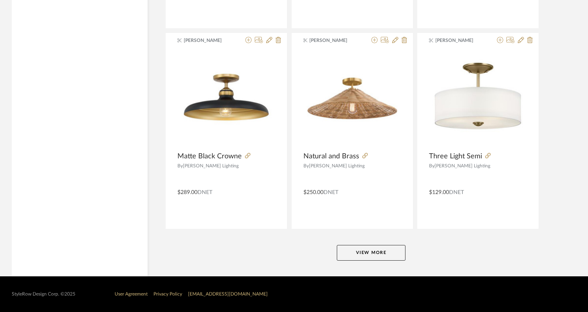
click at [391, 251] on button "View More" at bounding box center [371, 253] width 69 height 16
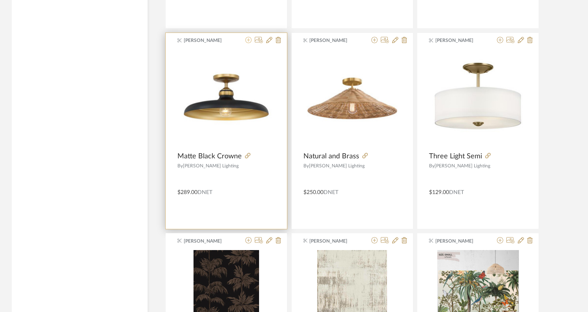
click at [248, 40] on icon at bounding box center [248, 40] width 6 height 6
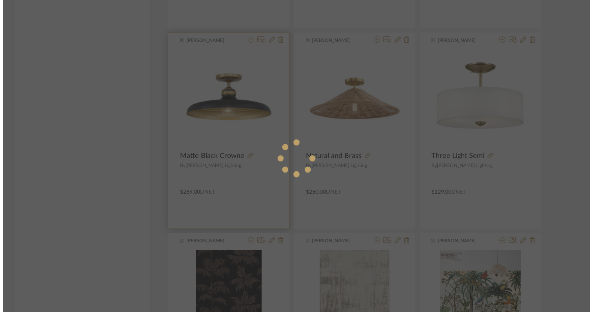
scroll to position [0, 0]
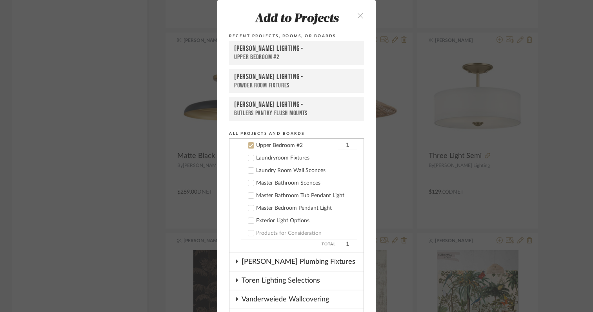
click at [251, 144] on div at bounding box center [251, 145] width 6 height 6
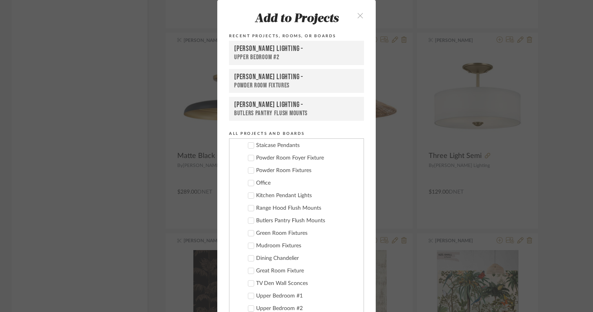
scroll to position [227, 0]
click at [249, 221] on icon at bounding box center [250, 219] width 5 height 5
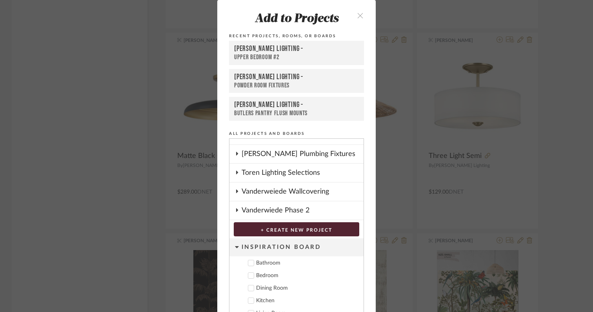
scroll to position [42, 0]
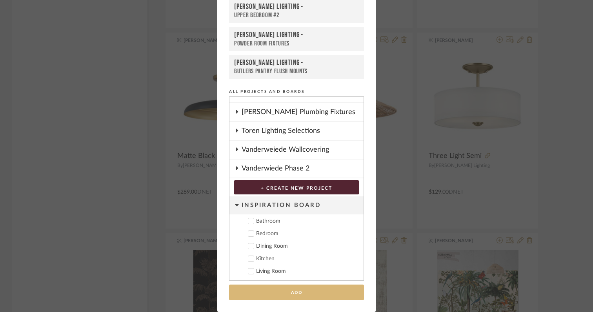
click at [333, 297] on button "Add" at bounding box center [296, 293] width 135 height 16
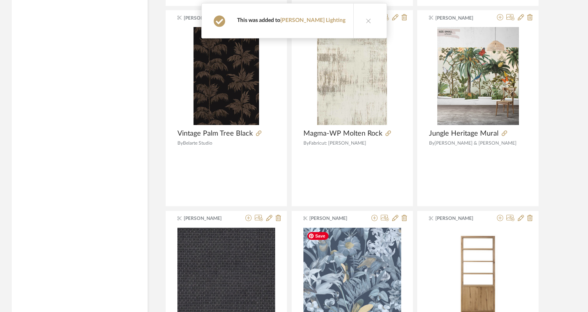
scroll to position [4154, 0]
